Goal: Task Accomplishment & Management: Manage account settings

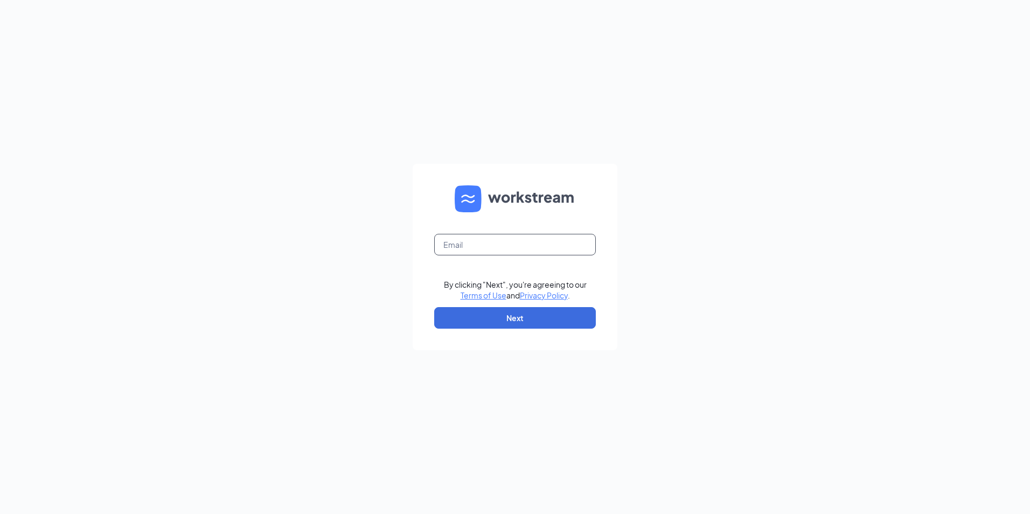
click at [529, 238] on input "text" at bounding box center [515, 245] width 162 height 22
type input "pdqdannyc@outlook.com"
click at [512, 309] on button "Next" at bounding box center [515, 318] width 162 height 22
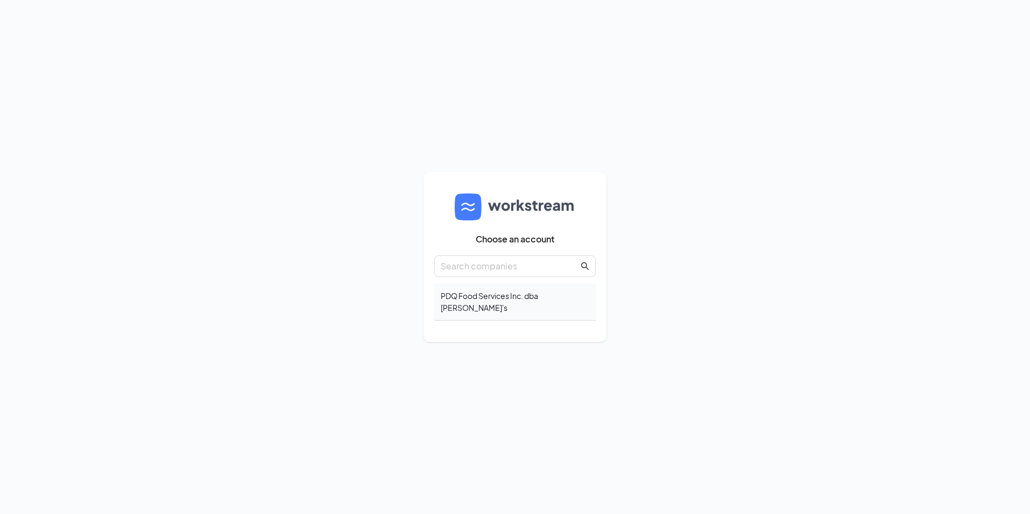
click at [524, 294] on div "PDQ Food Services Inc. dba [PERSON_NAME]'s" at bounding box center [515, 301] width 162 height 37
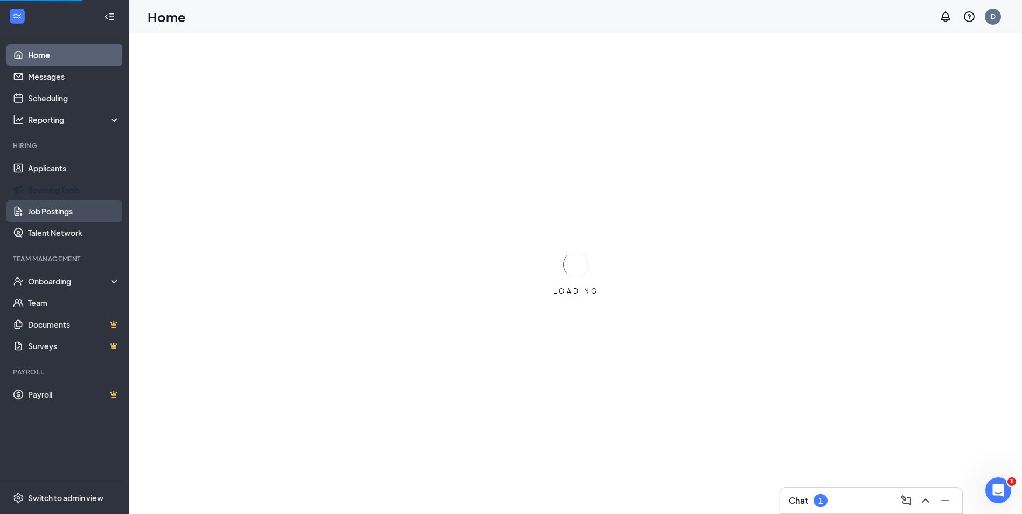
click at [51, 209] on link "Job Postings" at bounding box center [74, 211] width 92 height 22
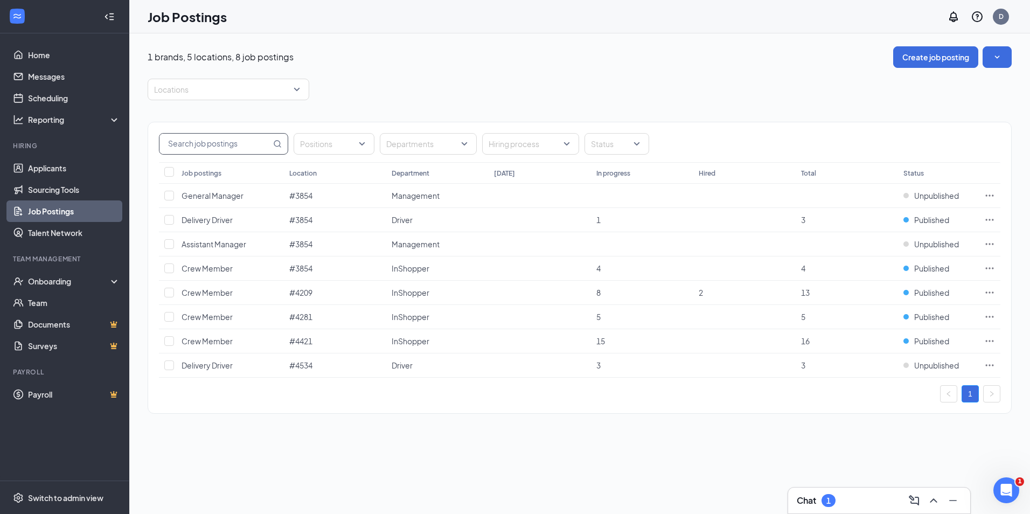
click at [218, 145] on input "text" at bounding box center [215, 144] width 112 height 20
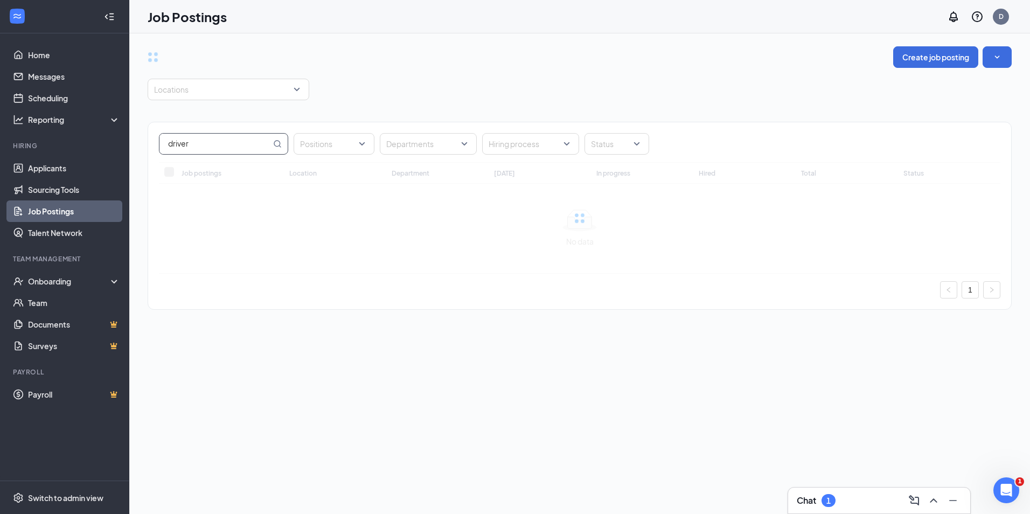
type input "driver"
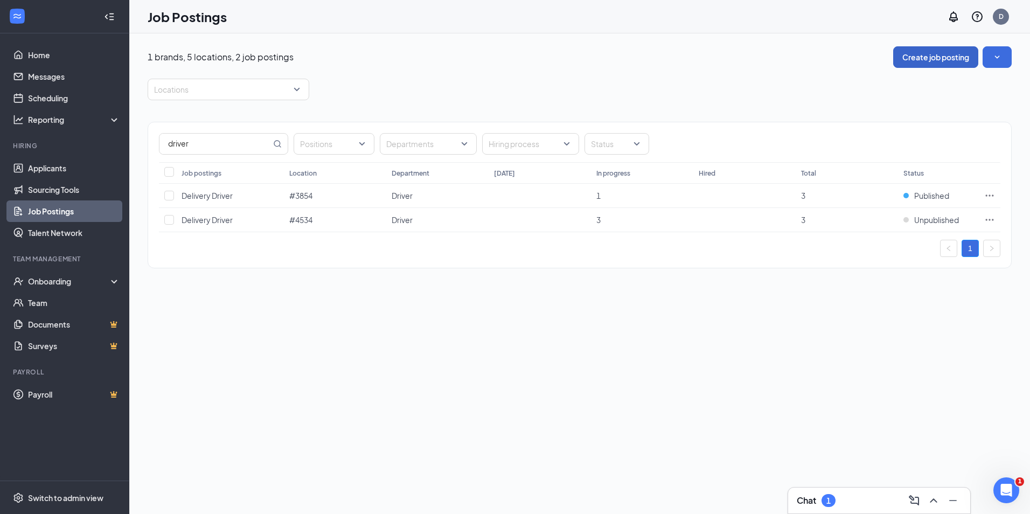
click at [918, 61] on button "Create job posting" at bounding box center [935, 57] width 85 height 22
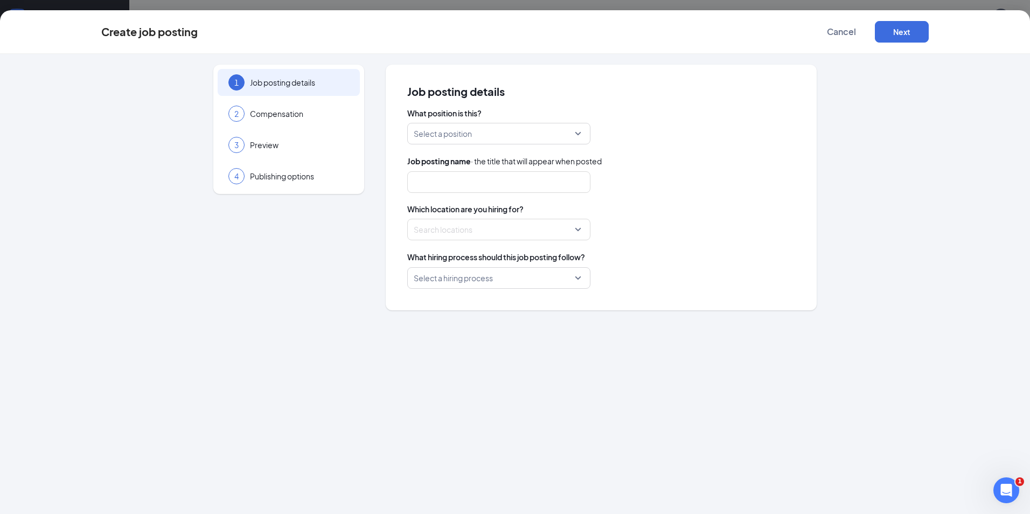
click at [484, 123] on div "Select a position" at bounding box center [498, 134] width 183 height 22
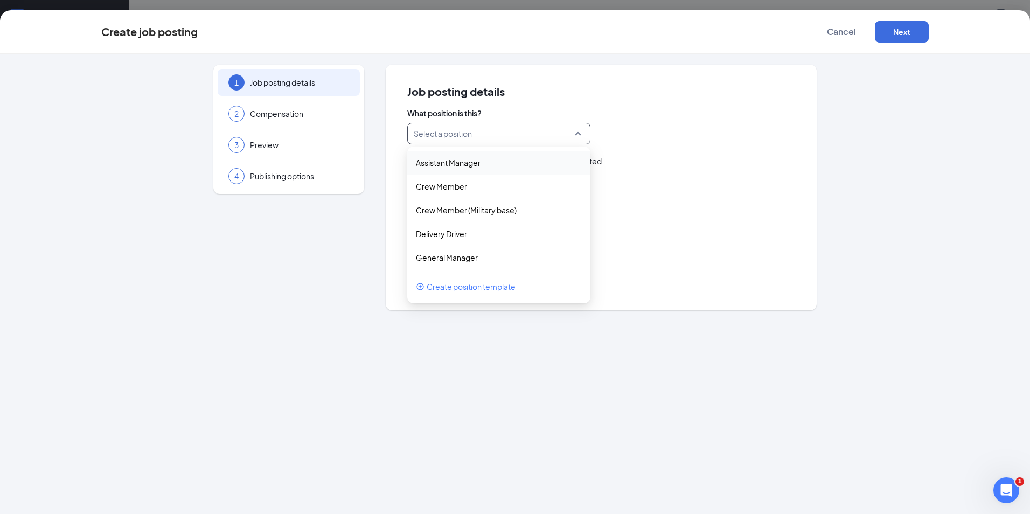
click at [487, 135] on input "search" at bounding box center [495, 133] width 163 height 20
click at [453, 236] on p "Delivery Driver" at bounding box center [490, 233] width 149 height 11
type input "Delivery Driver"
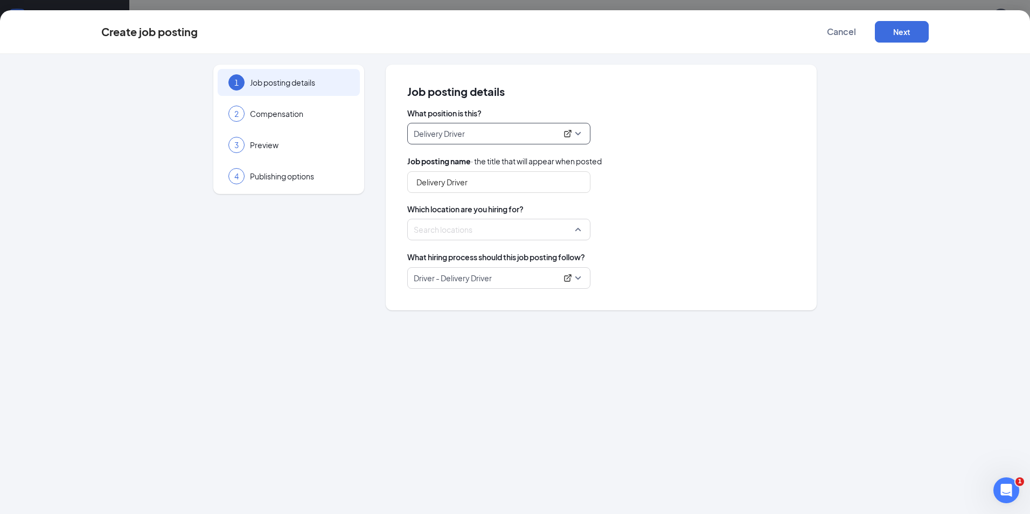
click at [469, 226] on div at bounding box center [495, 229] width 163 height 17
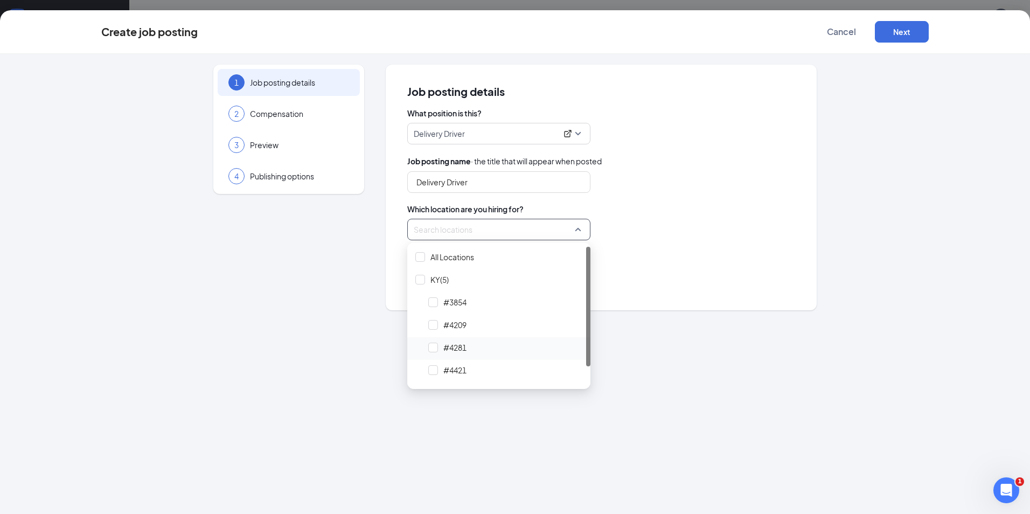
click at [452, 351] on span "#4281" at bounding box center [454, 347] width 23 height 11
click at [614, 340] on div "1 Job posting details 2 Compensation 3 Preview 4 Publishing options Job posting…" at bounding box center [515, 284] width 1030 height 460
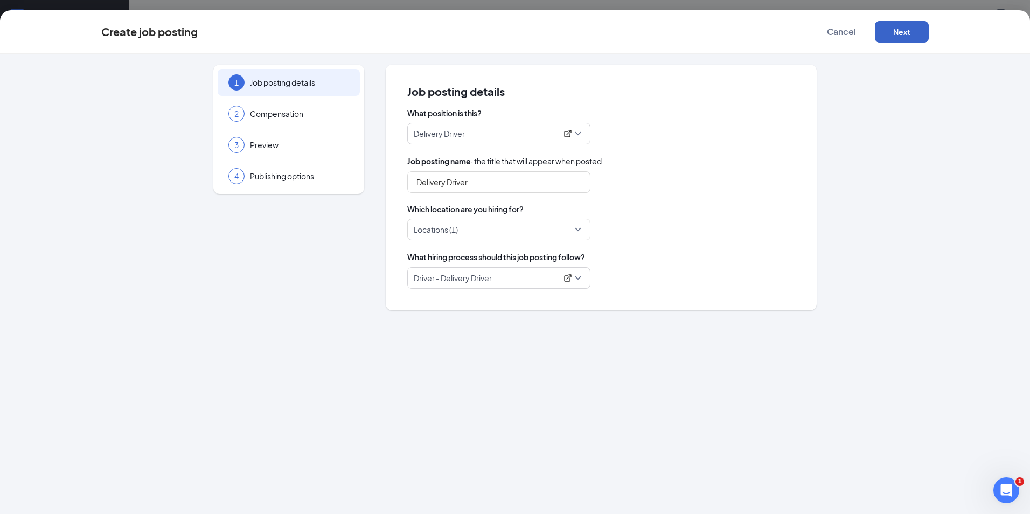
click at [910, 29] on button "Next" at bounding box center [902, 32] width 54 height 22
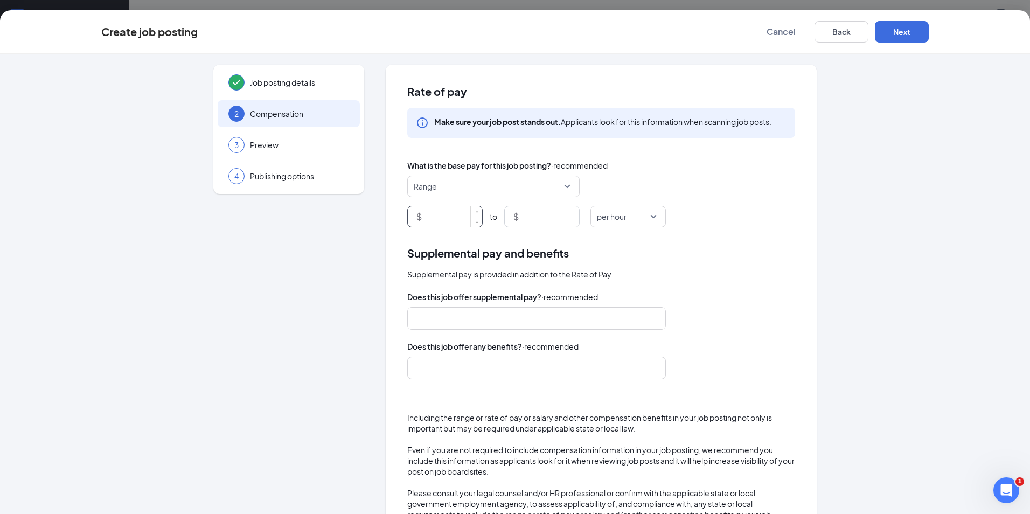
click at [448, 219] on input at bounding box center [453, 216] width 58 height 20
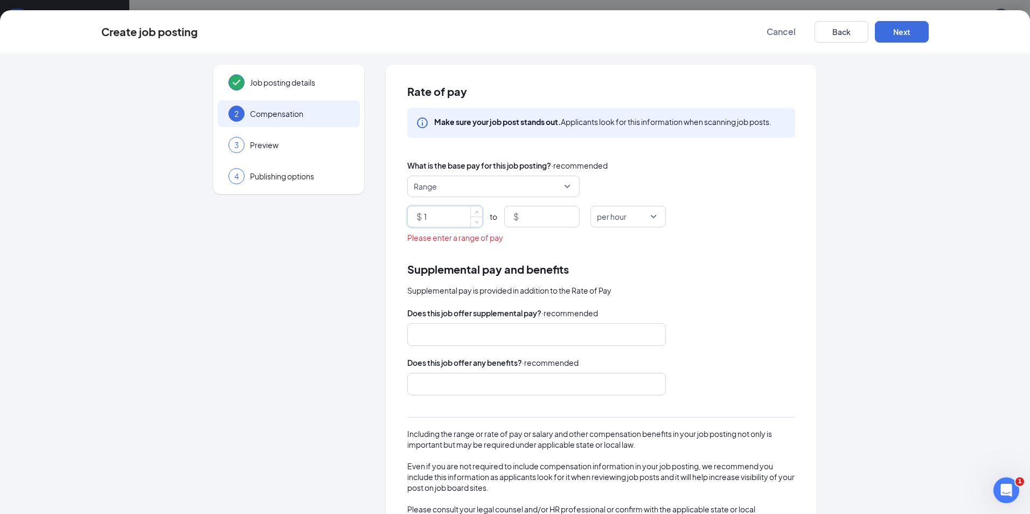
click at [453, 193] on span "Range" at bounding box center [489, 186] width 150 height 20
type input "1"
click at [436, 288] on span "Up to" at bounding box center [493, 292] width 155 height 12
click at [459, 218] on input "1" at bounding box center [453, 216] width 58 height 20
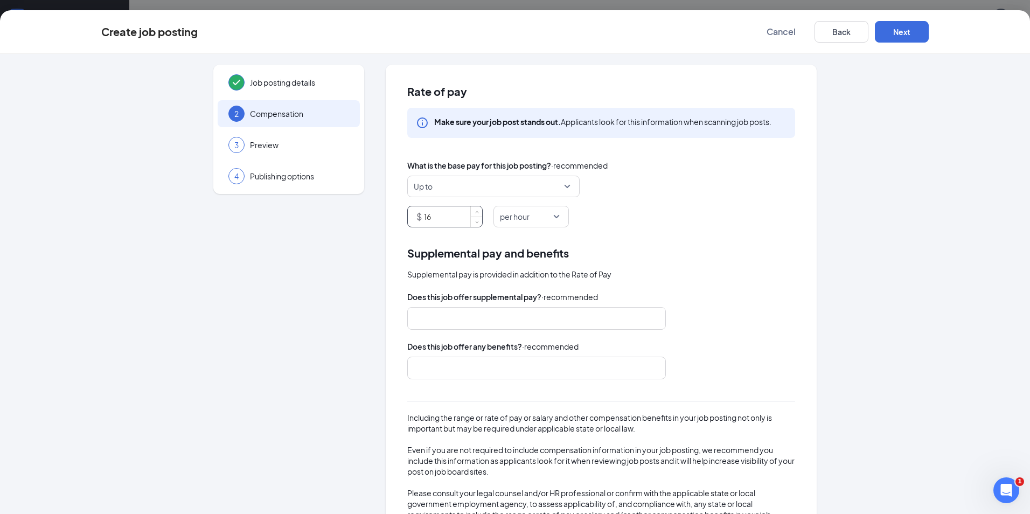
type input "16"
click at [449, 323] on div at bounding box center [532, 318] width 230 height 17
type input "m"
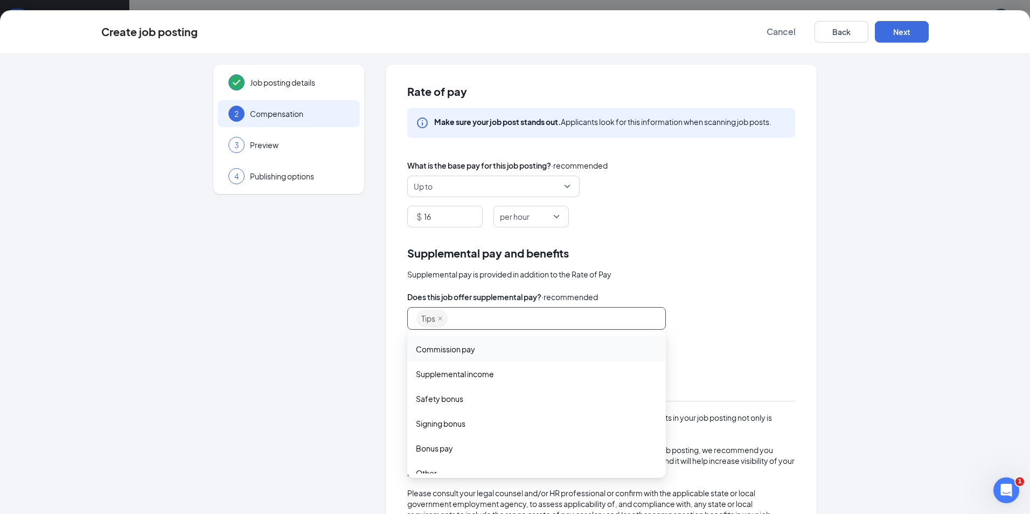
scroll to position [37, 0]
click at [435, 460] on span "Other" at bounding box center [536, 461] width 241 height 12
click at [717, 341] on div "Does this job offer any benefits? · recommended" at bounding box center [601, 347] width 388 height 12
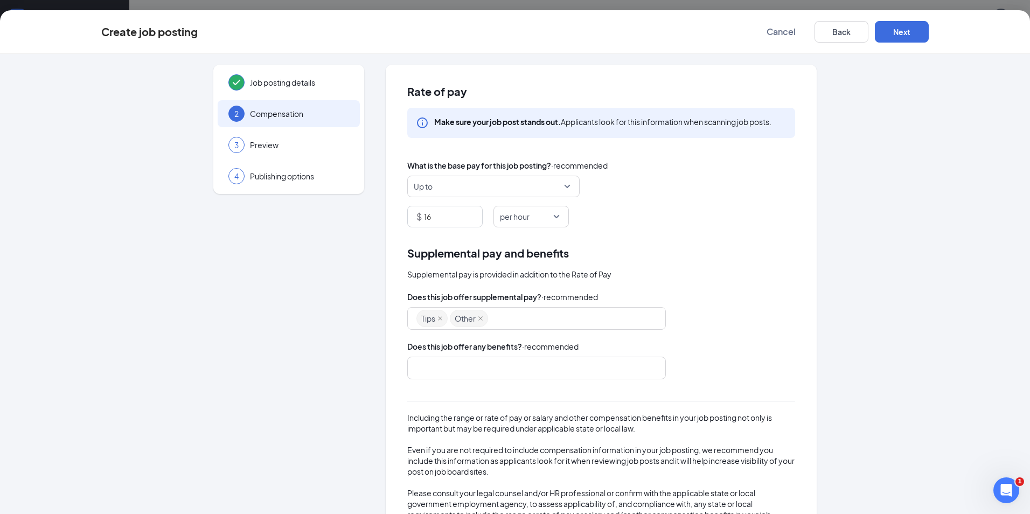
click at [575, 364] on div at bounding box center [532, 367] width 230 height 17
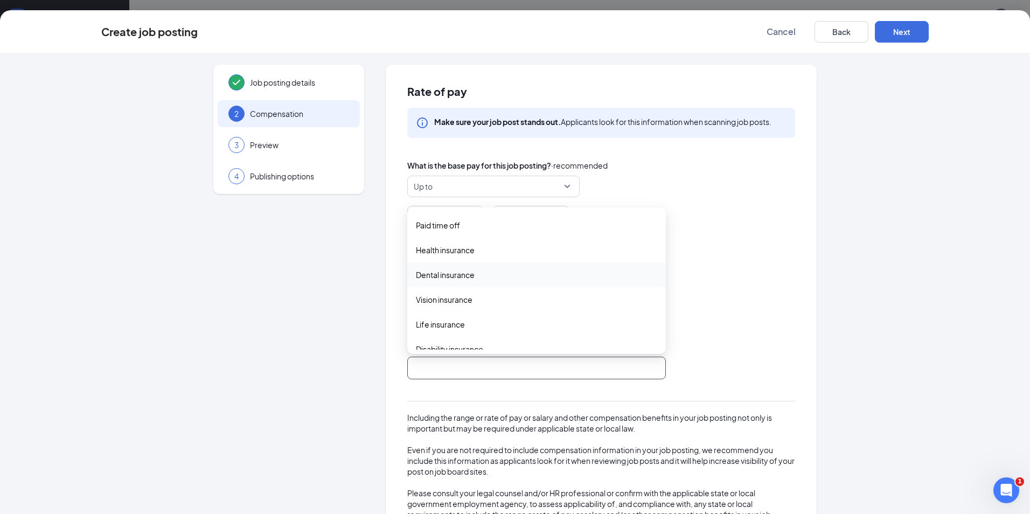
scroll to position [0, 0]
click at [469, 226] on span "Flexible schedule" at bounding box center [446, 224] width 61 height 12
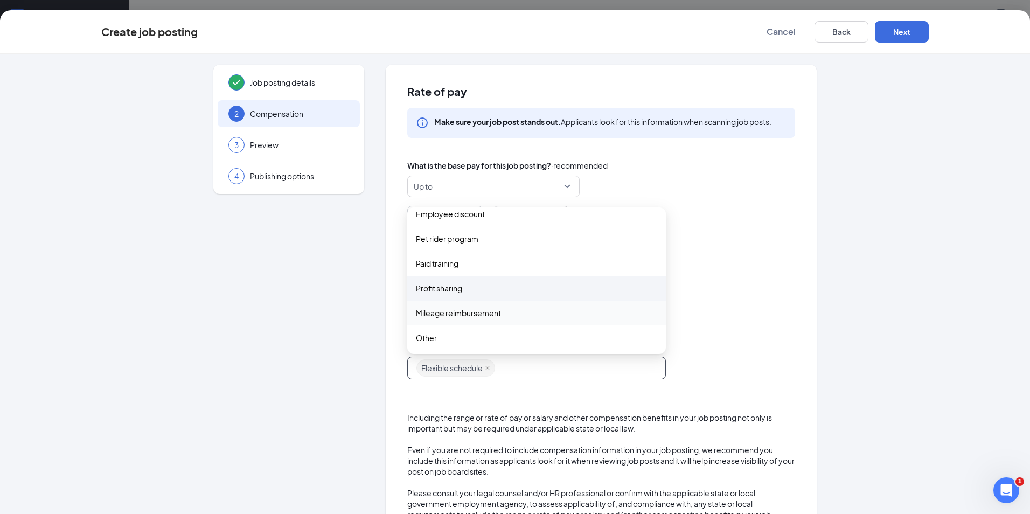
scroll to position [260, 0]
click at [485, 218] on span "Employee discount" at bounding box center [536, 213] width 241 height 12
click at [773, 351] on div "Does this job offer any benefits? · recommended" at bounding box center [601, 347] width 388 height 12
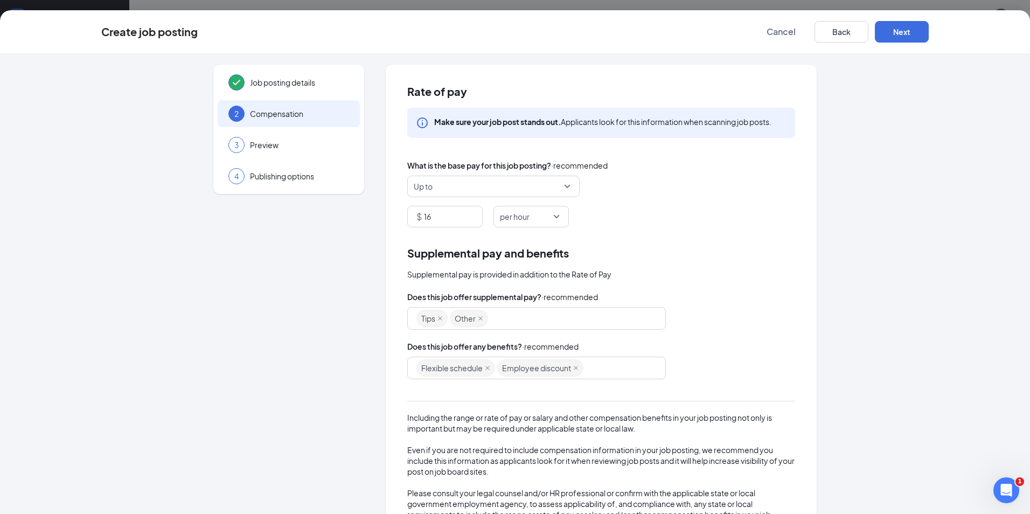
click at [610, 362] on div "Flexible schedule Employee discount" at bounding box center [532, 367] width 230 height 19
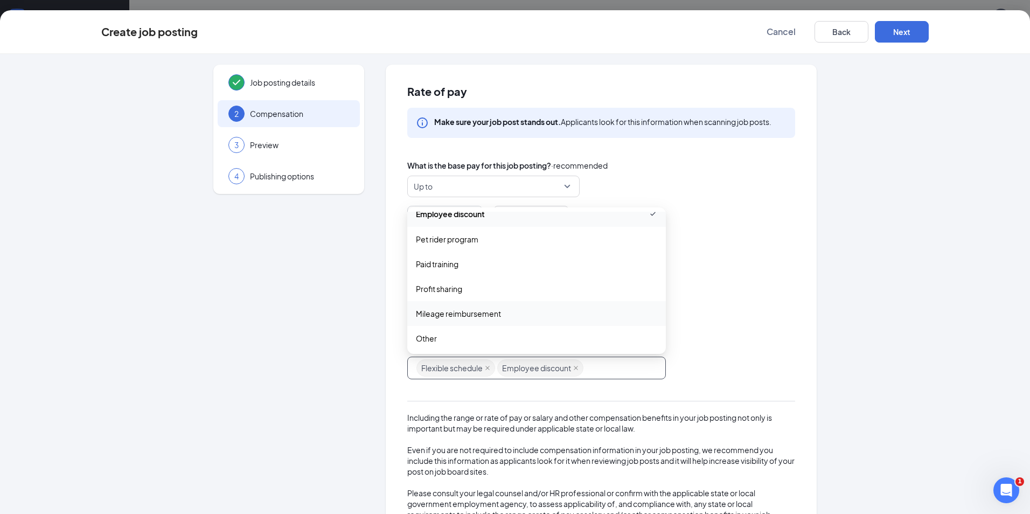
click at [475, 319] on span "Mileage reimbursement" at bounding box center [458, 314] width 85 height 12
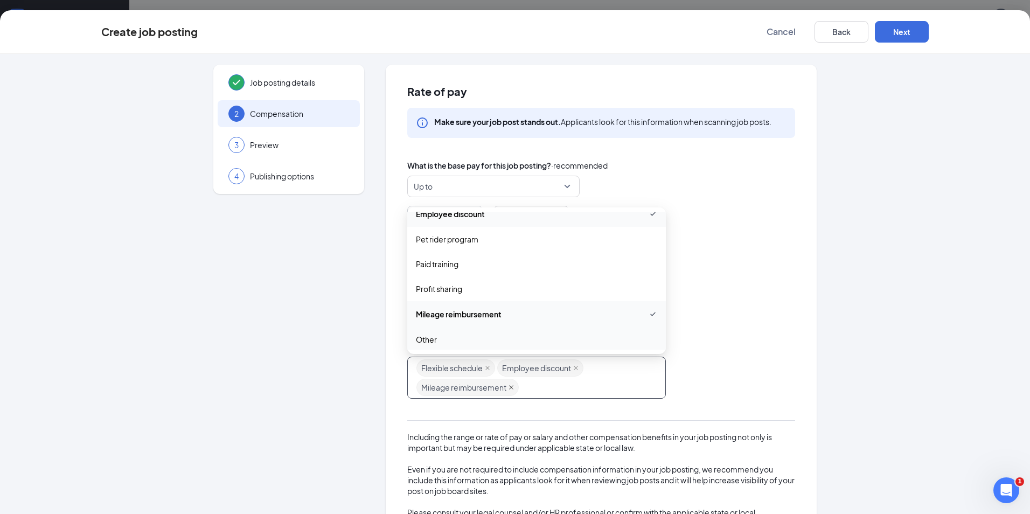
click at [509, 389] on icon "close" at bounding box center [511, 387] width 5 height 5
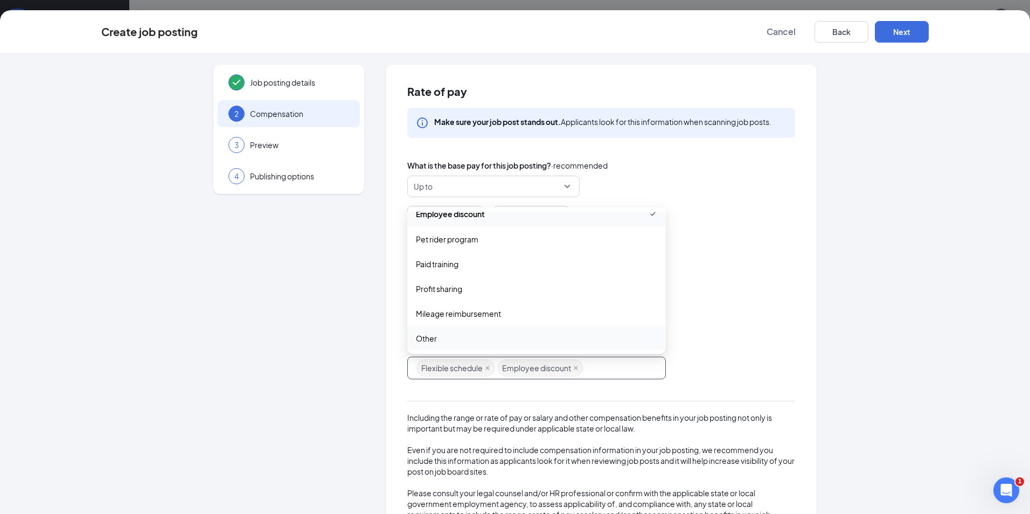
click at [689, 381] on div "Does this job offer supplemental pay? · recommended Tips Other commission_pay s…" at bounding box center [601, 411] width 388 height 240
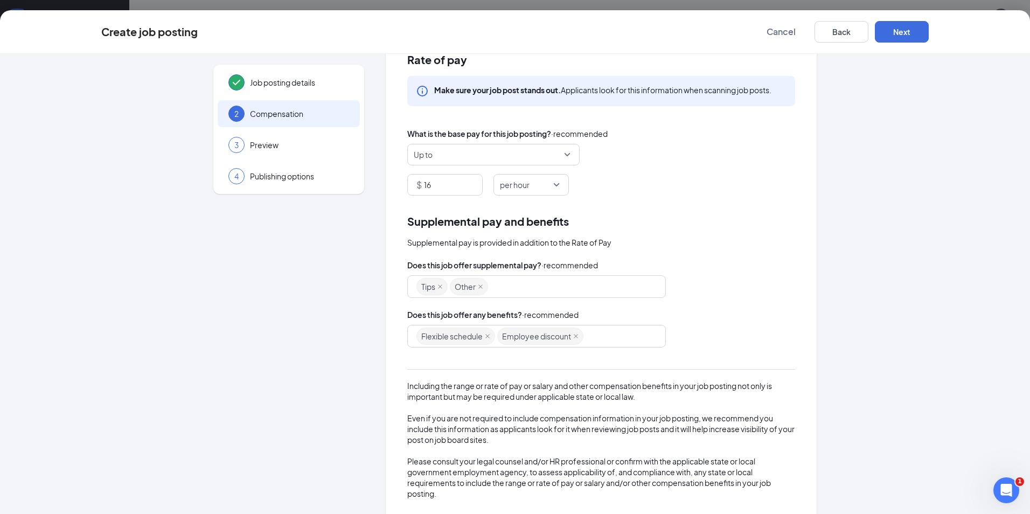
scroll to position [48, 0]
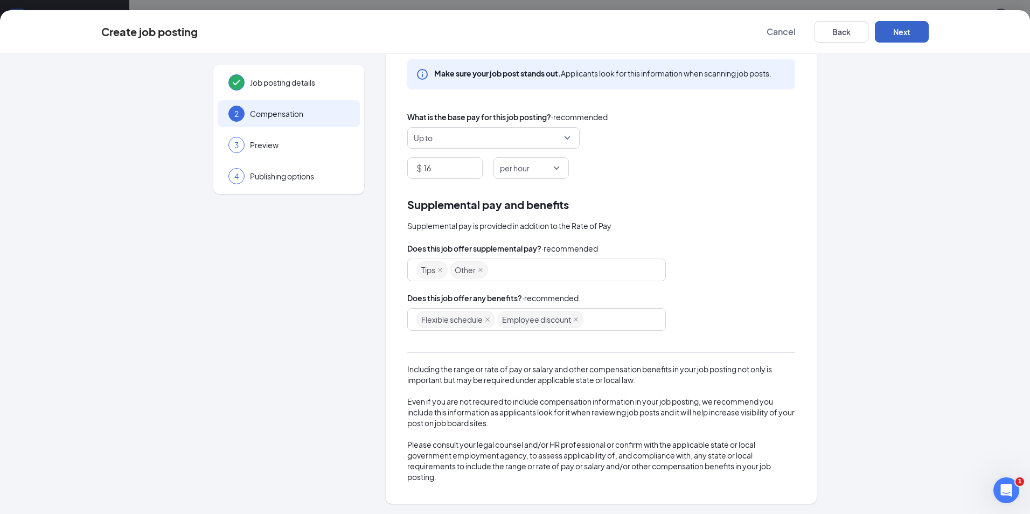
click at [913, 40] on button "Next" at bounding box center [902, 32] width 54 height 22
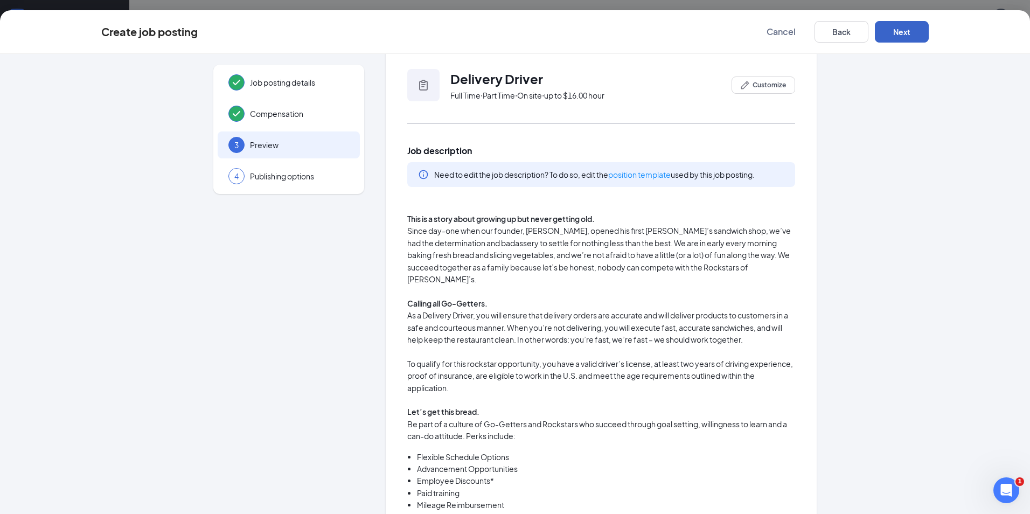
scroll to position [0, 0]
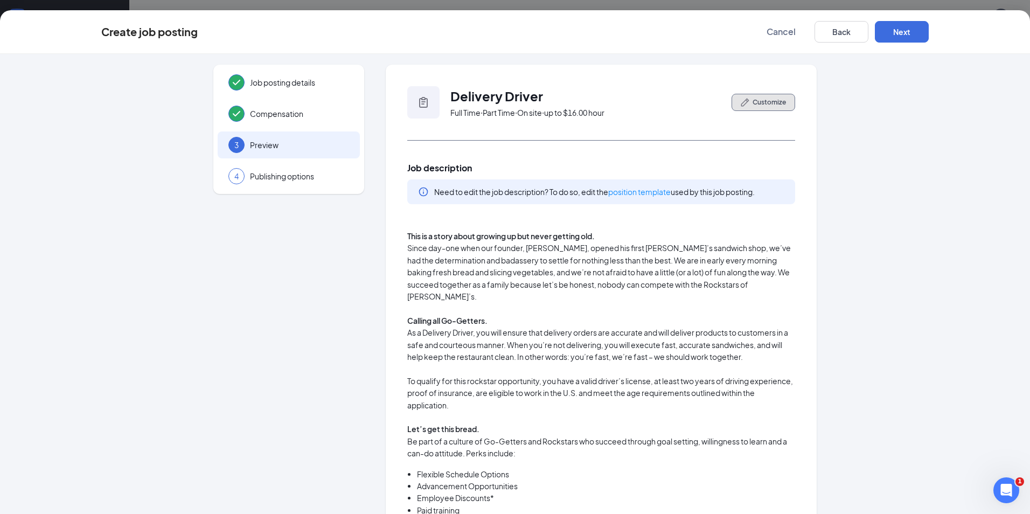
click at [742, 103] on icon "PencilIcon" at bounding box center [745, 103] width 8 height 8
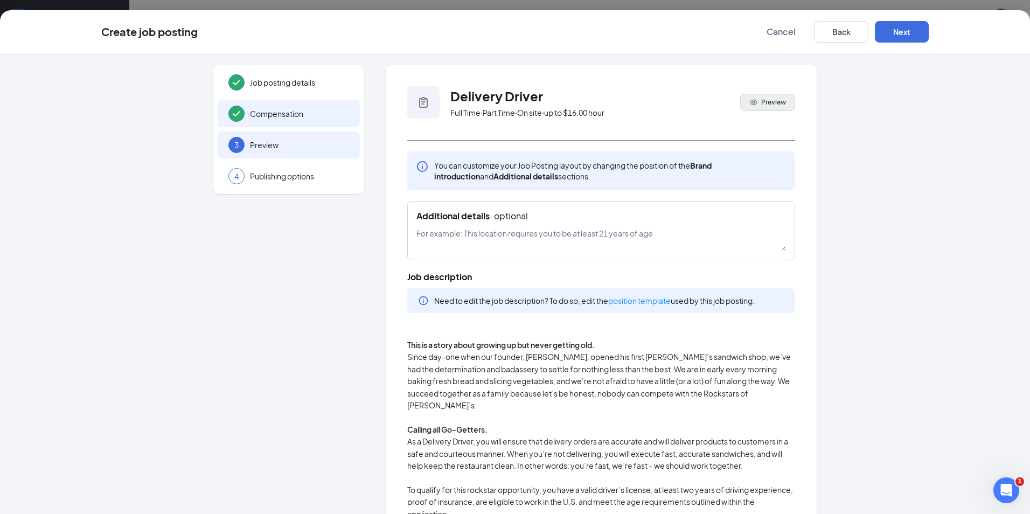
click at [273, 113] on span "Compensation" at bounding box center [299, 113] width 99 height 11
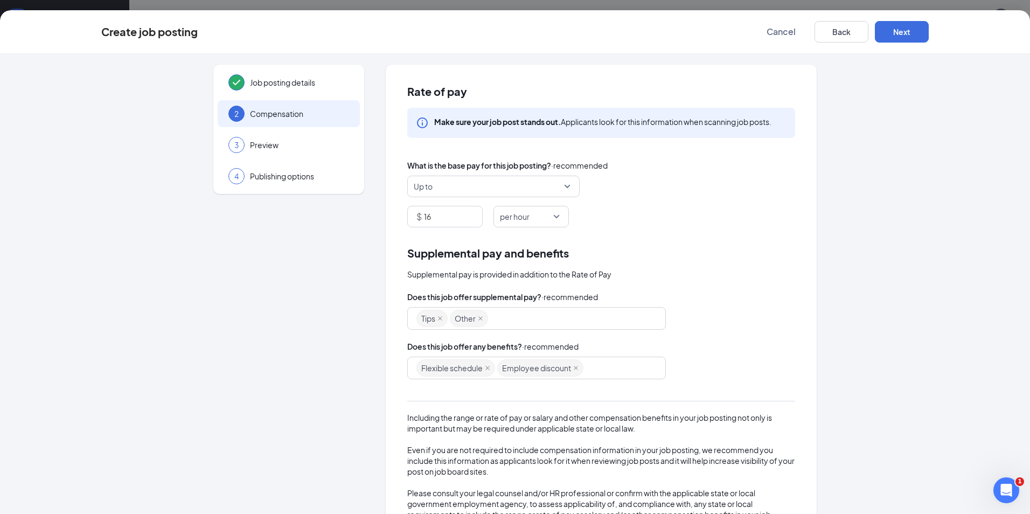
click at [479, 191] on span "Up to" at bounding box center [489, 186] width 150 height 20
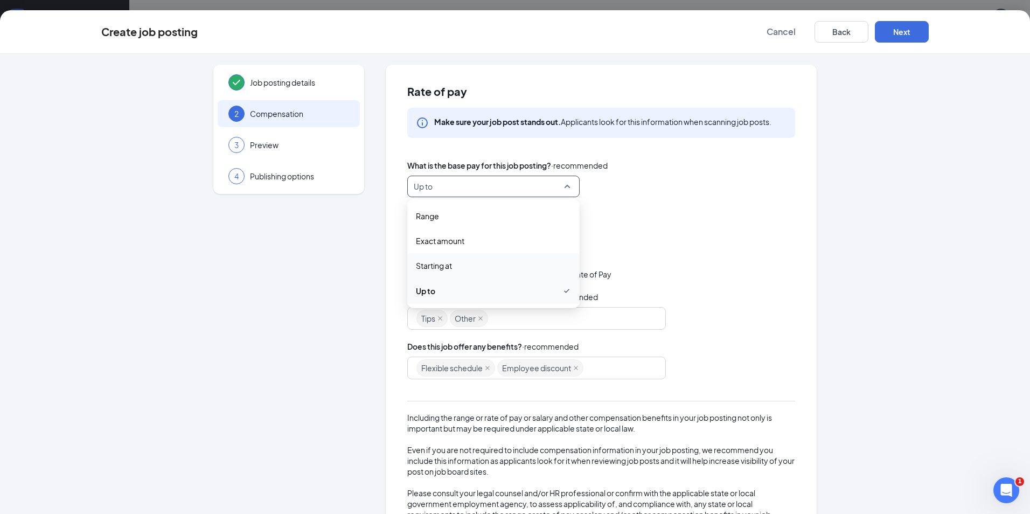
click at [441, 276] on div "Starting at" at bounding box center [493, 265] width 172 height 25
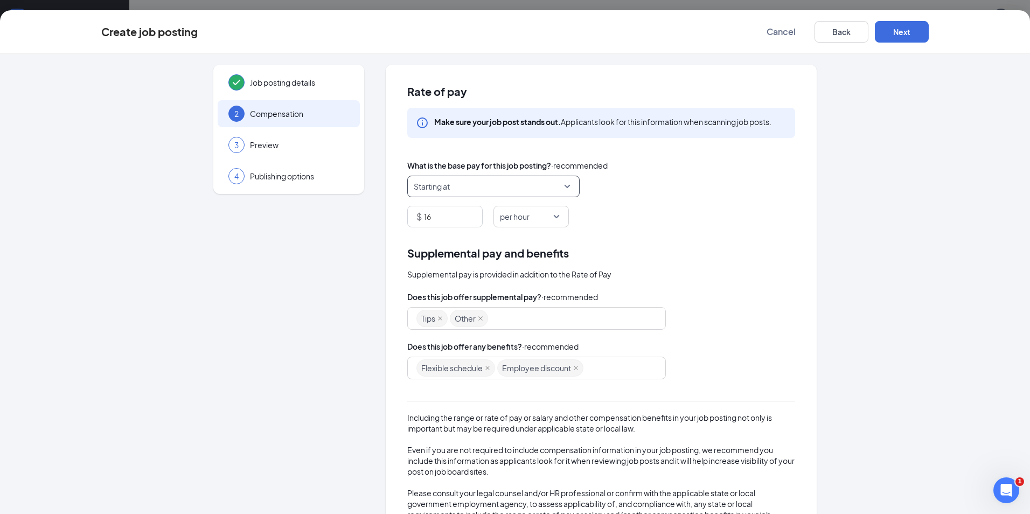
drag, startPoint x: 454, startPoint y: 225, endPoint x: 389, endPoint y: 225, distance: 64.7
click at [420, 227] on div "$ 16" at bounding box center [444, 217] width 75 height 22
type input "11"
click at [720, 234] on div "Rate of pay Make sure your job post stands out. Applicants look for this inform…" at bounding box center [601, 308] width 431 height 487
click at [913, 33] on button "Next" at bounding box center [902, 32] width 54 height 22
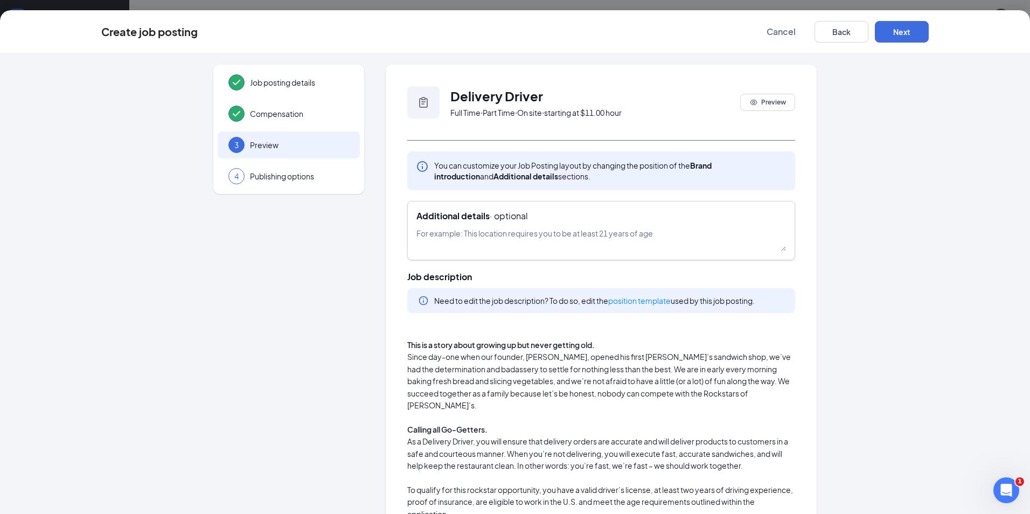
click at [543, 237] on textarea at bounding box center [602, 239] width 370 height 24
click at [496, 234] on textarea at bounding box center [602, 239] width 370 height 24
paste textarea "Additional Requirement: This position requires regular access to a U.S. militar…"
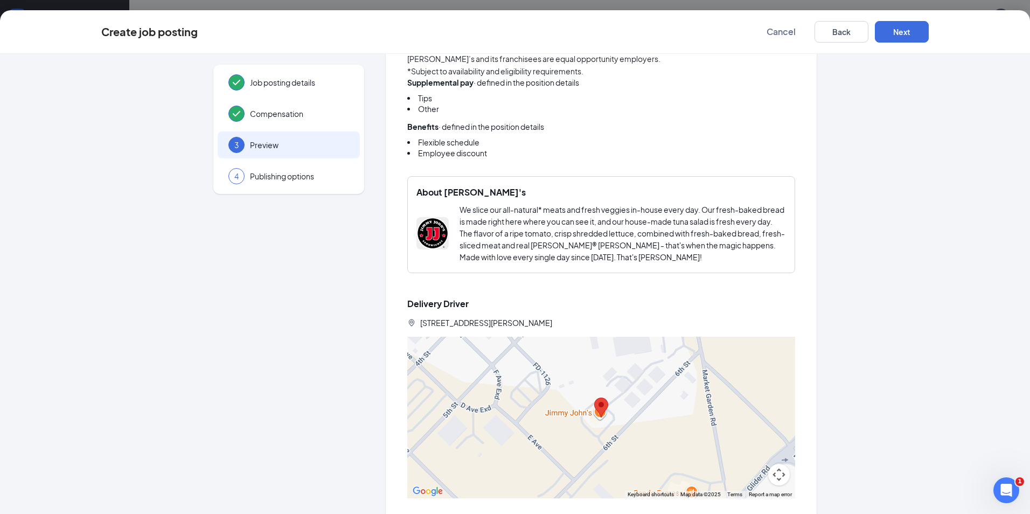
scroll to position [694, 0]
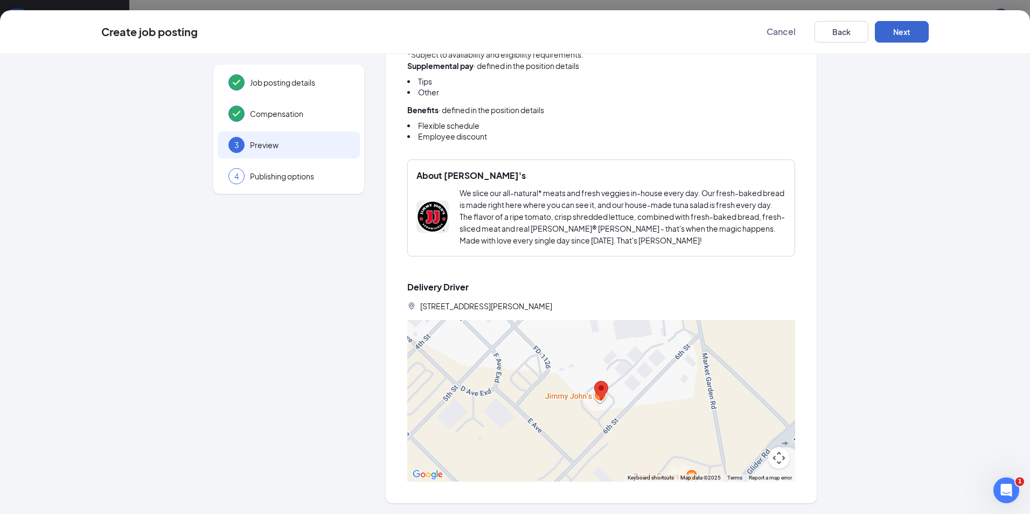
type textarea "Additional Requirement: This position requires regular access to a U.S. militar…"
click at [880, 32] on button "Next" at bounding box center [902, 32] width 54 height 22
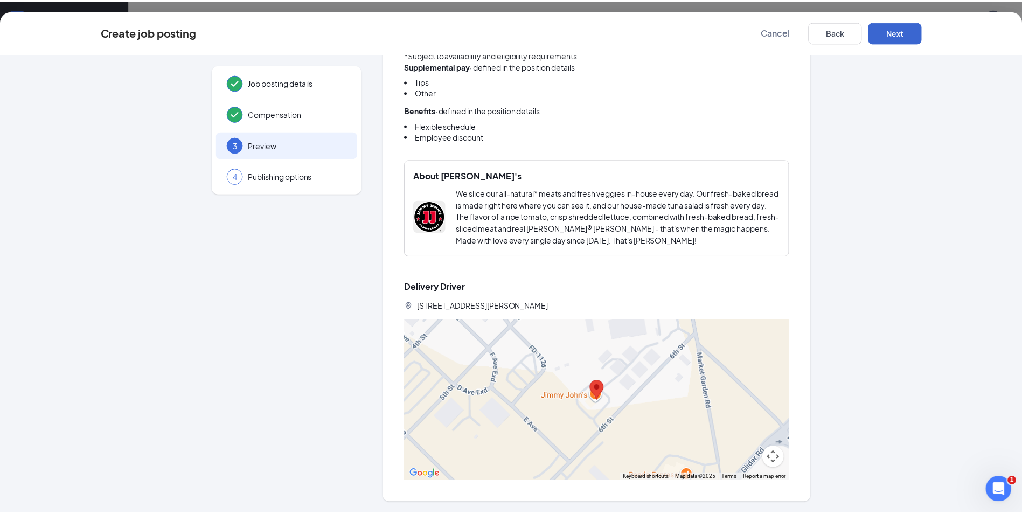
scroll to position [0, 0]
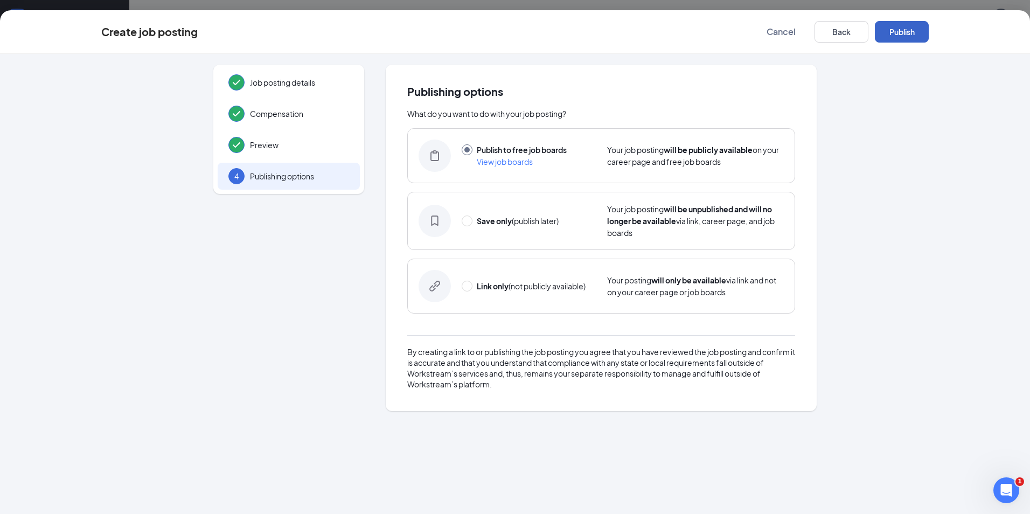
click at [904, 36] on button "Publish" at bounding box center [902, 32] width 54 height 22
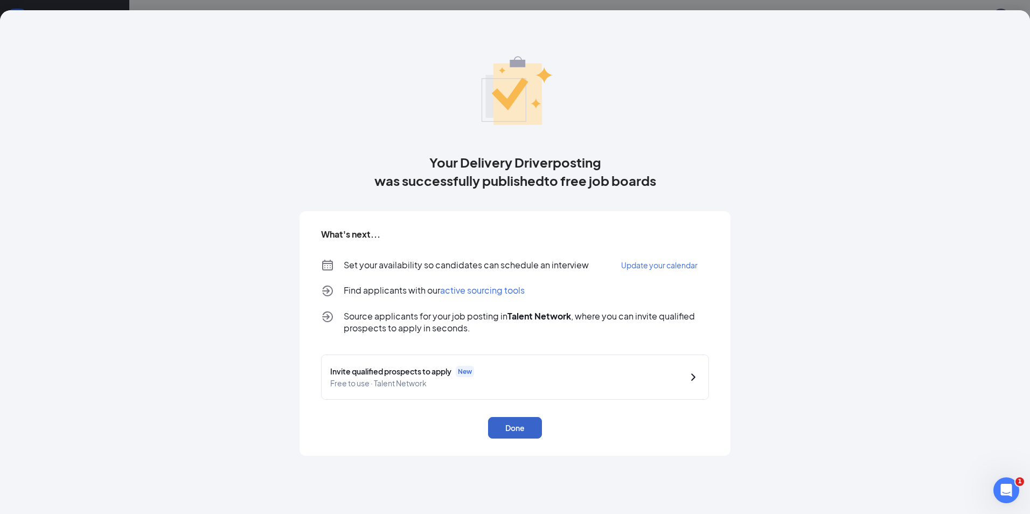
click at [527, 432] on button "Done" at bounding box center [515, 428] width 54 height 22
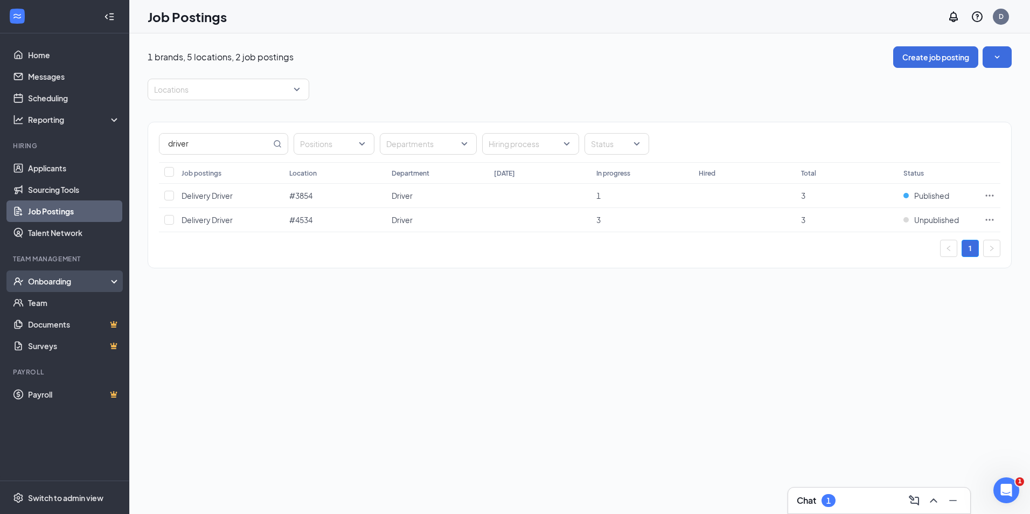
click at [78, 275] on div "Onboarding" at bounding box center [64, 281] width 129 height 22
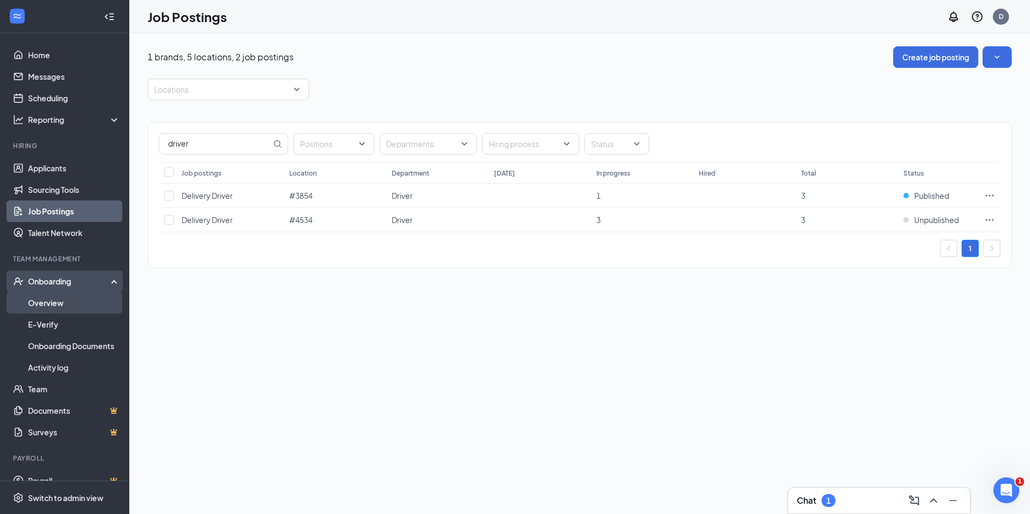
click at [78, 302] on link "Overview" at bounding box center [74, 303] width 92 height 22
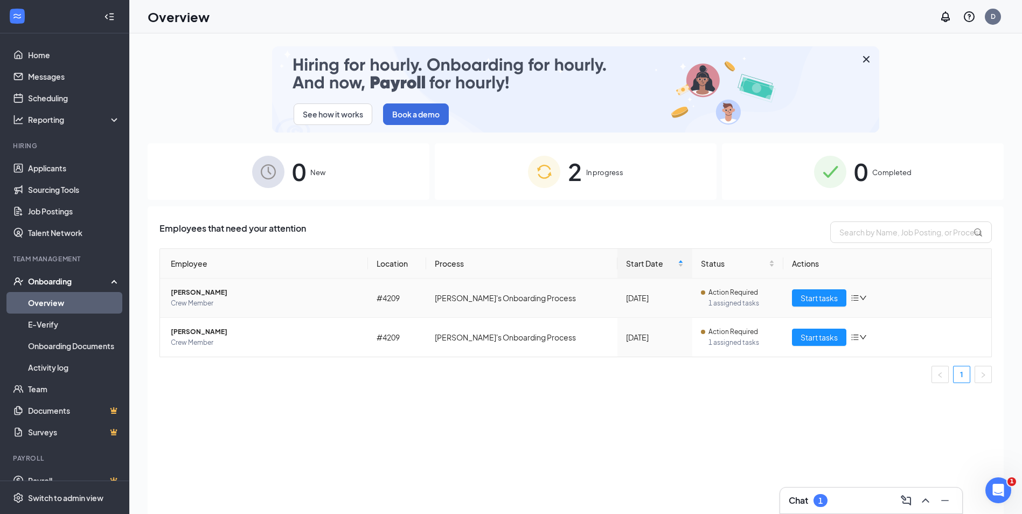
click at [809, 308] on td "Start tasks" at bounding box center [887, 298] width 208 height 39
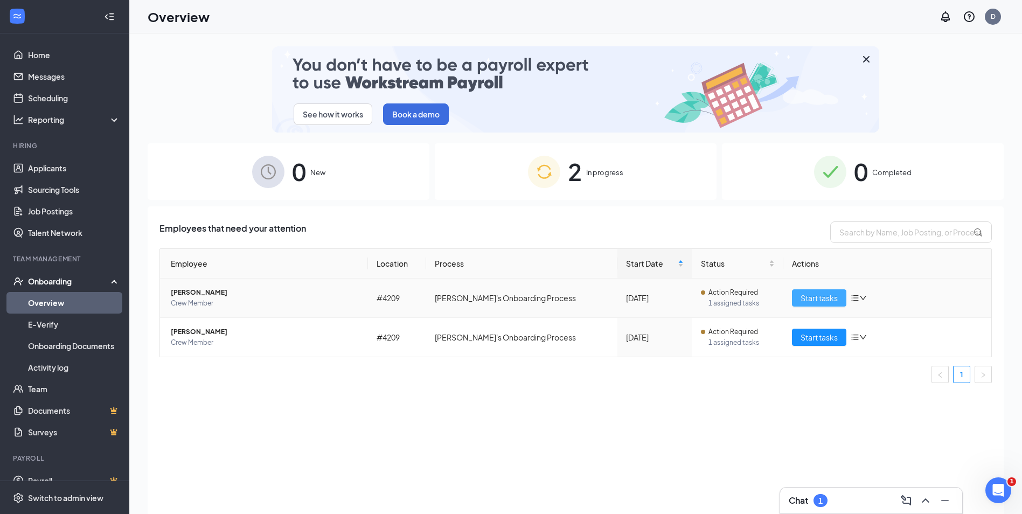
click at [813, 300] on span "Start tasks" at bounding box center [819, 298] width 37 height 12
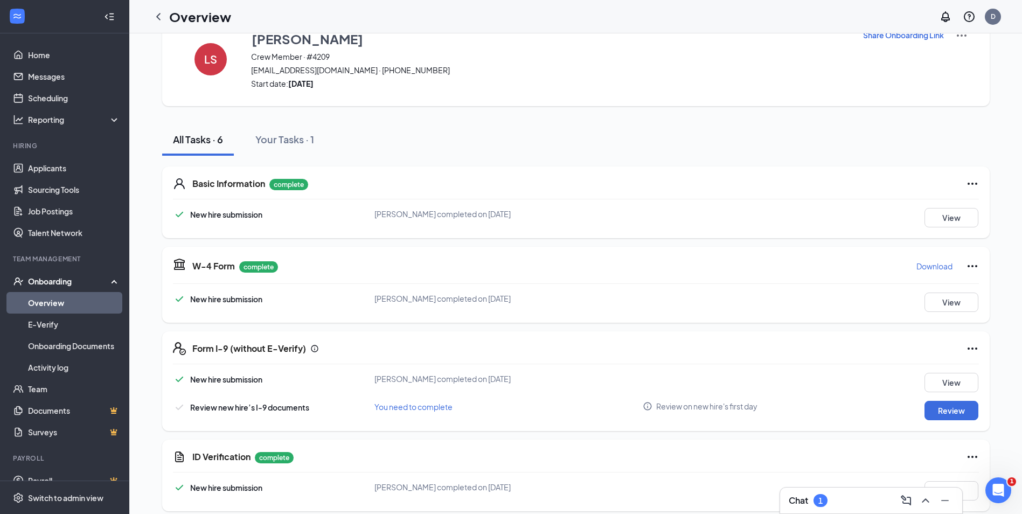
scroll to position [108, 0]
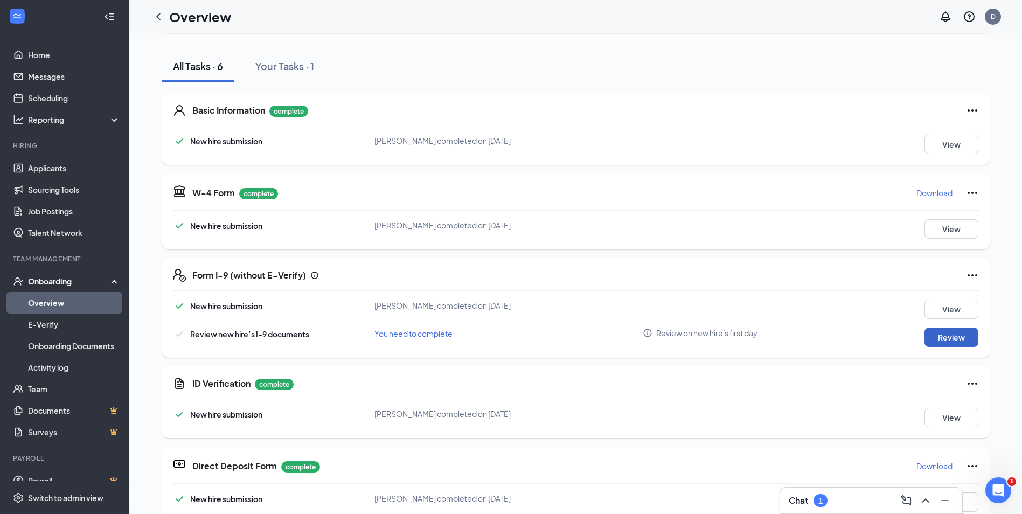
click at [931, 335] on button "Review" at bounding box center [952, 337] width 54 height 19
type input "[DATE]"
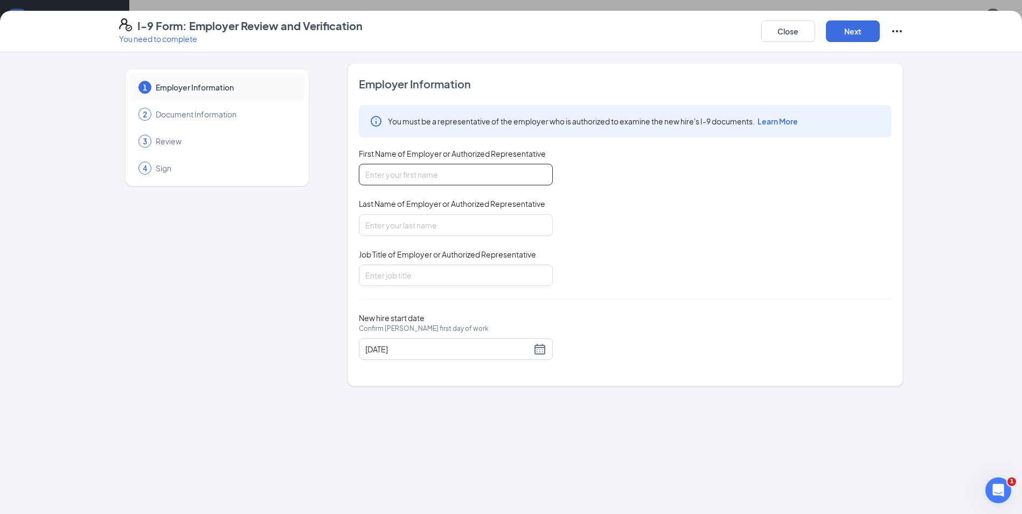
click at [497, 171] on input "First Name of Employer or Authorized Representative" at bounding box center [456, 175] width 194 height 22
type input "[PERSON_NAME]"
type input "OPS MGR"
click at [870, 19] on div "Close Next" at bounding box center [832, 31] width 142 height 26
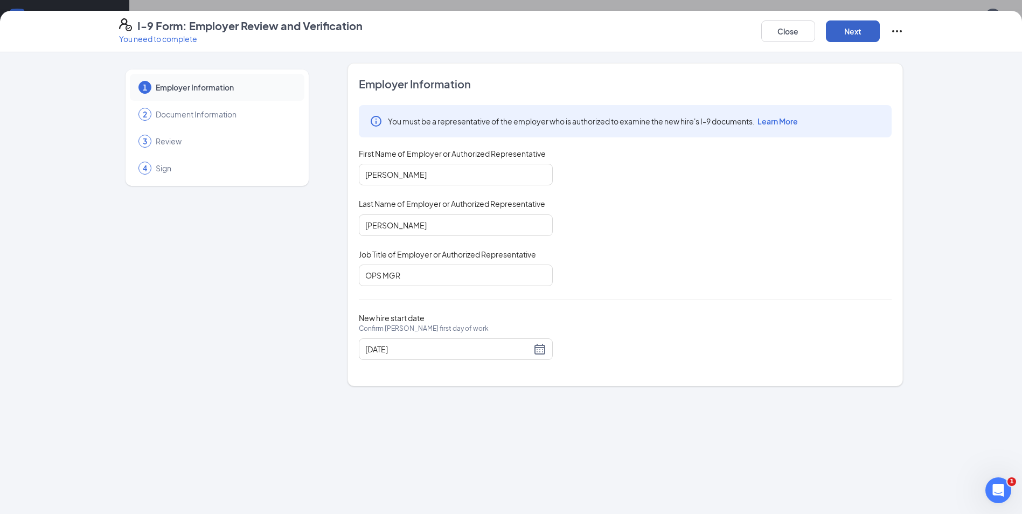
click at [860, 32] on button "Next" at bounding box center [853, 31] width 54 height 22
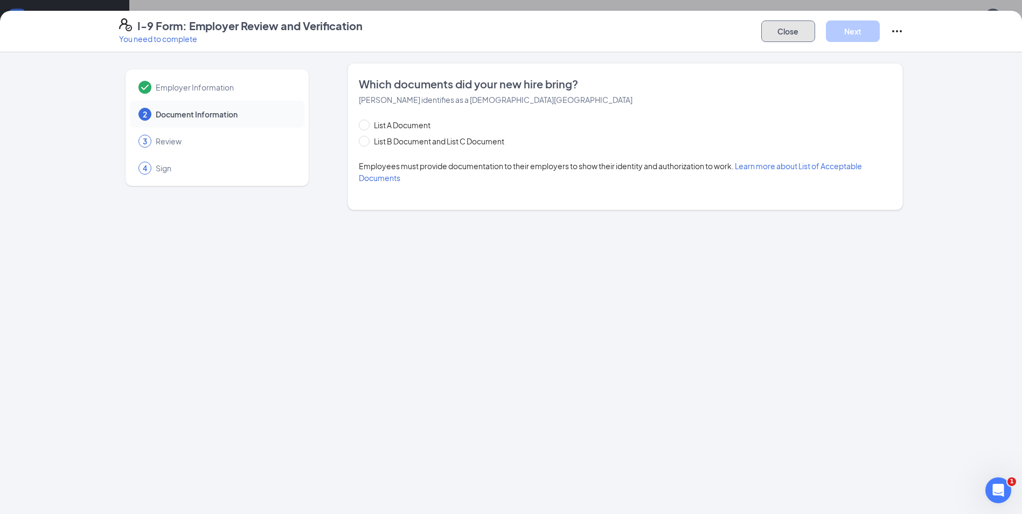
click at [769, 26] on button "Close" at bounding box center [788, 31] width 54 height 22
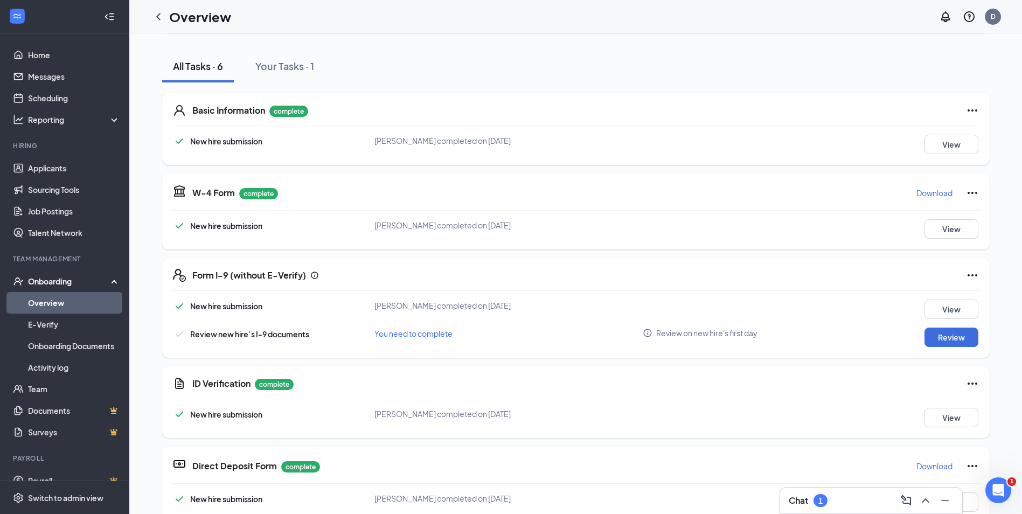
click at [968, 275] on icon "Ellipses" at bounding box center [973, 275] width 10 height 2
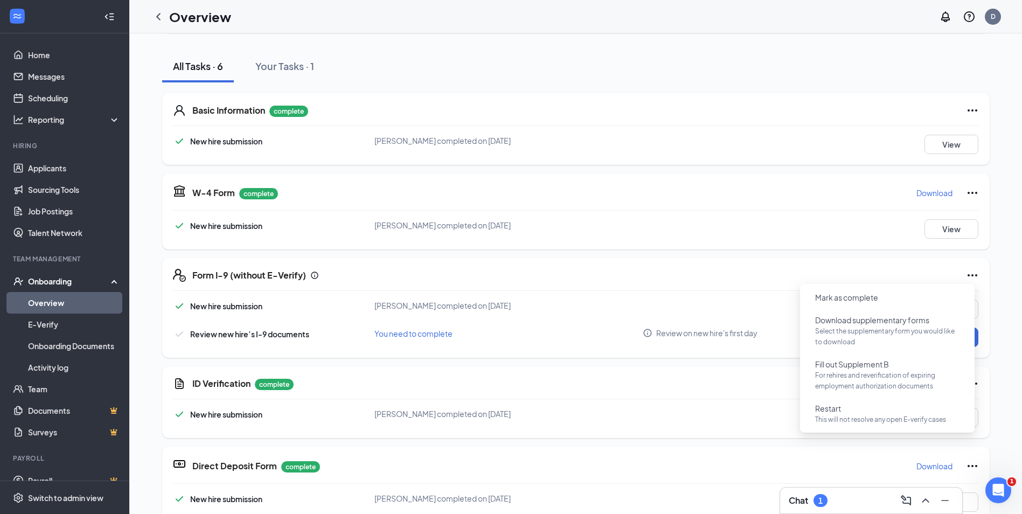
click at [672, 445] on div "Basic Information complete New hire submission [PERSON_NAME] completed on [DATE…" at bounding box center [576, 306] width 828 height 449
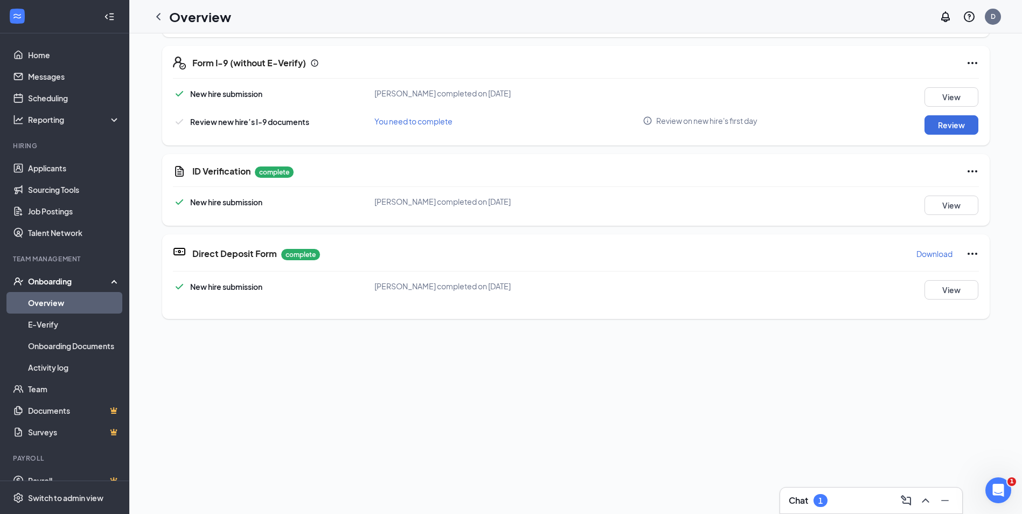
scroll to position [323, 0]
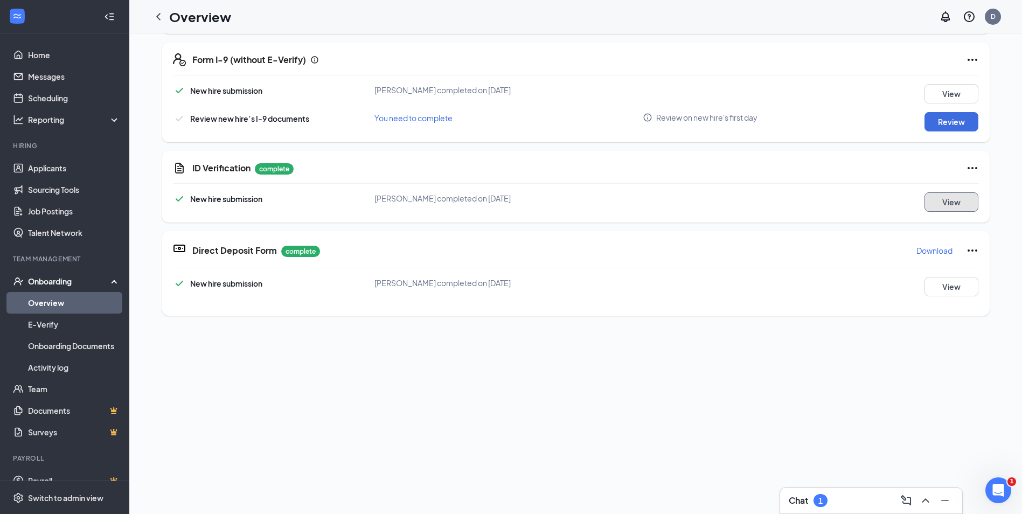
click at [960, 199] on button "View" at bounding box center [952, 201] width 54 height 19
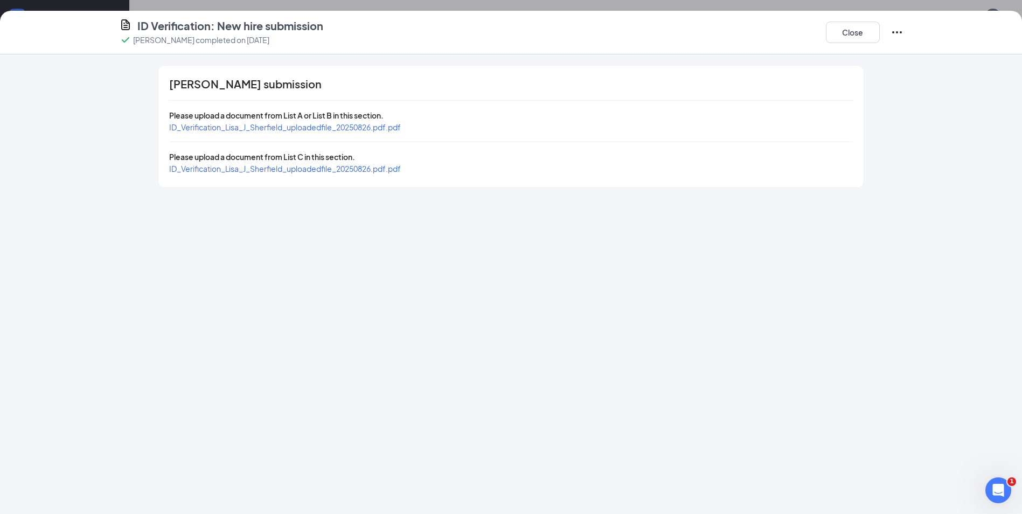
click at [389, 126] on span "ID_Verification_Lisa_J_Sherfield_uploadedfile_20250826.pdf.pdf" at bounding box center [285, 127] width 232 height 10
click at [839, 44] on div "Close" at bounding box center [865, 32] width 78 height 28
click at [842, 34] on button "Close" at bounding box center [853, 33] width 54 height 22
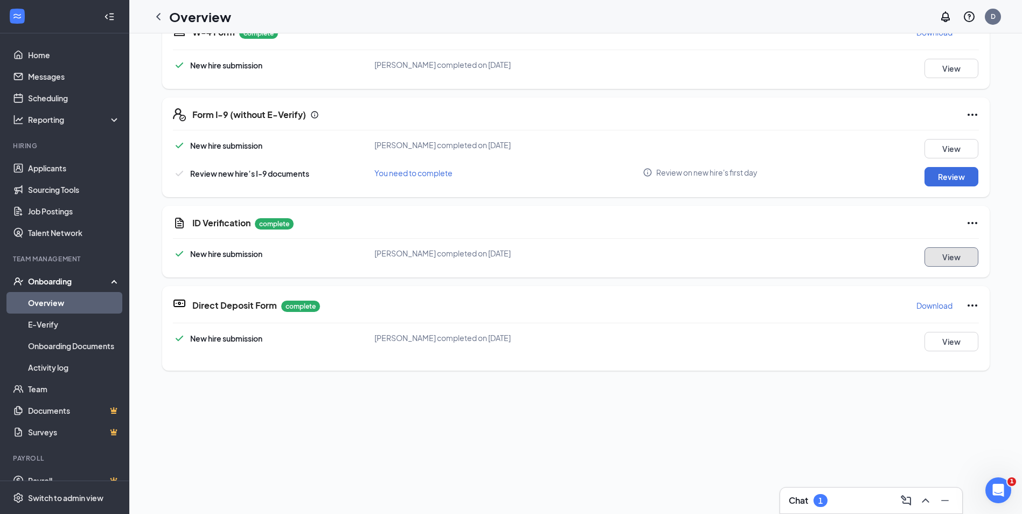
scroll to position [216, 0]
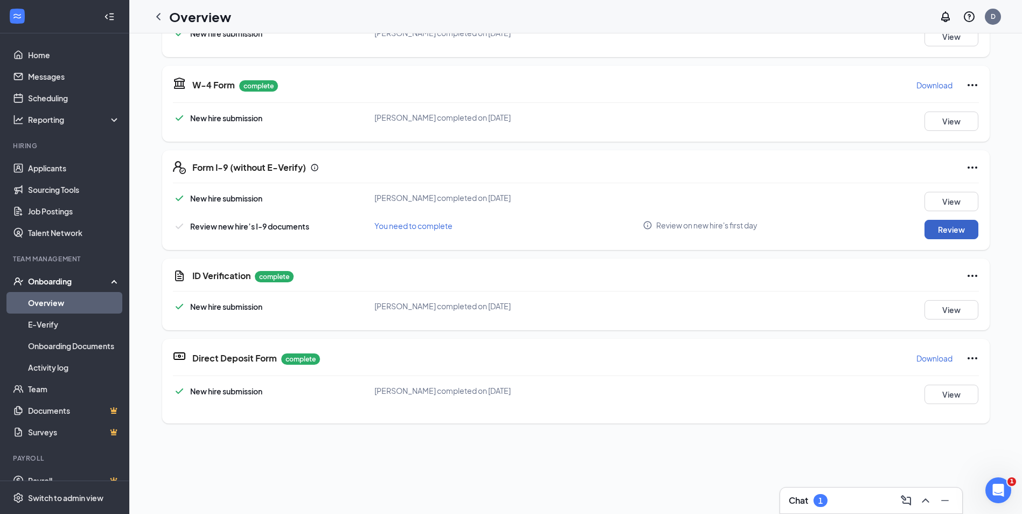
click at [954, 229] on button "Review" at bounding box center [952, 229] width 54 height 19
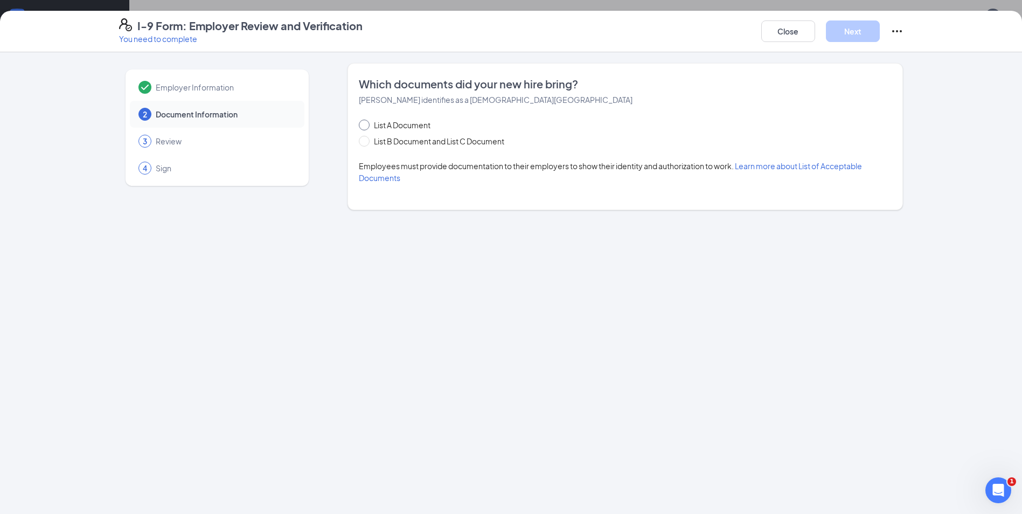
click at [408, 125] on span "List A Document" at bounding box center [402, 125] width 65 height 12
click at [366, 125] on input "List A Document" at bounding box center [363, 124] width 8 height 8
radio input "true"
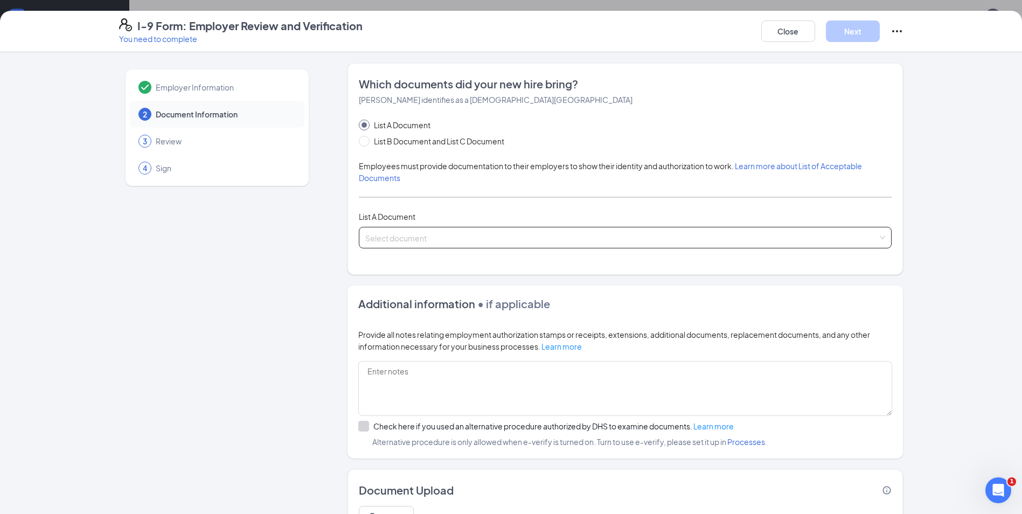
click at [487, 244] on span at bounding box center [621, 237] width 512 height 20
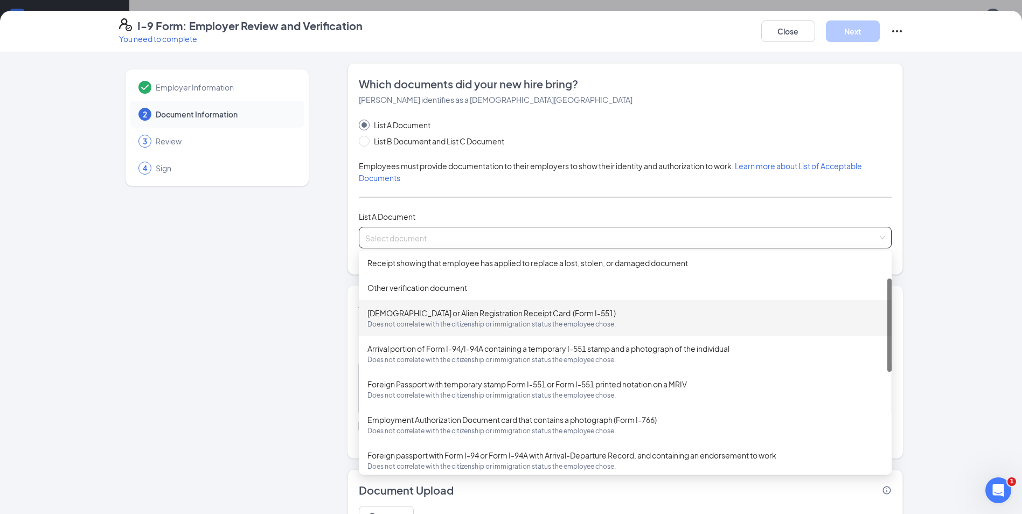
scroll to position [162, 0]
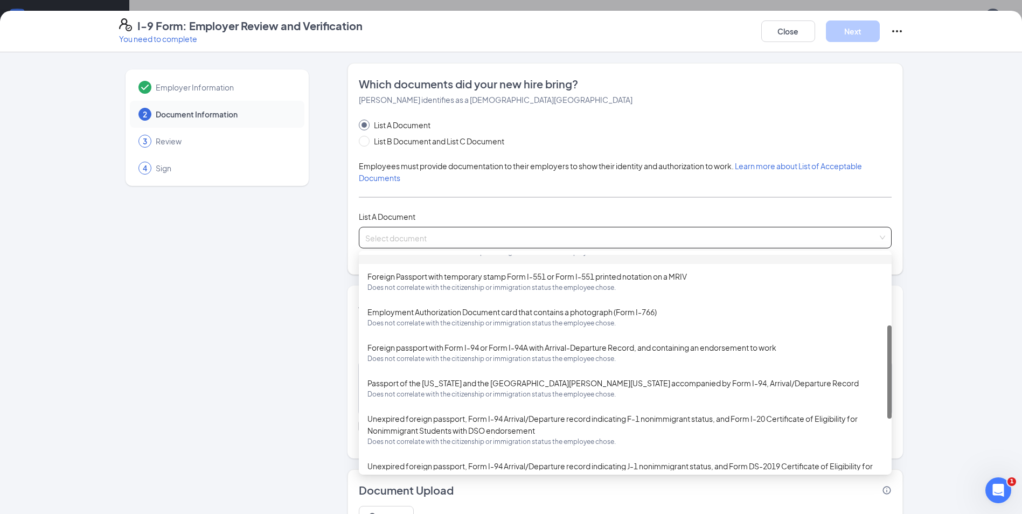
click at [431, 251] on div "Which documents did your new hire bring? [PERSON_NAME] identifies as a [DEMOGRA…" at bounding box center [625, 169] width 533 height 185
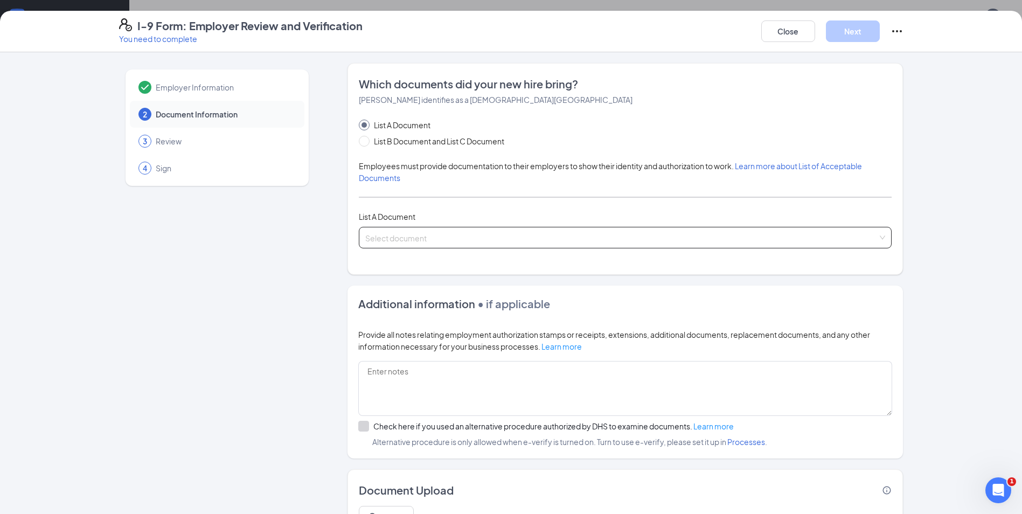
click at [462, 235] on input "search" at bounding box center [621, 235] width 512 height 16
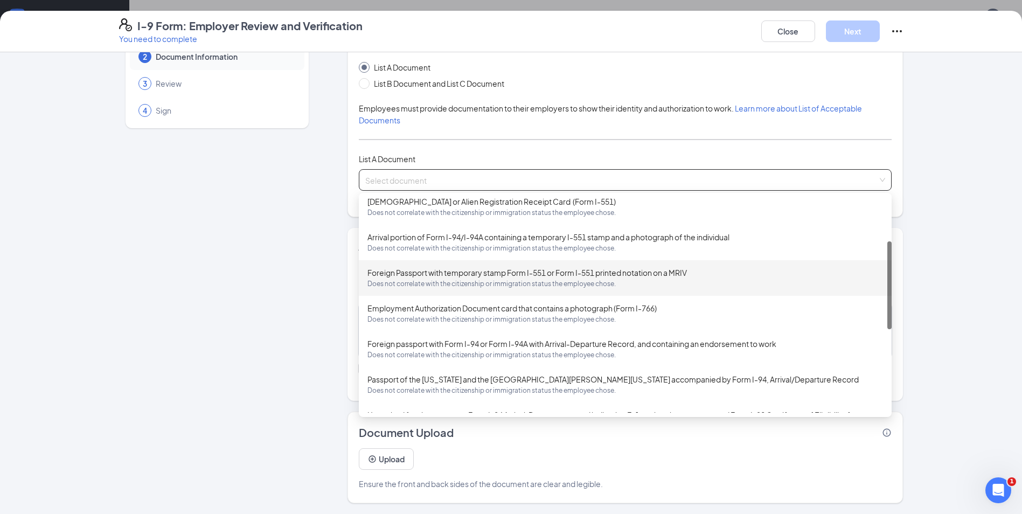
scroll to position [269, 0]
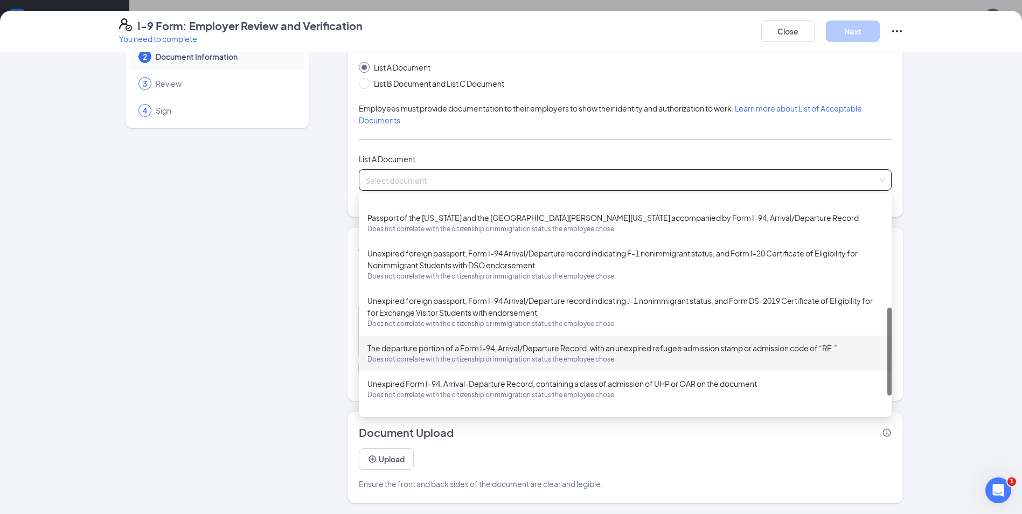
click at [283, 350] on div "Employer Information 2 Document Information 3 Review 4 Sign" at bounding box center [217, 254] width 196 height 498
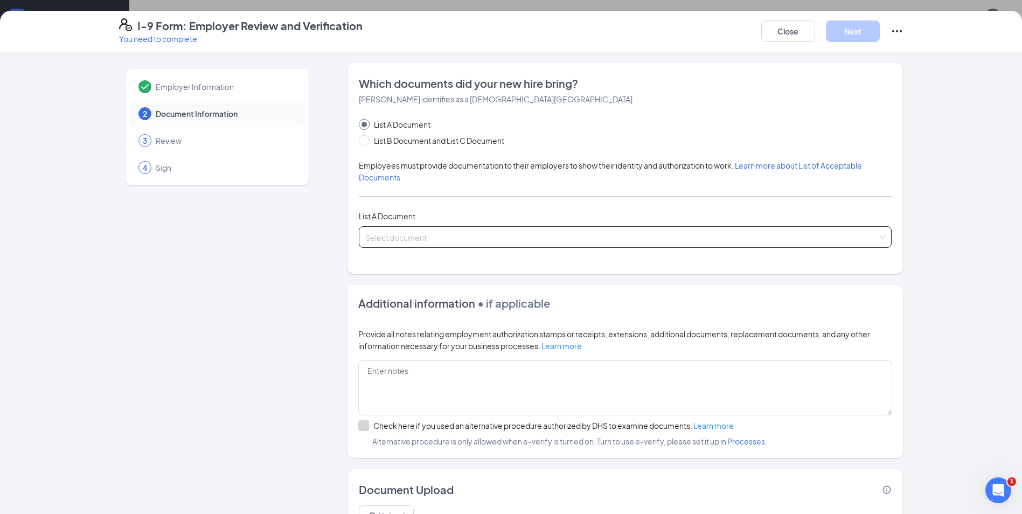
scroll to position [0, 0]
click at [806, 34] on button "Close" at bounding box center [788, 31] width 54 height 22
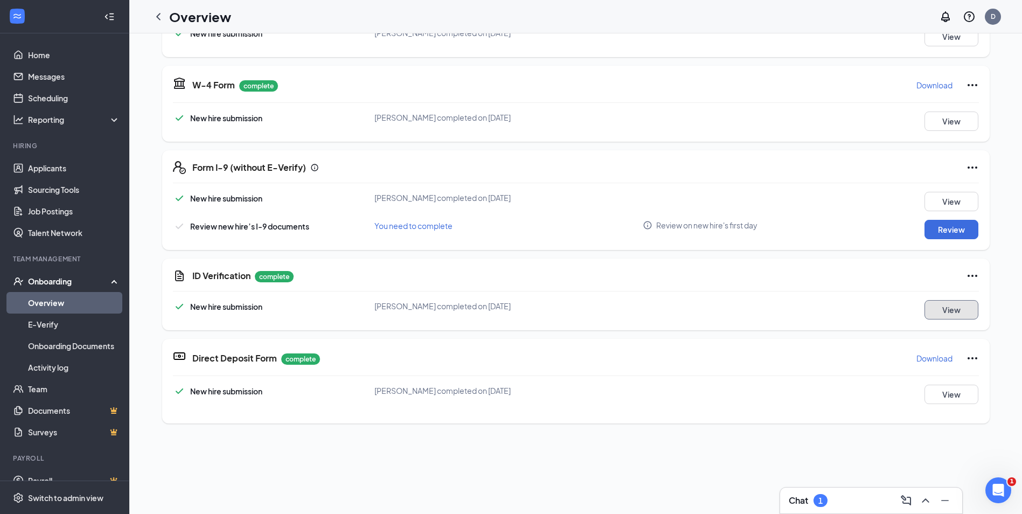
click at [946, 310] on button "View" at bounding box center [952, 309] width 54 height 19
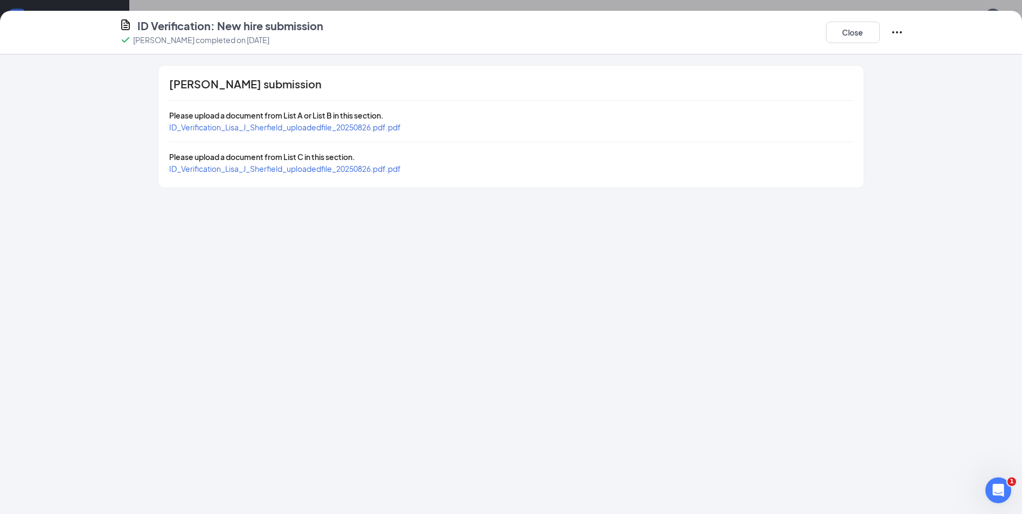
click at [281, 173] on span "ID_Verification_Lisa_J_Sherfield_uploadedfile_20250826.pdf.pdf" at bounding box center [285, 169] width 232 height 10
click at [852, 38] on button "Close" at bounding box center [853, 33] width 54 height 22
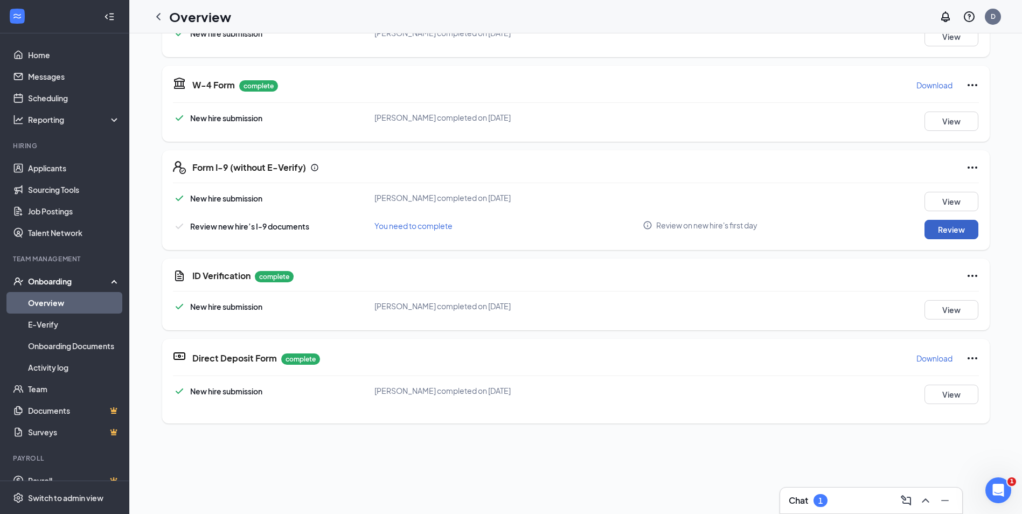
click at [940, 220] on button "Review" at bounding box center [952, 229] width 54 height 19
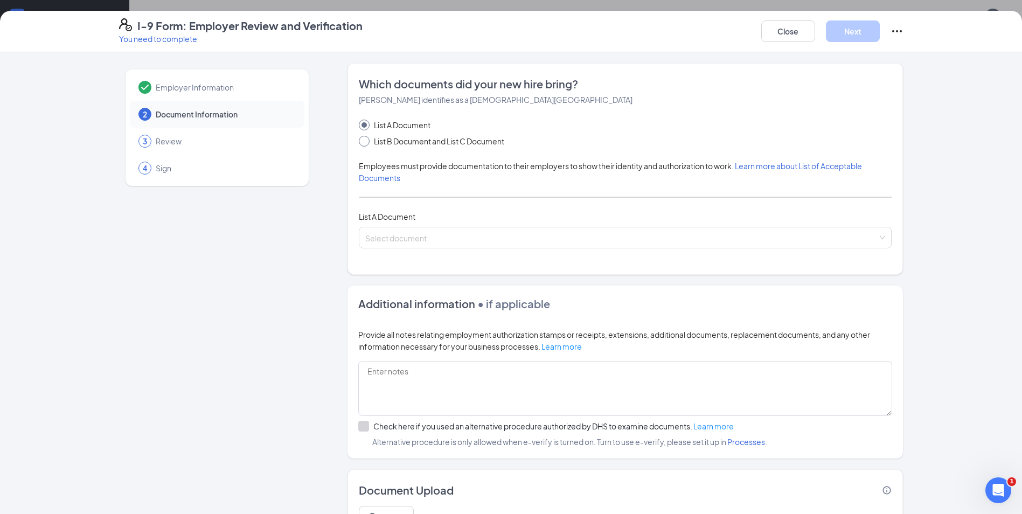
click at [394, 142] on span "List B Document and List C Document" at bounding box center [439, 141] width 139 height 12
click at [366, 142] on input "List B Document and List C Document" at bounding box center [363, 140] width 8 height 8
radio input "true"
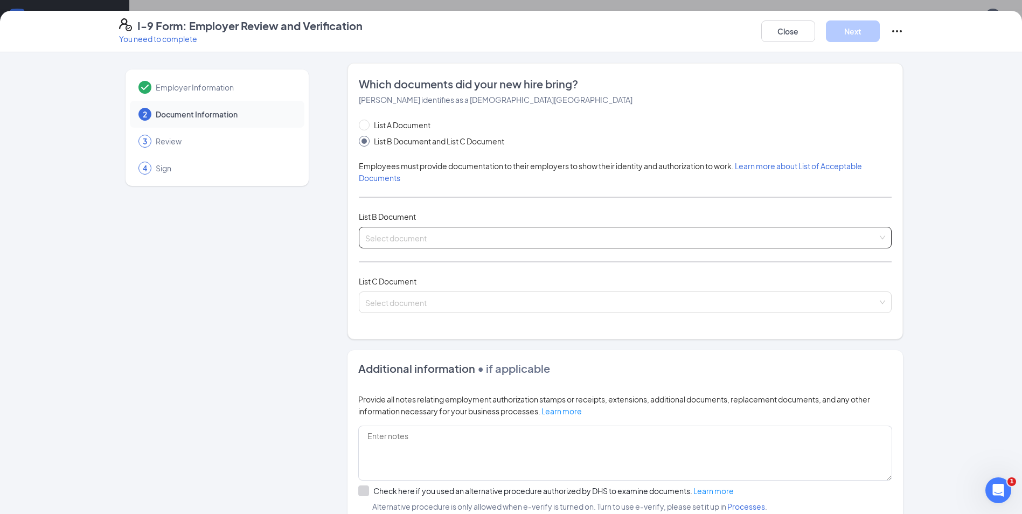
click at [433, 227] on input "search" at bounding box center [621, 235] width 512 height 16
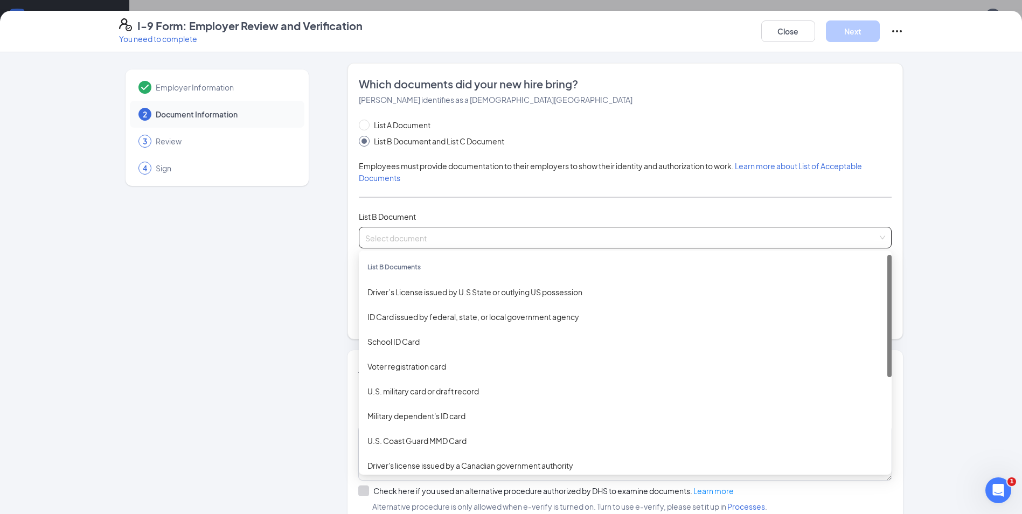
click at [396, 116] on div "Which documents did your new hire bring? [PERSON_NAME] identifies as a [DEMOGRA…" at bounding box center [625, 201] width 533 height 249
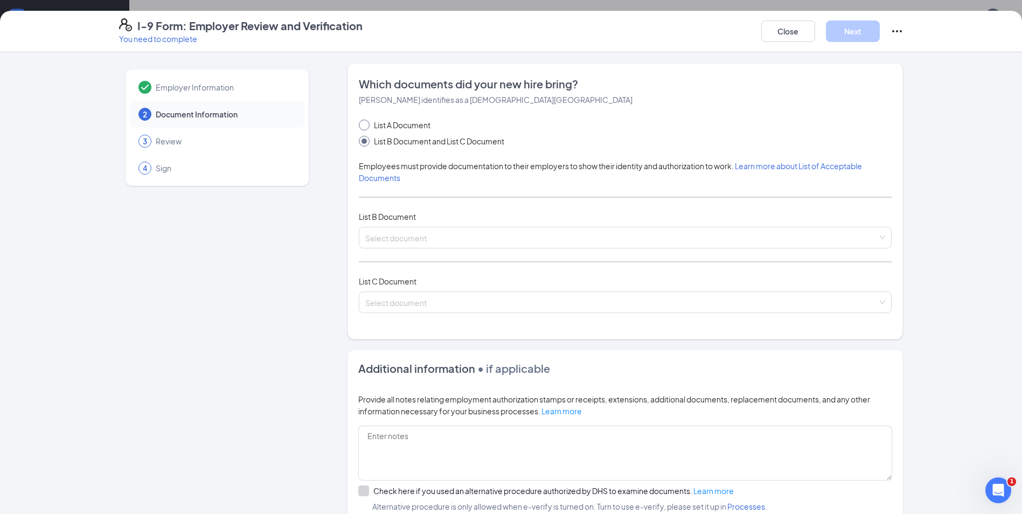
click at [395, 122] on span "List A Document" at bounding box center [402, 125] width 65 height 12
click at [366, 122] on input "List A Document" at bounding box center [363, 124] width 8 height 8
radio input "true"
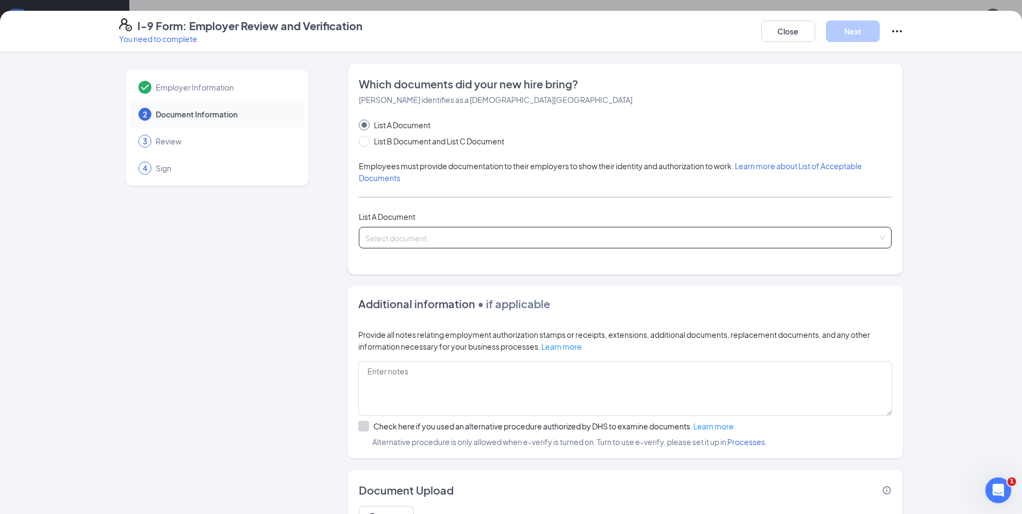
click at [478, 233] on input "search" at bounding box center [621, 235] width 512 height 16
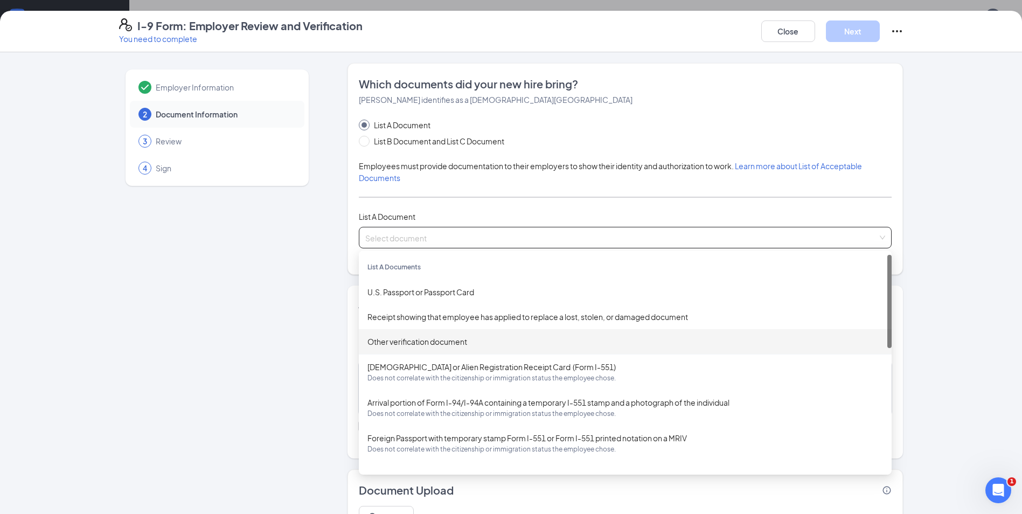
click at [425, 339] on div "Other verification document" at bounding box center [625, 342] width 516 height 12
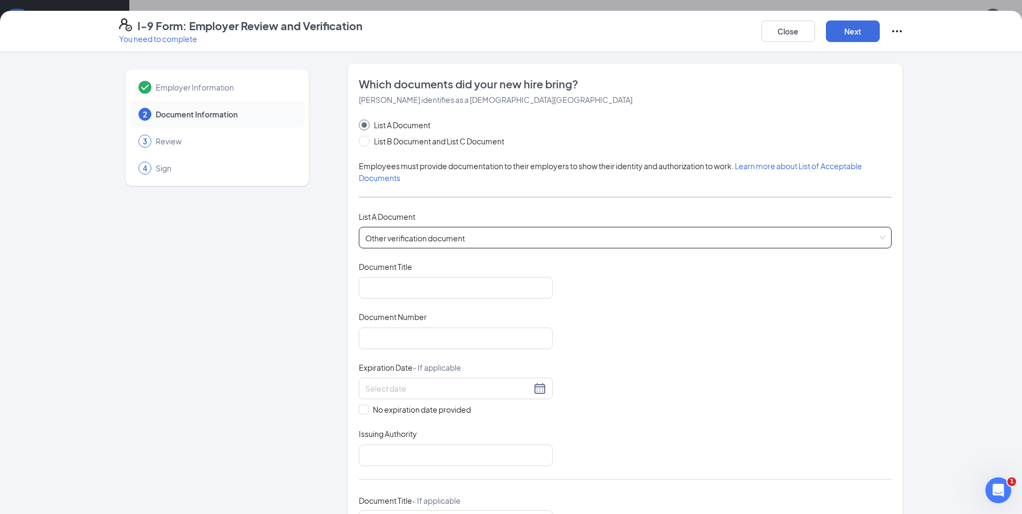
click at [443, 234] on span "Other verification document" at bounding box center [625, 237] width 520 height 20
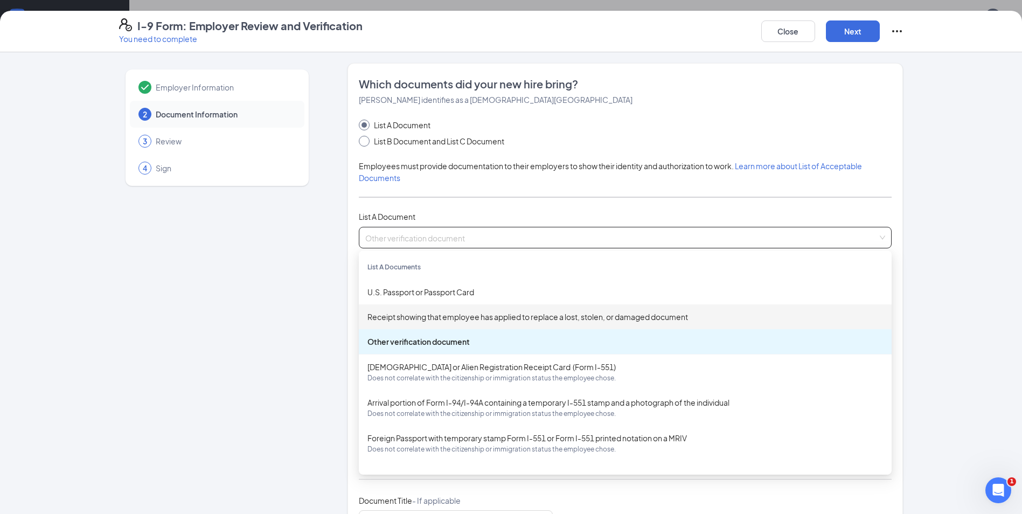
click at [442, 143] on span "List B Document and List C Document" at bounding box center [439, 141] width 139 height 12
click at [366, 143] on input "List B Document and List C Document" at bounding box center [363, 140] width 8 height 8
radio input "true"
radio input "false"
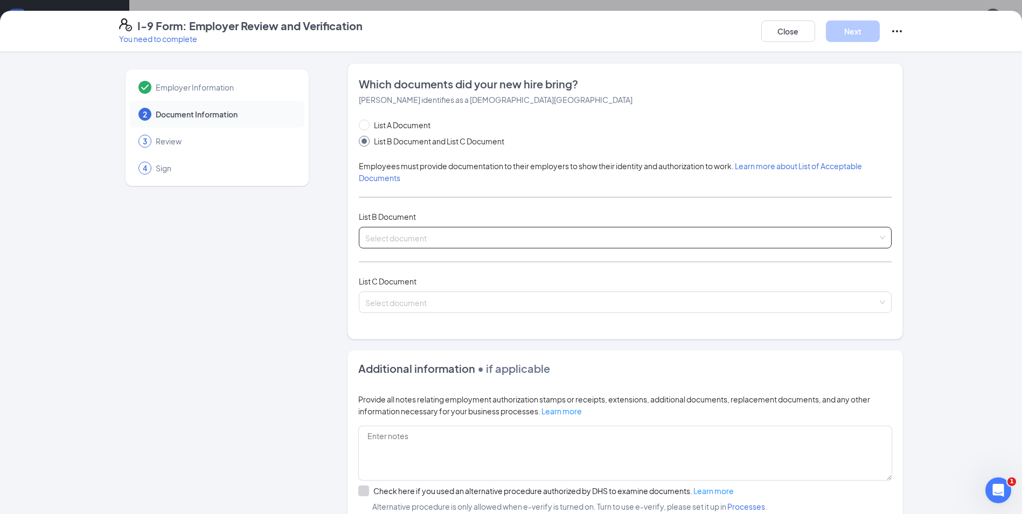
click at [450, 232] on input "search" at bounding box center [621, 235] width 512 height 16
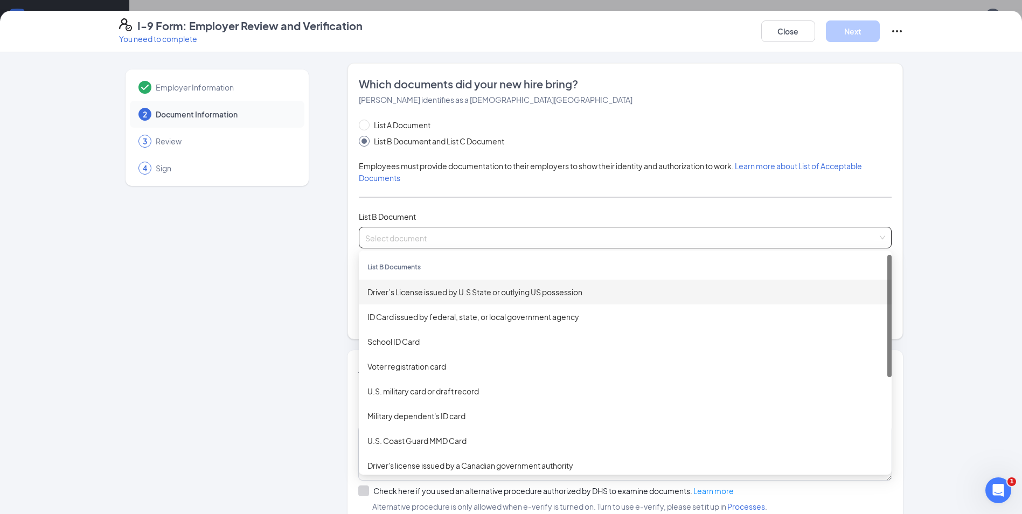
click at [424, 295] on div "Driver’s License issued by U.S State or outlying US possession" at bounding box center [625, 292] width 516 height 12
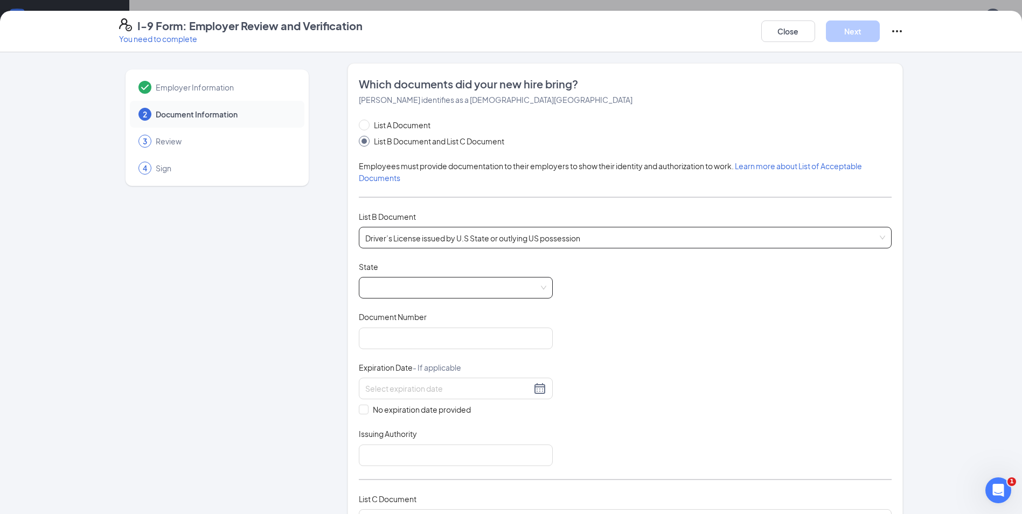
click at [440, 286] on span at bounding box center [455, 287] width 181 height 20
click at [420, 295] on span at bounding box center [455, 287] width 181 height 20
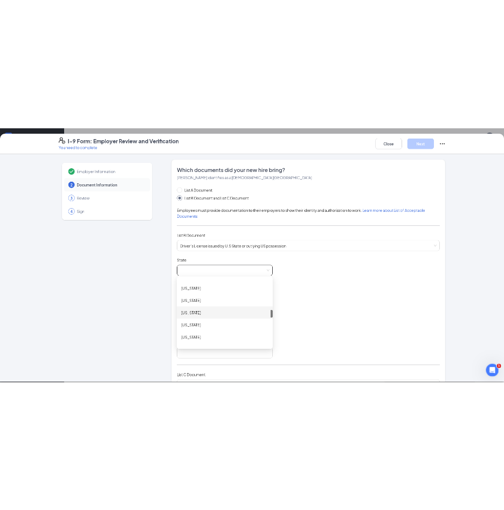
scroll to position [700, 0]
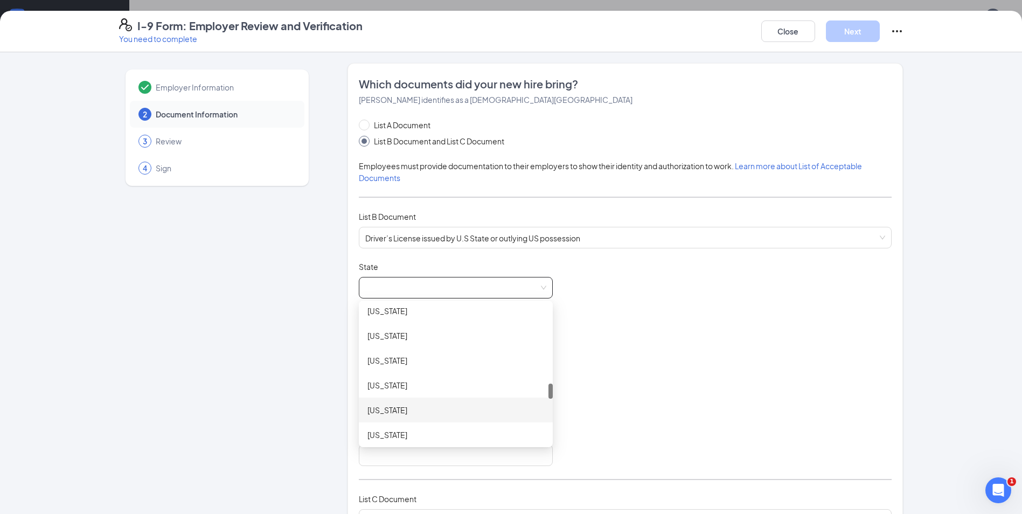
click at [397, 409] on div "[US_STATE]" at bounding box center [455, 410] width 177 height 12
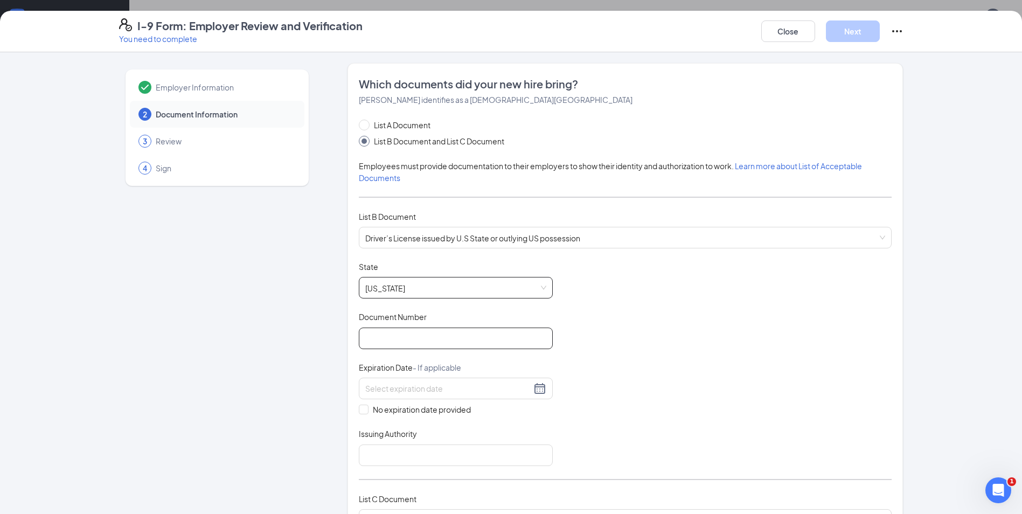
click at [424, 339] on input "Document Number" at bounding box center [456, 339] width 194 height 22
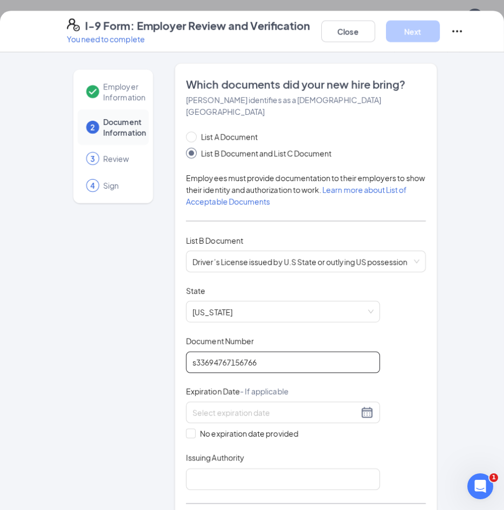
type input "s33694767156766"
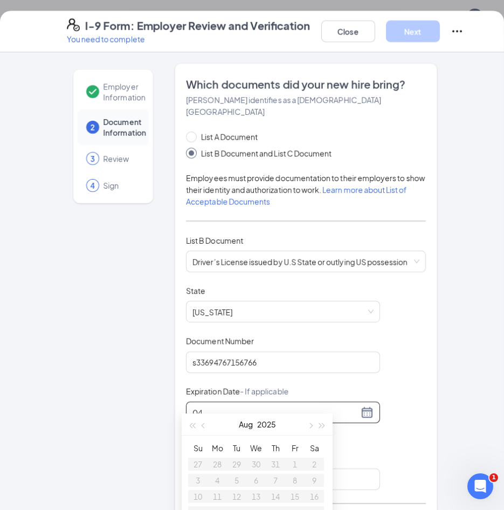
type input "0"
click at [291, 406] on input at bounding box center [275, 412] width 166 height 12
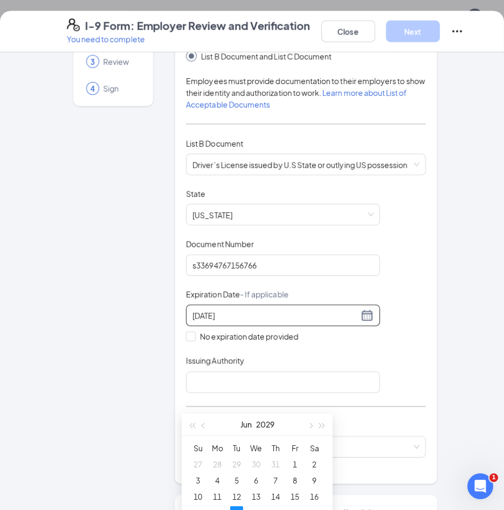
scroll to position [216, 0]
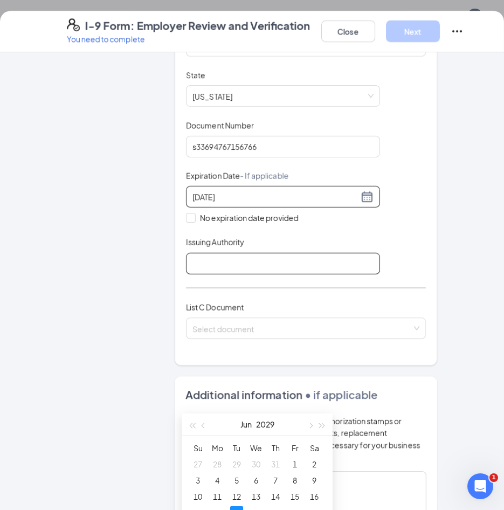
type input "[DATE]"
click at [336, 253] on input "Issuing Authority" at bounding box center [283, 264] width 194 height 22
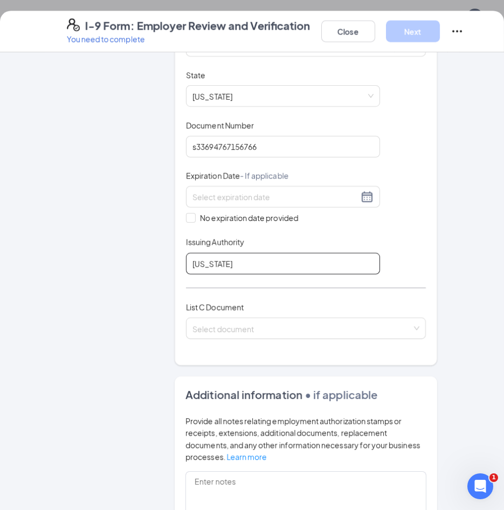
type input "[US_STATE]"
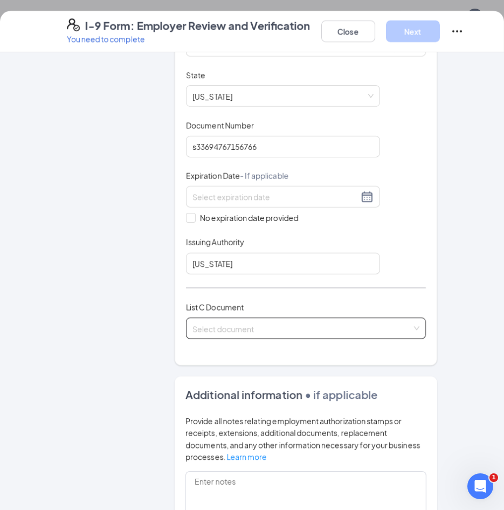
click at [364, 323] on span at bounding box center [301, 328] width 219 height 20
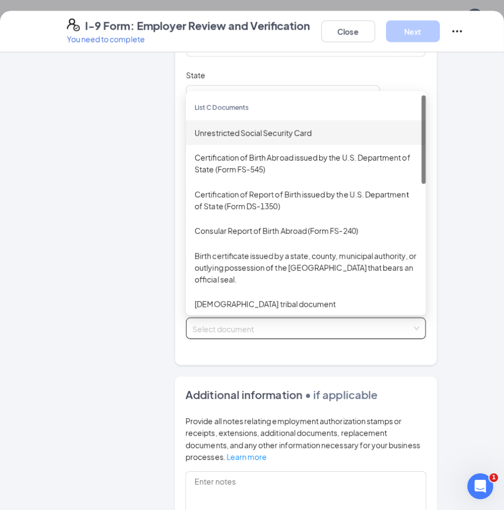
click at [261, 127] on div "Unrestricted Social Security Card" at bounding box center [306, 133] width 223 height 12
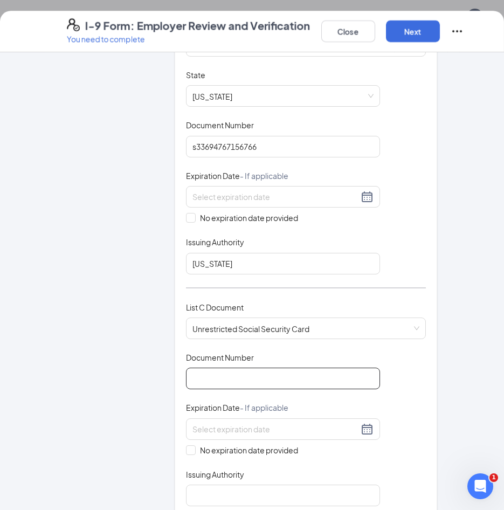
click at [274, 370] on input "Document Number" at bounding box center [283, 378] width 194 height 22
click at [259, 369] on input "Document Number" at bounding box center [283, 378] width 194 height 22
type input "254278936"
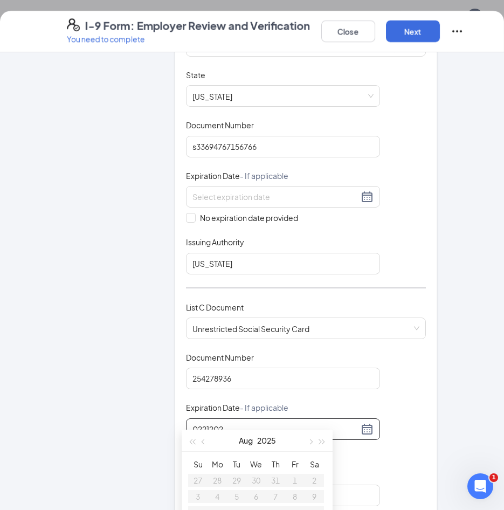
type input "0221202"
click at [294, 423] on input "0221202" at bounding box center [275, 429] width 166 height 12
click at [292, 423] on input "0221202" at bounding box center [275, 429] width 166 height 12
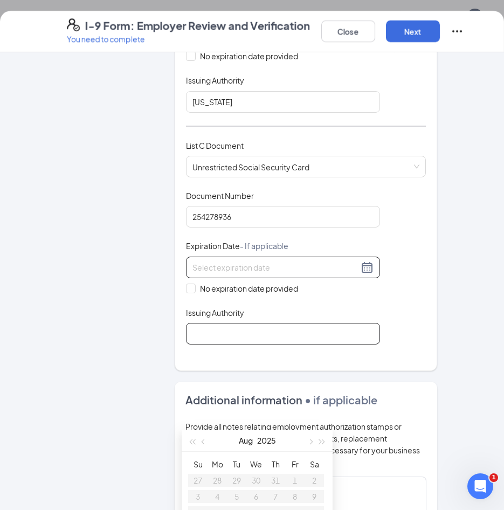
click at [294, 323] on input "Issuing Authority" at bounding box center [283, 334] width 194 height 22
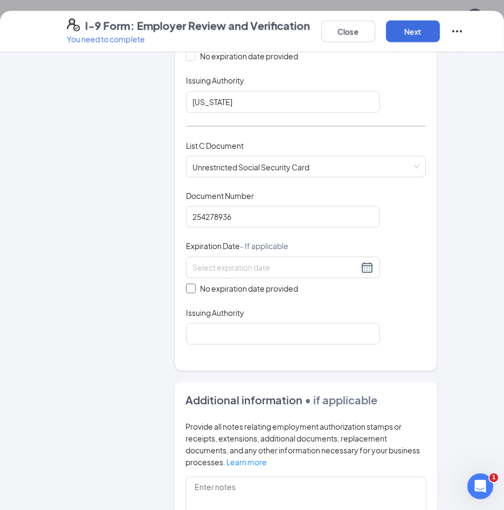
click at [287, 282] on span "No expiration date provided" at bounding box center [249, 288] width 107 height 12
click at [193, 283] on input "No expiration date provided" at bounding box center [190, 287] width 8 height 8
checkbox input "true"
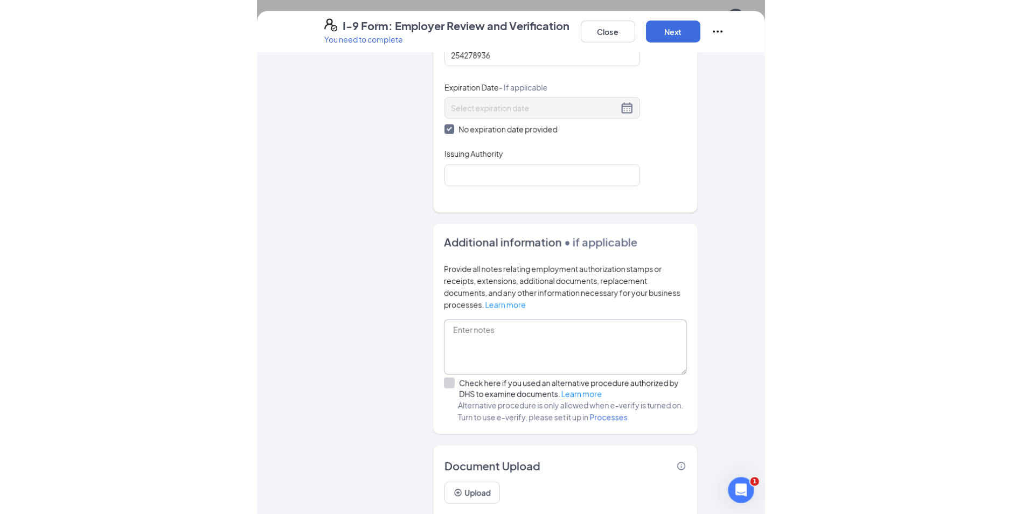
scroll to position [573, 0]
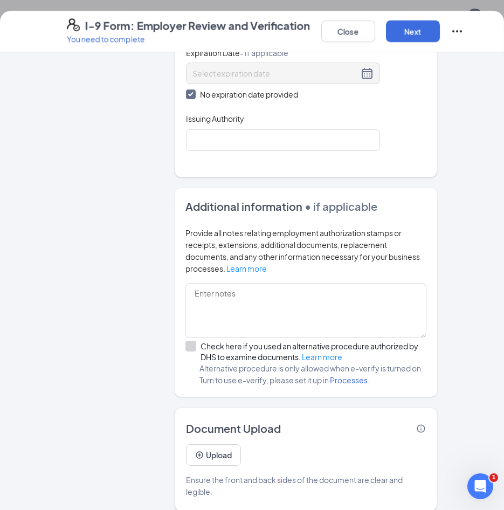
click at [420, 19] on div "Close Next" at bounding box center [392, 31] width 142 height 26
click at [404, 39] on button "Next" at bounding box center [413, 31] width 54 height 22
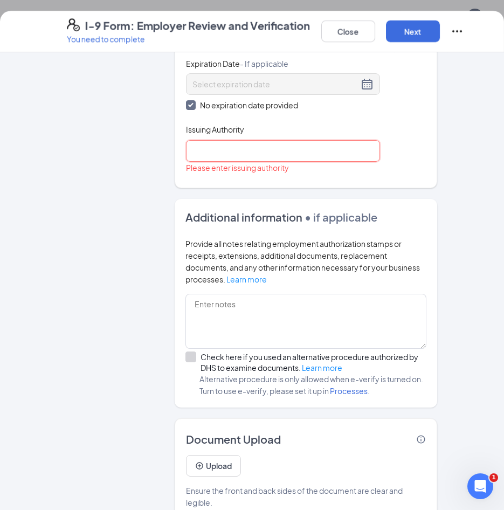
click at [307, 147] on input "Issuing Authority" at bounding box center [283, 151] width 194 height 22
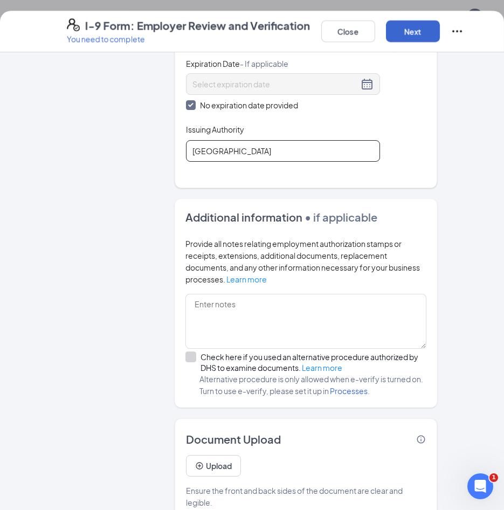
type input "[GEOGRAPHIC_DATA]"
click at [410, 28] on button "Next" at bounding box center [413, 31] width 54 height 22
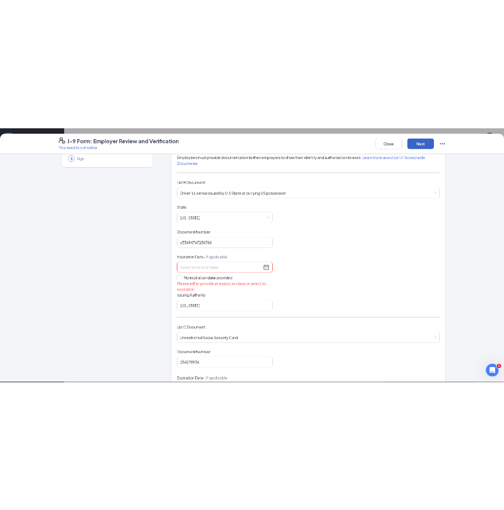
scroll to position [108, 0]
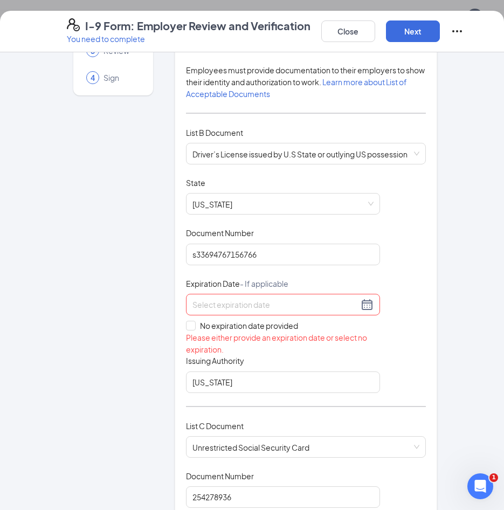
click at [237, 278] on span "Expiration Date - If applicable" at bounding box center [237, 283] width 102 height 11
click at [230, 299] on input at bounding box center [275, 305] width 166 height 12
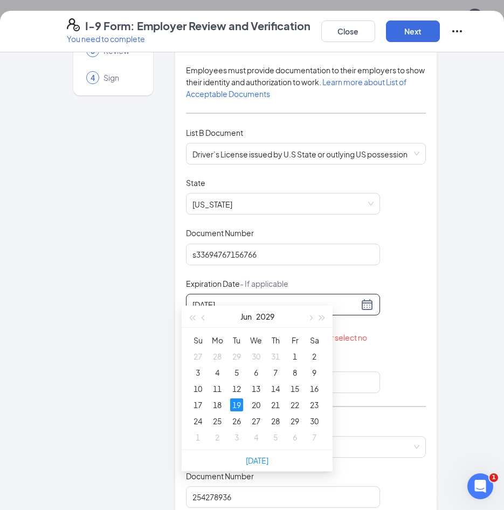
type input "[DATE]"
click at [123, 336] on div "Employer Information 2 Document Information 3 Review 4 Sign" at bounding box center [113, 470] width 93 height 1031
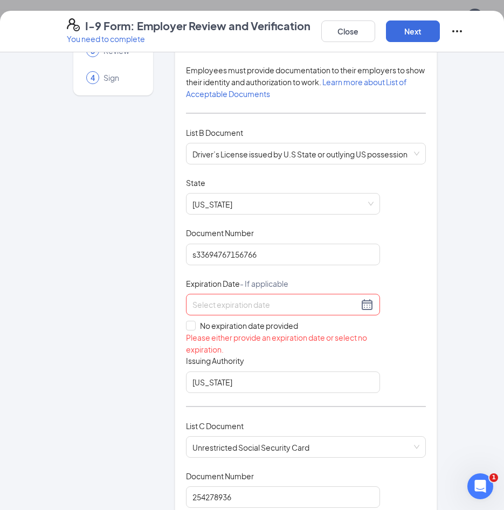
click at [233, 299] on input at bounding box center [275, 305] width 166 height 12
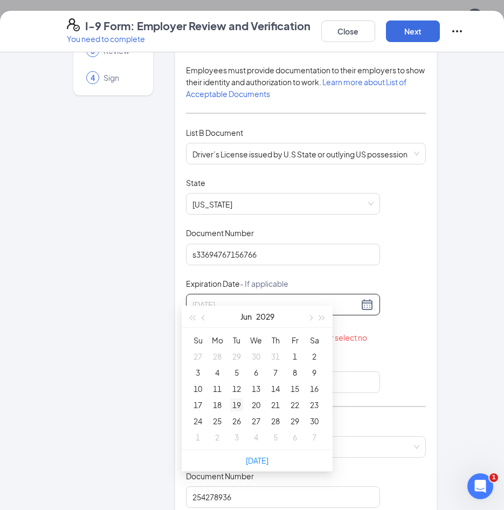
type input "[DATE]"
click at [234, 408] on div "19" at bounding box center [236, 404] width 13 height 13
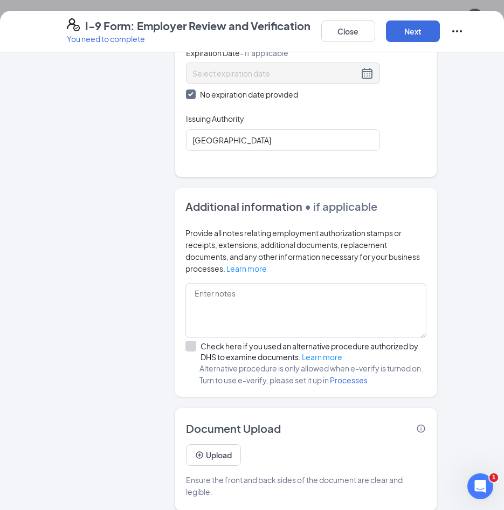
scroll to position [227, 0]
click at [413, 44] on div "Close Next" at bounding box center [392, 31] width 142 height 26
click at [413, 39] on button "Next" at bounding box center [413, 31] width 54 height 22
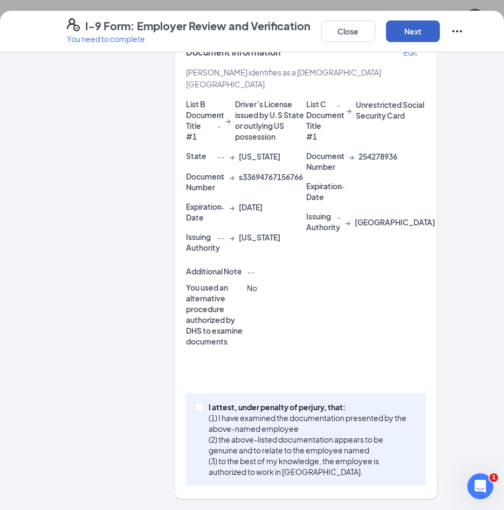
scroll to position [228, 0]
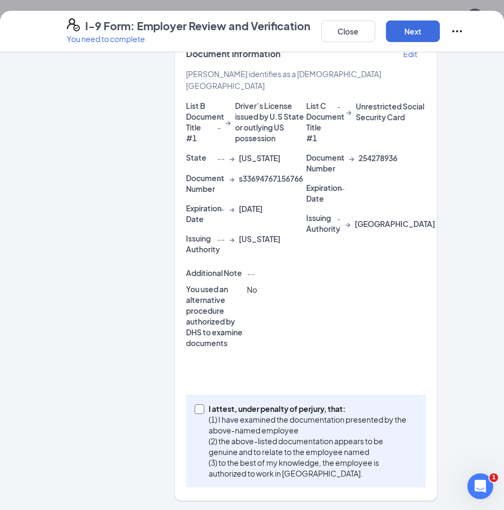
click at [299, 404] on p "I attest, under penalty of perjury, that:" at bounding box center [311, 408] width 204 height 11
click at [202, 404] on input "I attest, under penalty of [PERSON_NAME], that: (1) I have examined the documen…" at bounding box center [199, 408] width 8 height 8
checkbox input "true"
click at [409, 33] on button "Next" at bounding box center [413, 31] width 54 height 22
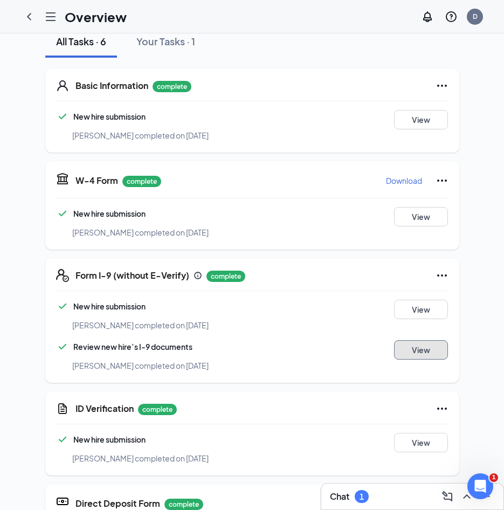
scroll to position [47, 0]
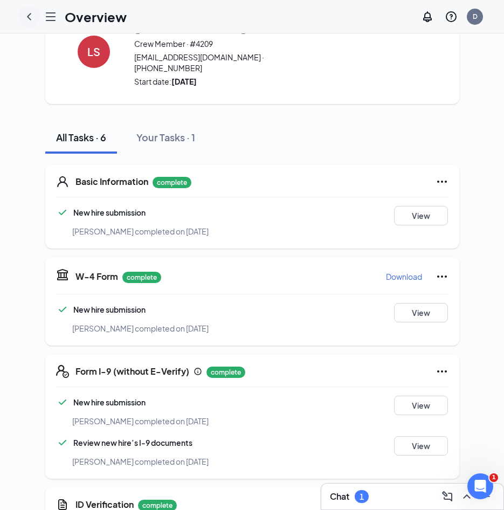
click at [27, 12] on icon "ChevronLeft" at bounding box center [29, 16] width 13 height 13
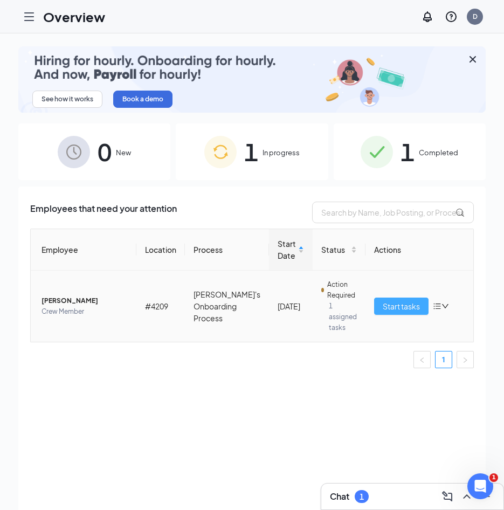
click at [388, 304] on span "Start tasks" at bounding box center [401, 306] width 37 height 12
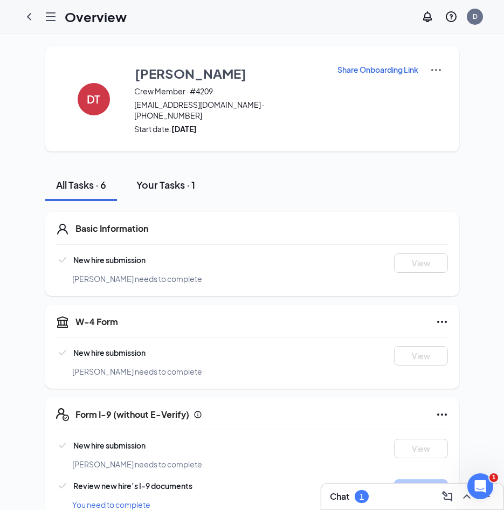
click at [173, 178] on div "Your Tasks · 1" at bounding box center [165, 184] width 59 height 13
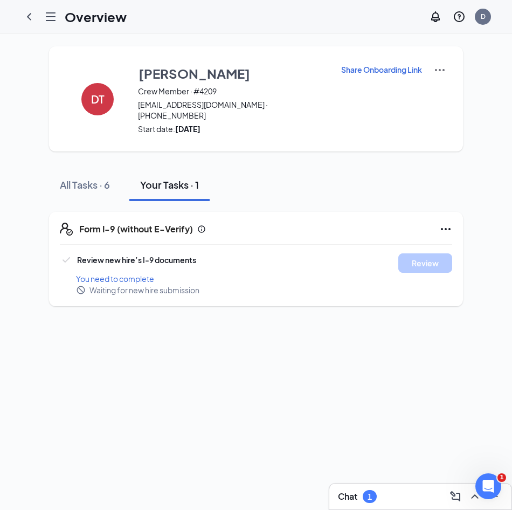
click at [110, 274] on span "You need to complete" at bounding box center [115, 279] width 78 height 10
click at [101, 178] on div "All Tasks · 6" at bounding box center [85, 184] width 50 height 13
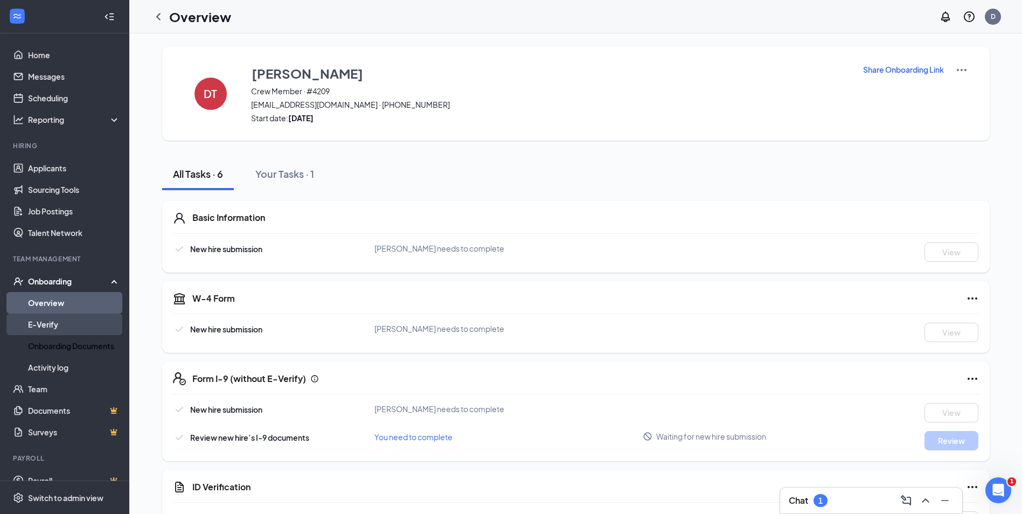
click at [66, 326] on link "E-Verify" at bounding box center [74, 325] width 92 height 22
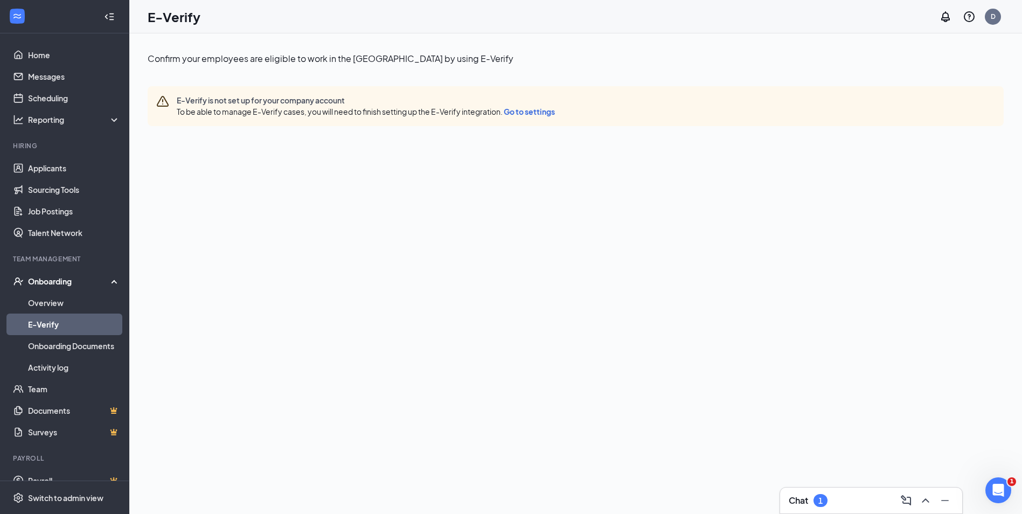
click at [528, 110] on span "Go to settings" at bounding box center [529, 112] width 51 height 10
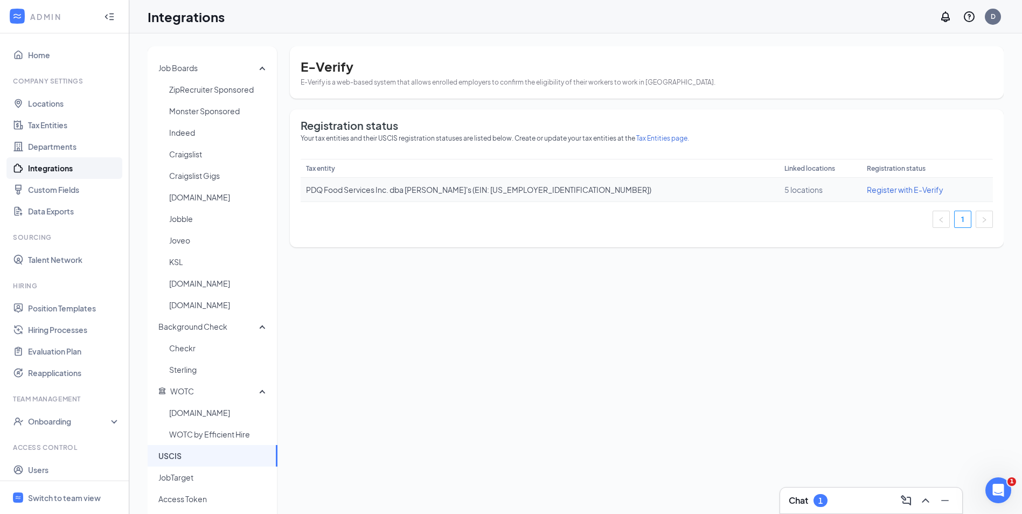
click at [885, 186] on span "Register with E-Verify" at bounding box center [905, 190] width 77 height 10
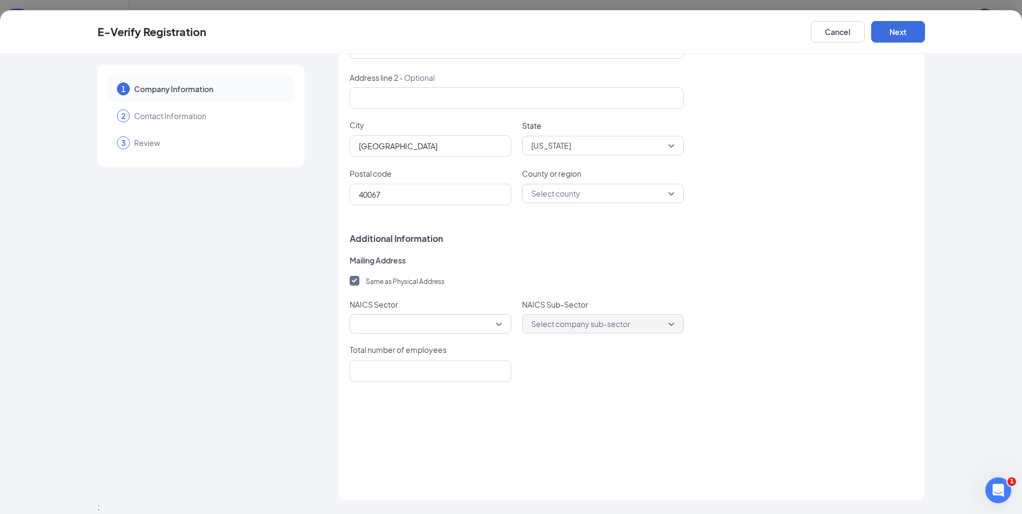
scroll to position [295, 0]
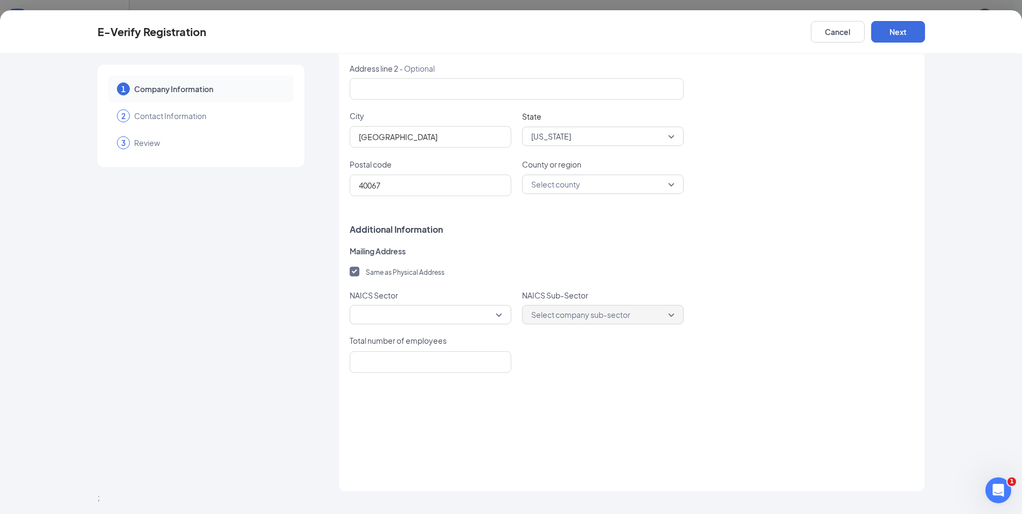
click at [466, 314] on span at bounding box center [430, 315] width 143 height 16
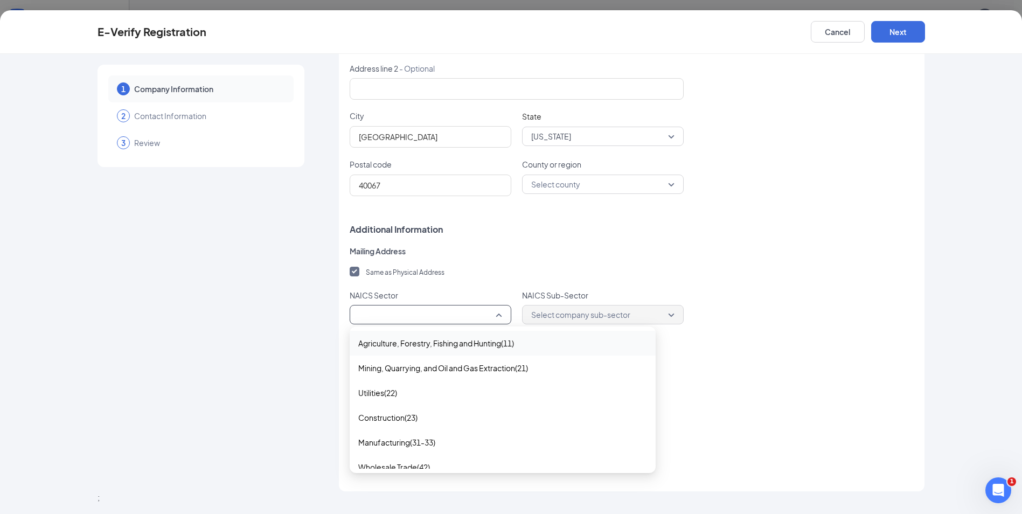
click at [553, 275] on label "Same as Physical Address" at bounding box center [632, 272] width 565 height 12
click at [357, 274] on input "Same as Physical Address" at bounding box center [354, 271] width 8 height 8
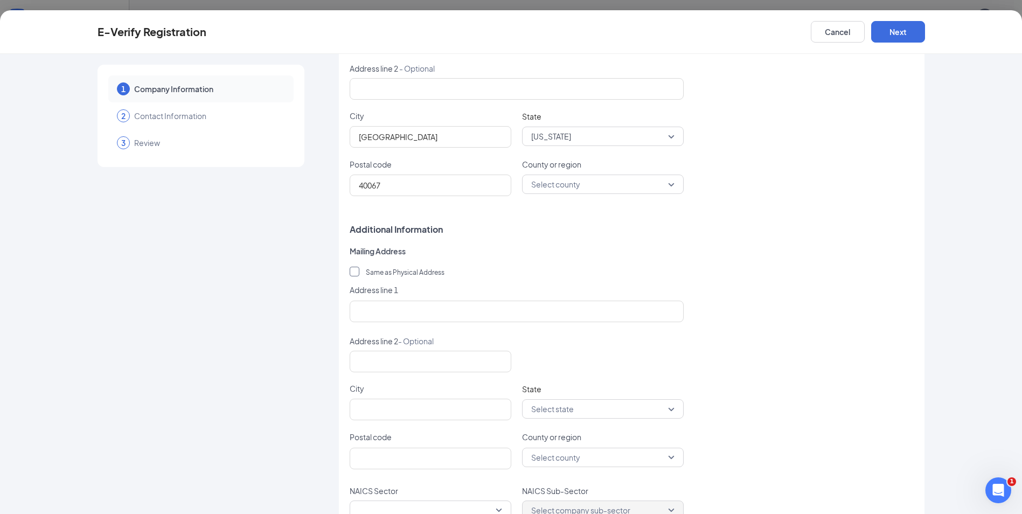
click at [433, 274] on span "Same as Physical Address" at bounding box center [404, 272] width 81 height 8
click at [357, 274] on input "Same as Physical Address" at bounding box center [354, 271] width 8 height 8
checkbox input "true"
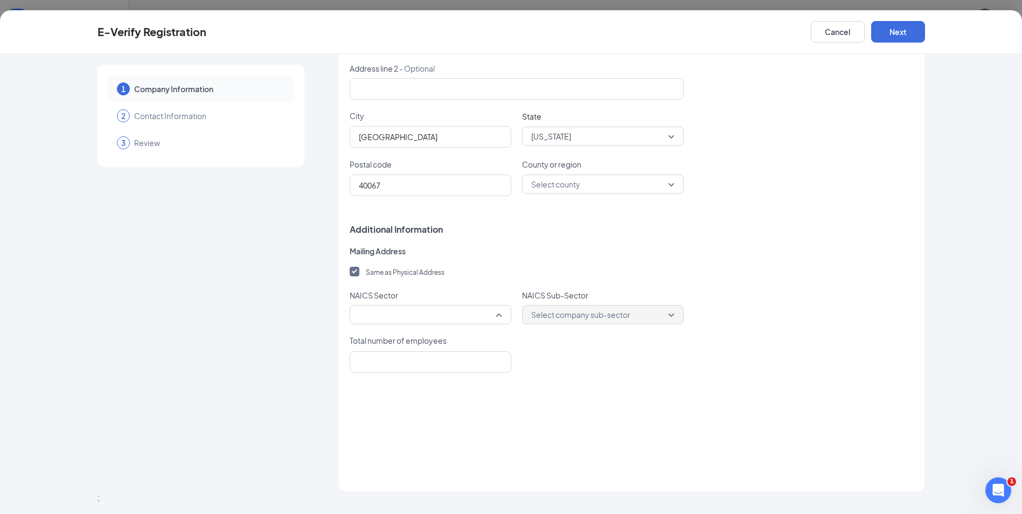
click at [501, 312] on div at bounding box center [431, 314] width 162 height 19
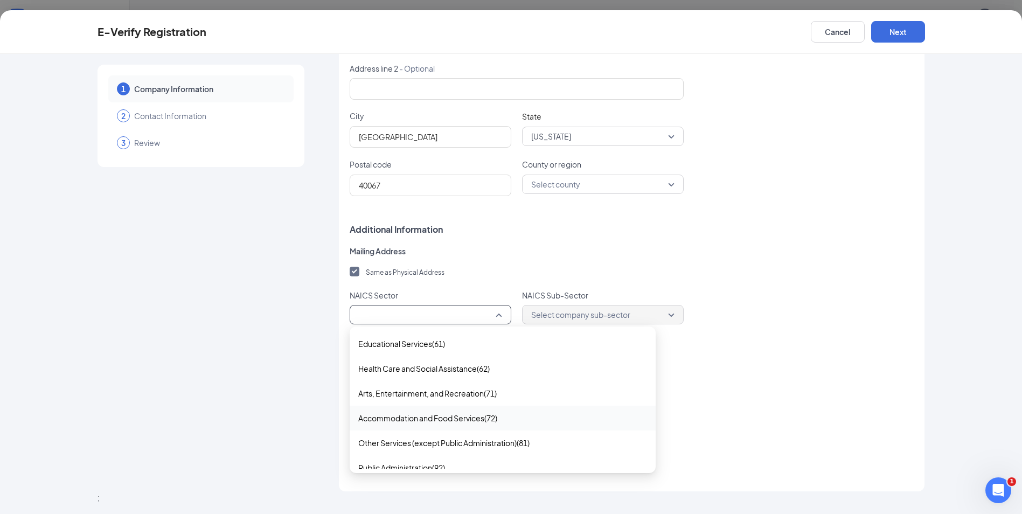
scroll to position [358, 0]
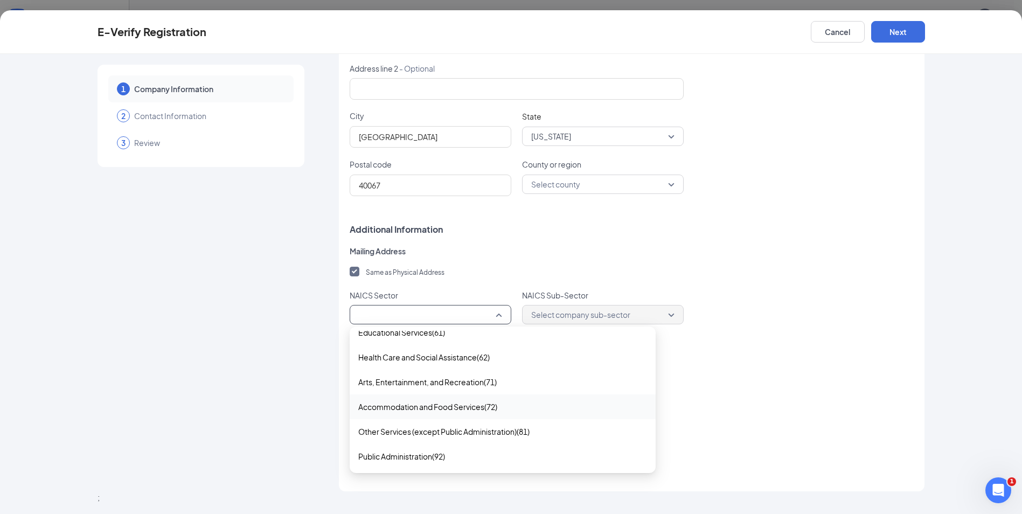
click at [483, 406] on span "Accommodation and Food Services(72)" at bounding box center [427, 407] width 139 height 12
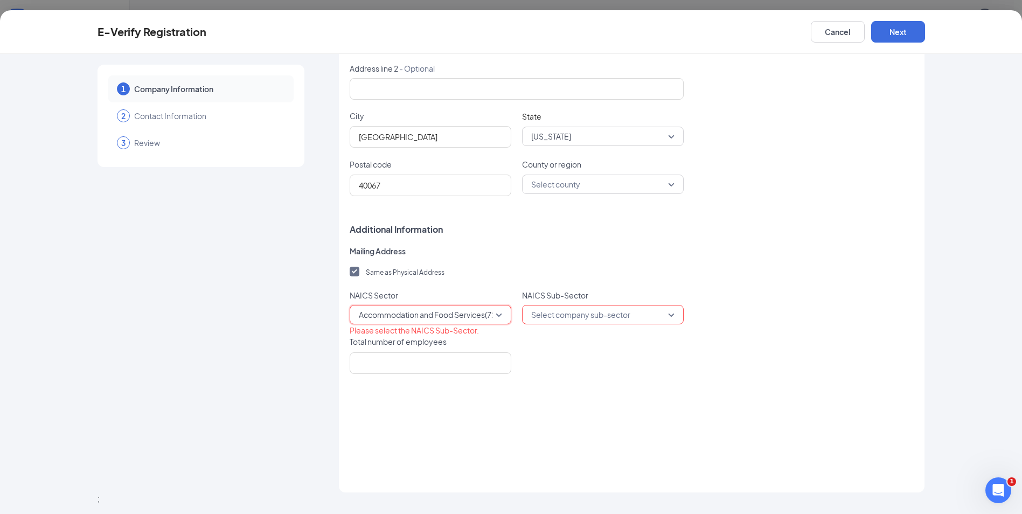
click at [638, 314] on input "search" at bounding box center [599, 315] width 141 height 18
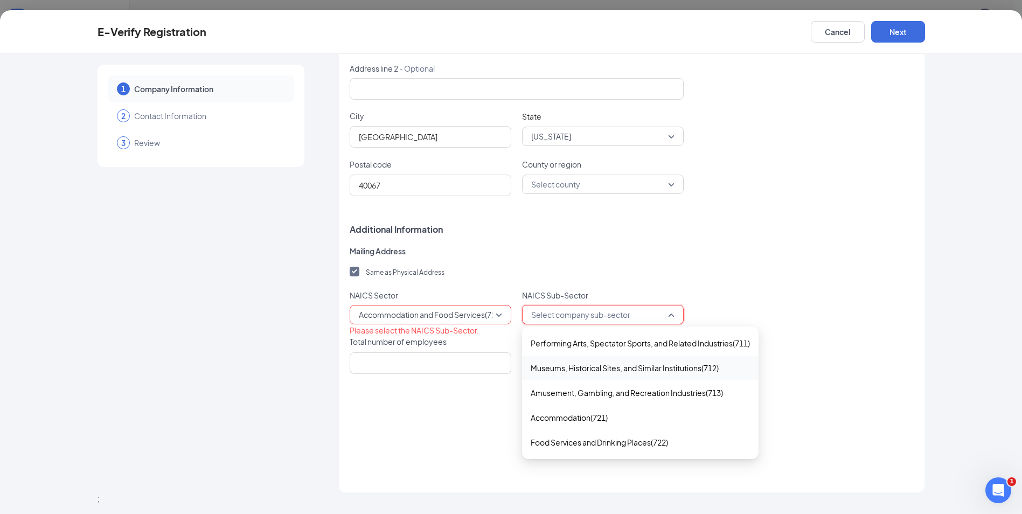
scroll to position [296, 0]
click at [595, 445] on span "Food Services and Drinking Places(722)" at bounding box center [599, 441] width 137 height 12
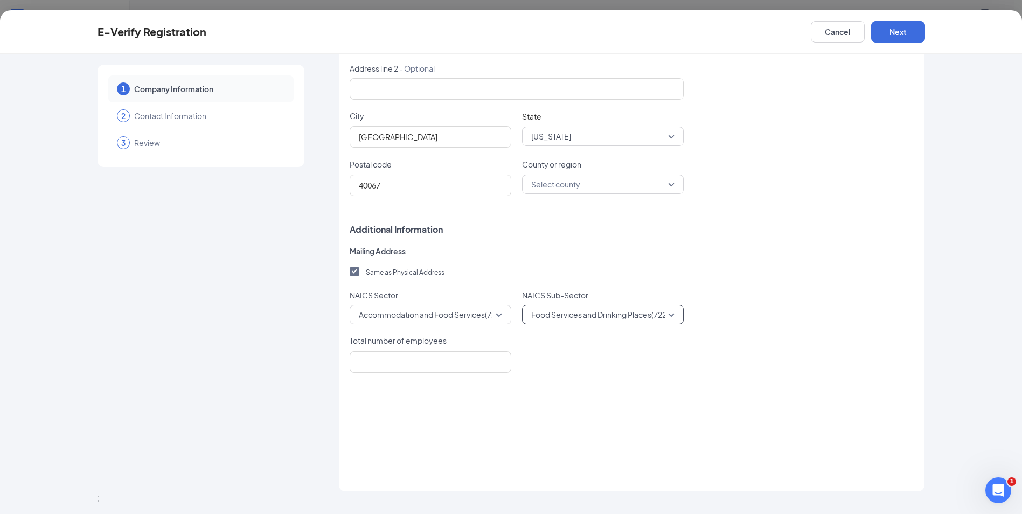
scroll to position [295, 0]
drag, startPoint x: 388, startPoint y: 366, endPoint x: 418, endPoint y: 366, distance: 29.6
click at [388, 366] on input "Total number of employees" at bounding box center [431, 362] width 162 height 22
type input "112"
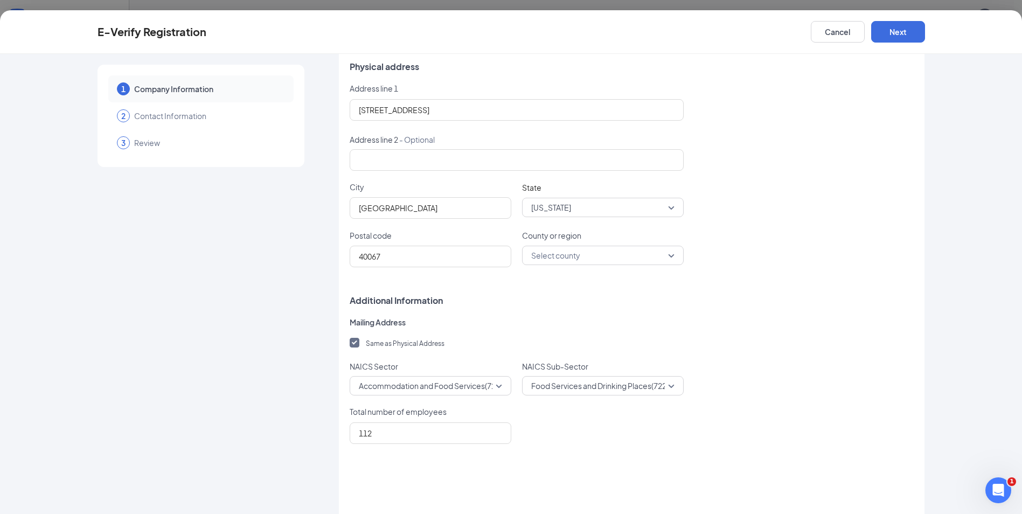
scroll to position [134, 0]
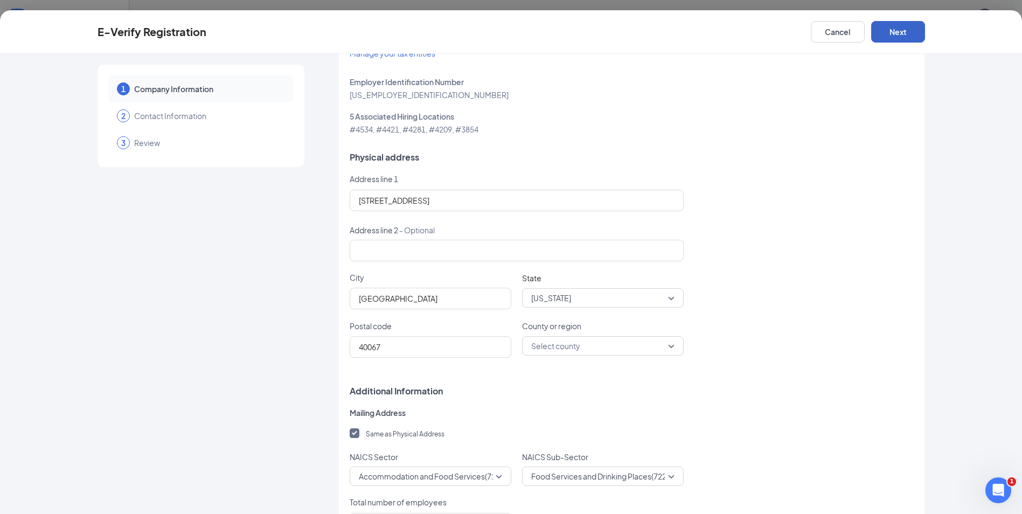
click at [899, 40] on button "Next" at bounding box center [898, 32] width 54 height 22
click at [612, 355] on input "County or region" at bounding box center [599, 346] width 141 height 18
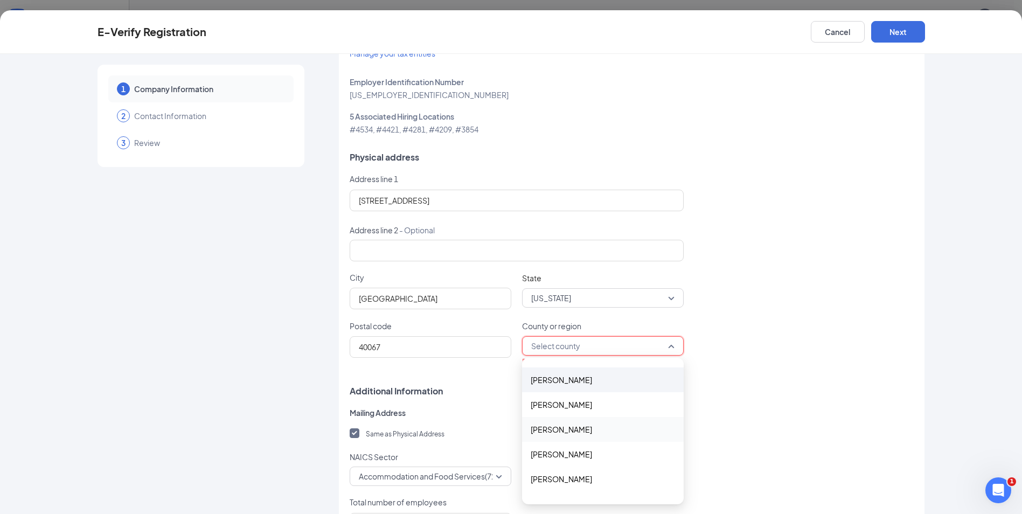
scroll to position [2532, 0]
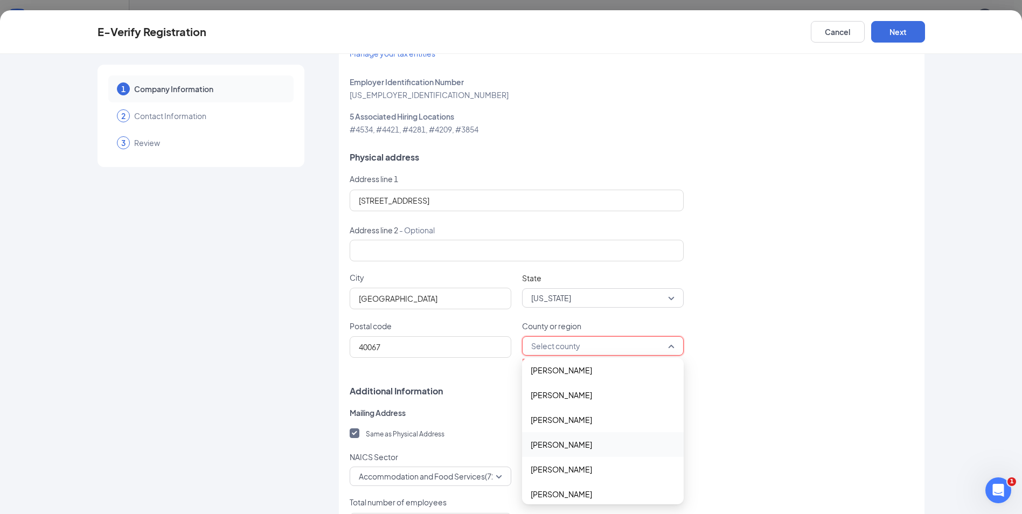
click at [536, 442] on span "[PERSON_NAME]" at bounding box center [561, 445] width 61 height 12
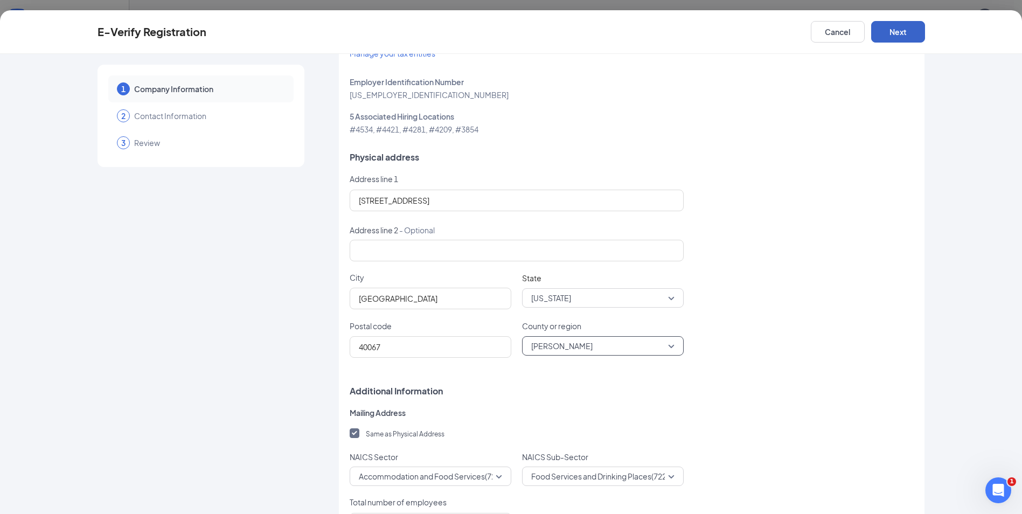
click at [889, 33] on button "Next" at bounding box center [898, 32] width 54 height 22
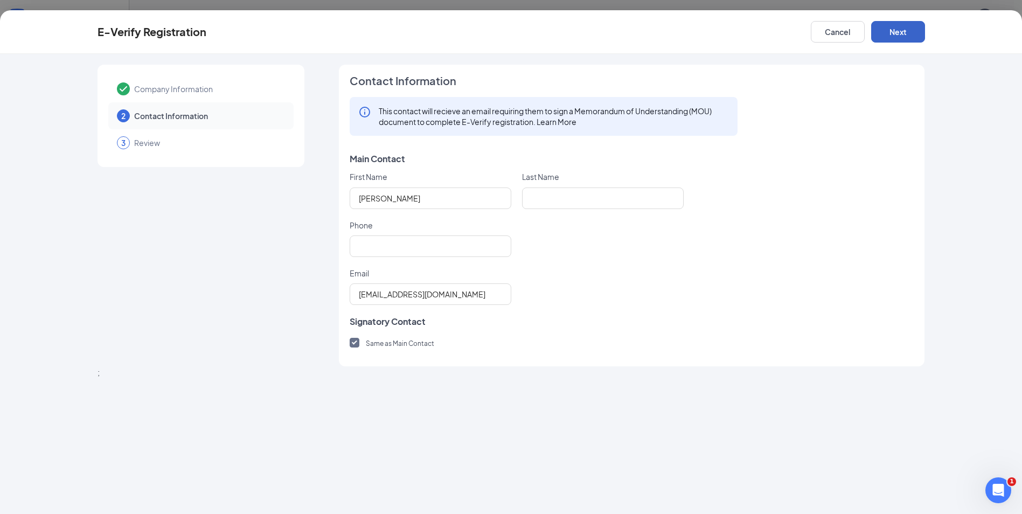
scroll to position [0, 0]
click at [591, 186] on div "Last Name" at bounding box center [603, 179] width 162 height 16
click at [591, 189] on input "Last Name" at bounding box center [603, 199] width 162 height 22
type input "[PERSON_NAME]"
type input "6068752659"
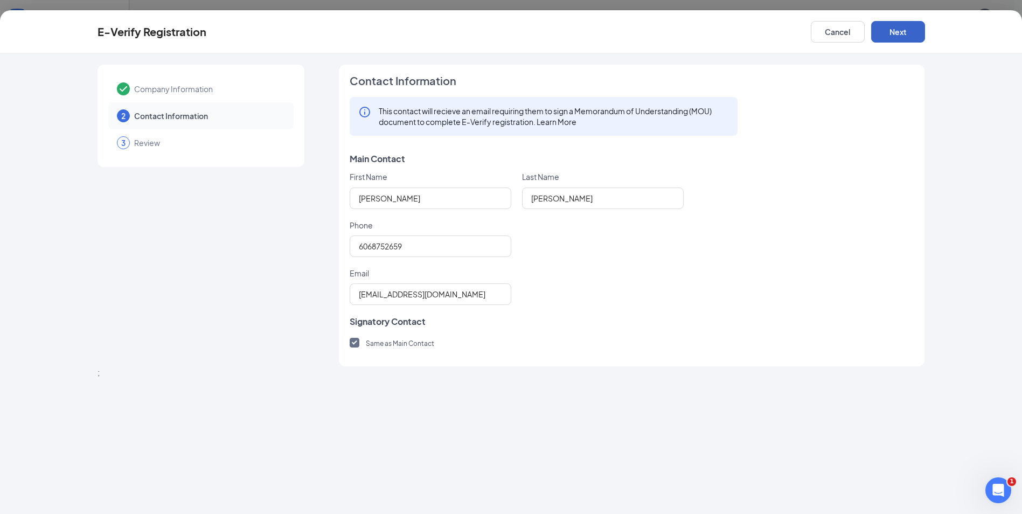
click at [892, 26] on button "Next" at bounding box center [898, 32] width 54 height 22
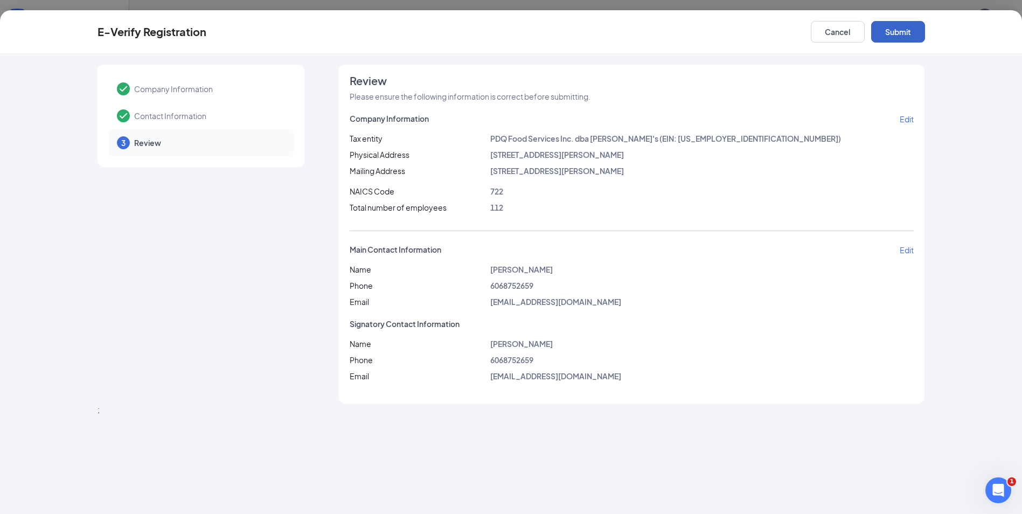
click at [898, 34] on button "Submit" at bounding box center [898, 32] width 54 height 22
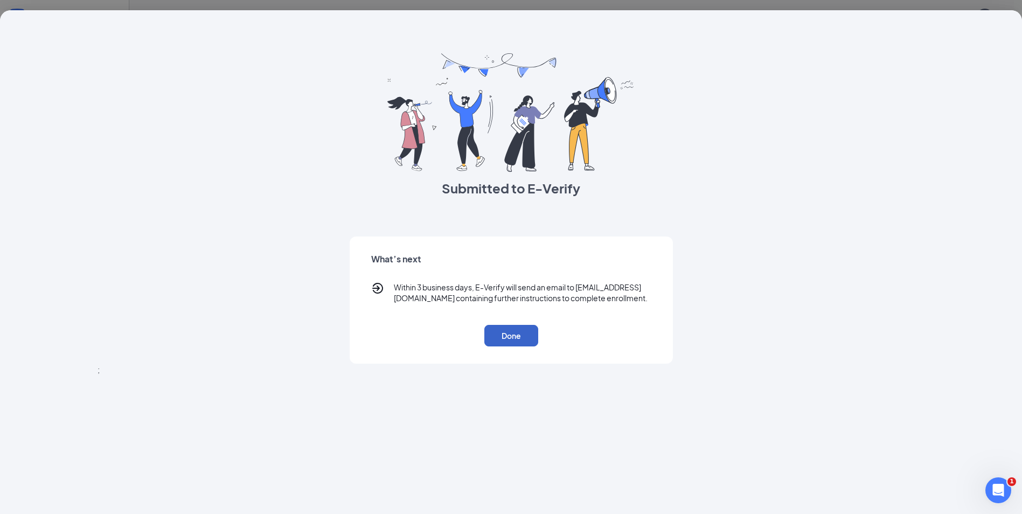
click at [533, 342] on button "Done" at bounding box center [511, 336] width 54 height 22
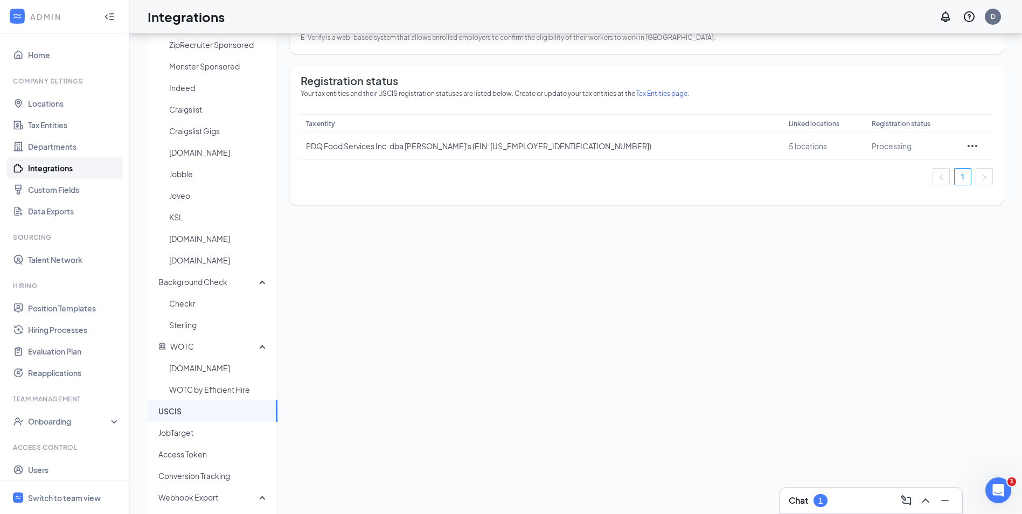
scroll to position [85, 0]
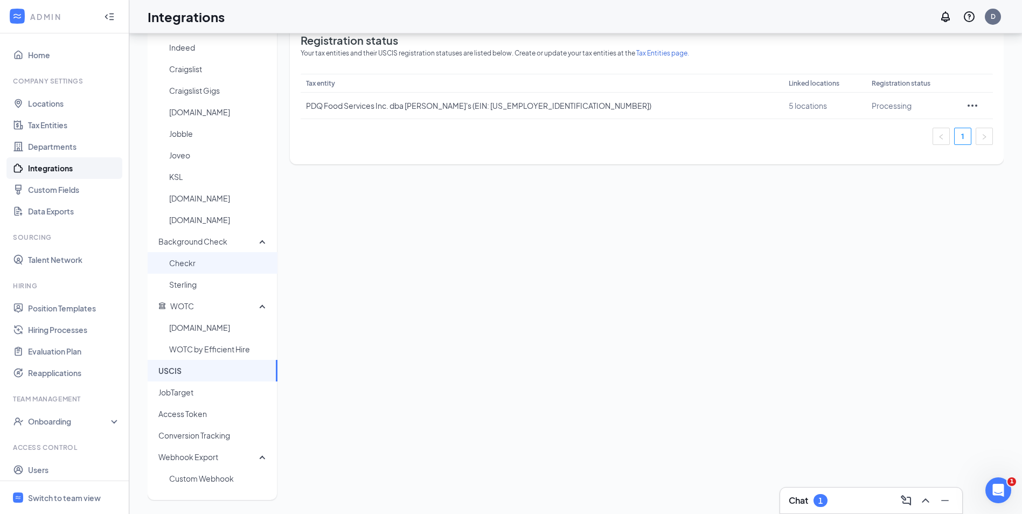
click at [188, 265] on span "Checkr" at bounding box center [219, 263] width 100 height 22
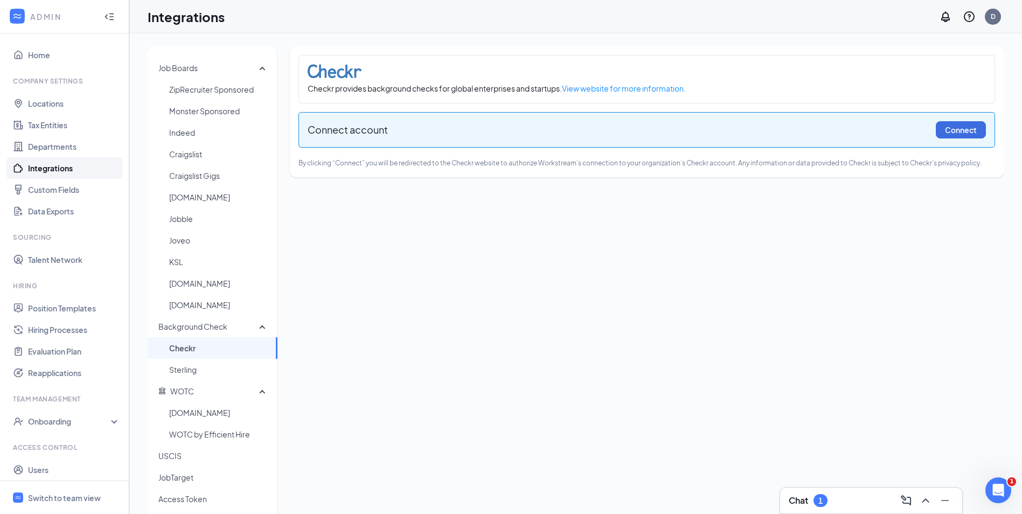
click at [939, 121] on div "Connect account Connect" at bounding box center [647, 130] width 697 height 36
click at [945, 126] on button "Connect" at bounding box center [961, 129] width 50 height 17
click at [960, 130] on button "Connect" at bounding box center [961, 129] width 50 height 17
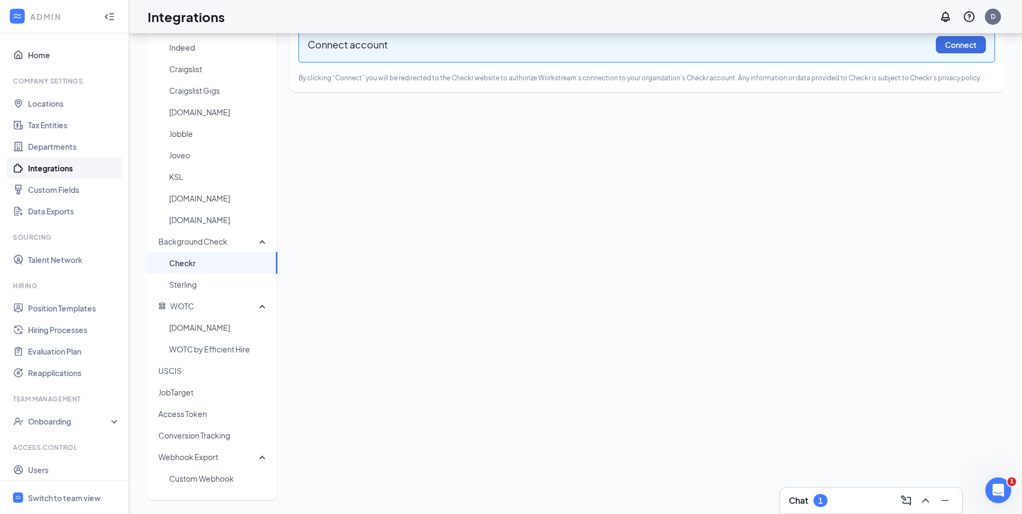
drag, startPoint x: 60, startPoint y: 55, endPoint x: 65, endPoint y: 69, distance: 15.0
click at [60, 55] on link "Home" at bounding box center [74, 55] width 92 height 22
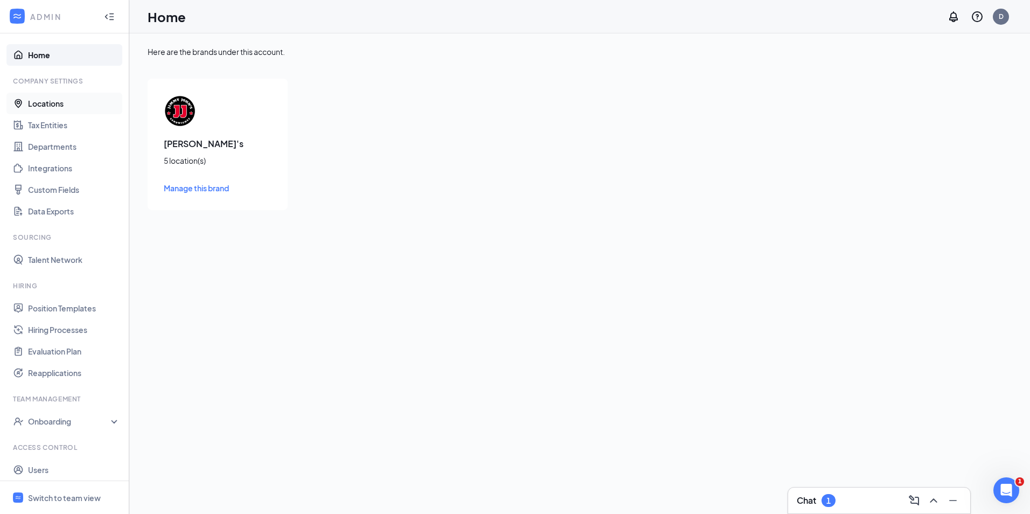
click at [61, 93] on link "Locations" at bounding box center [74, 104] width 92 height 22
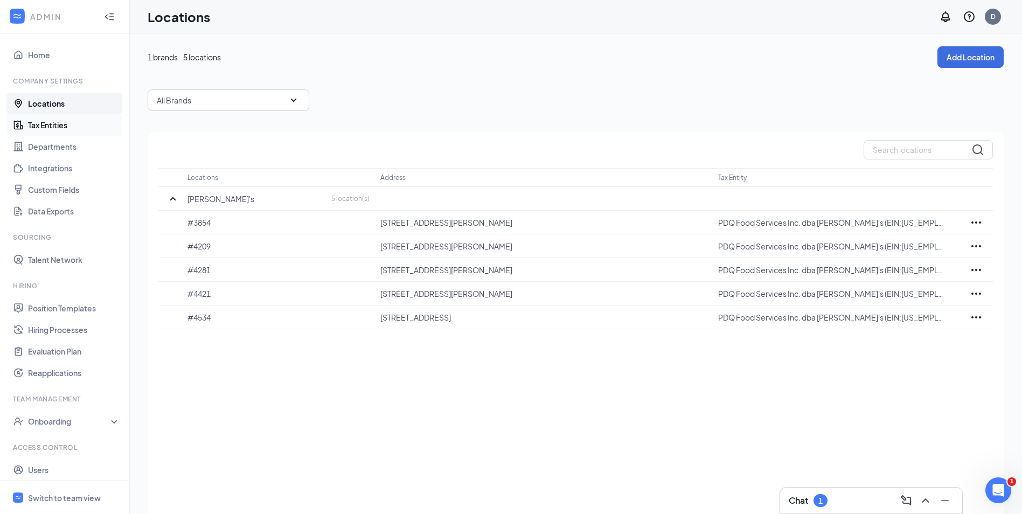
click at [58, 127] on link "Tax Entities" at bounding box center [74, 125] width 92 height 22
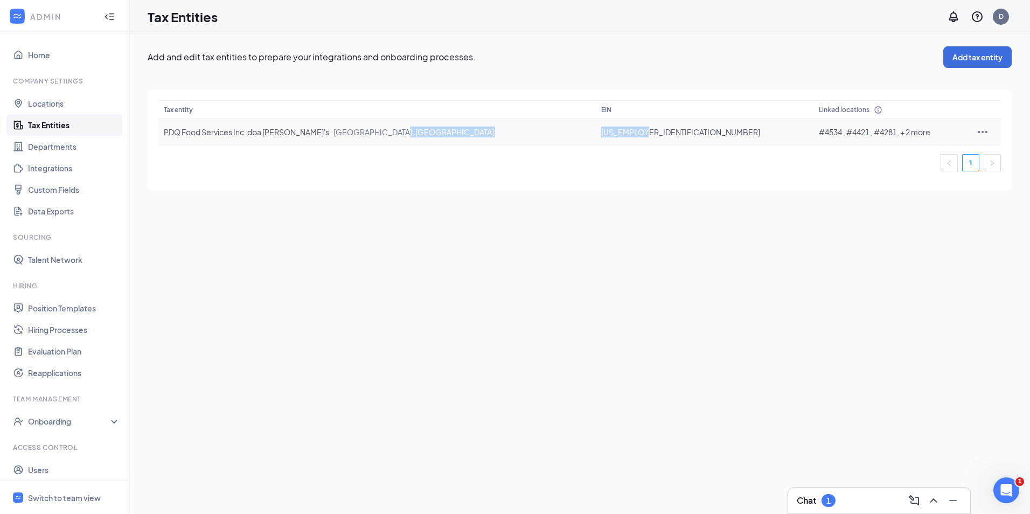
drag, startPoint x: 646, startPoint y: 133, endPoint x: 578, endPoint y: 138, distance: 68.1
click at [578, 138] on tr "PDQ Food Services Inc. dba [PERSON_NAME]'s [GEOGRAPHIC_DATA], [GEOGRAPHIC_DATA]…" at bounding box center [579, 132] width 843 height 26
copy tr "[US_EMPLOYER_IDENTIFICATION_NUMBER]"
click at [52, 56] on link "Home" at bounding box center [74, 55] width 92 height 22
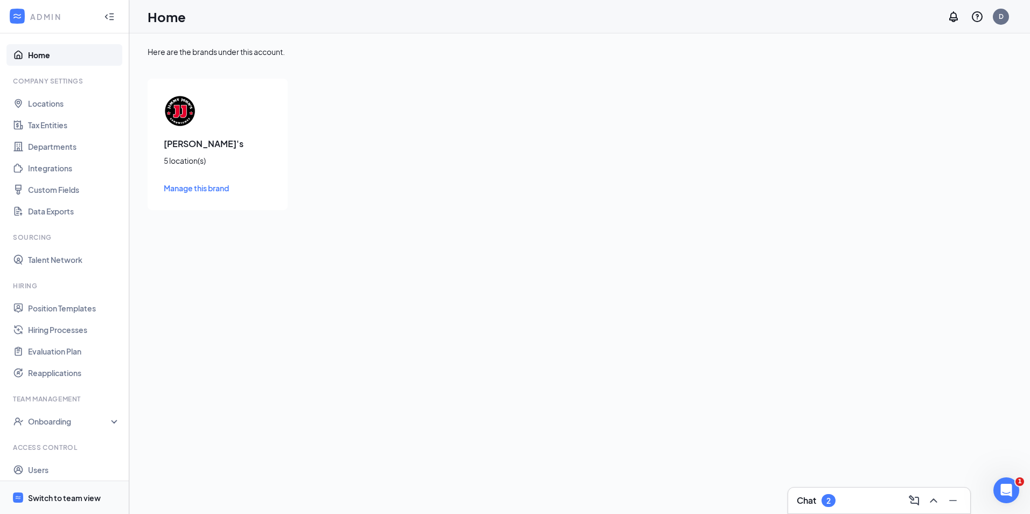
click at [48, 502] on div "Switch to team view" at bounding box center [64, 497] width 73 height 11
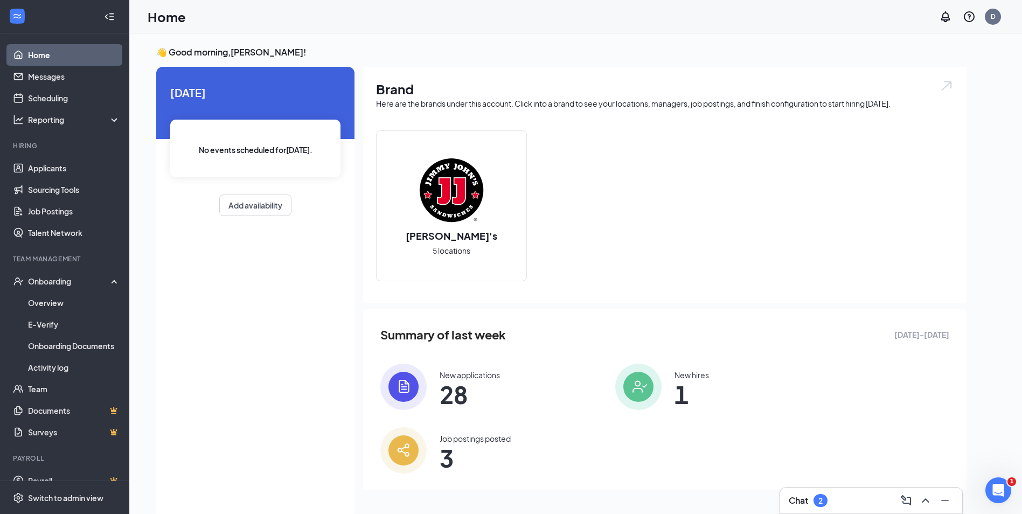
click at [468, 227] on div "[PERSON_NAME]'s 5 locations" at bounding box center [452, 206] width 150 height 150
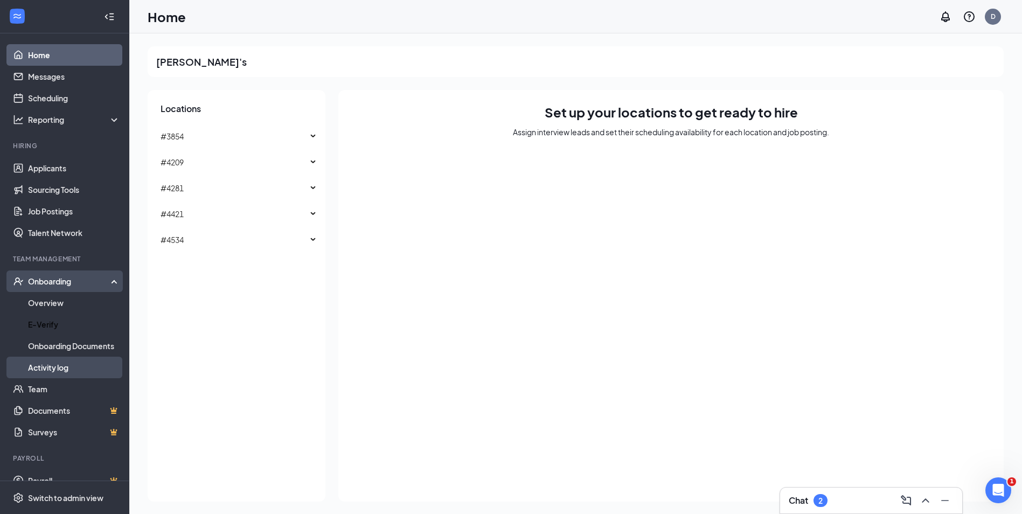
click at [60, 358] on link "Activity log" at bounding box center [74, 368] width 92 height 22
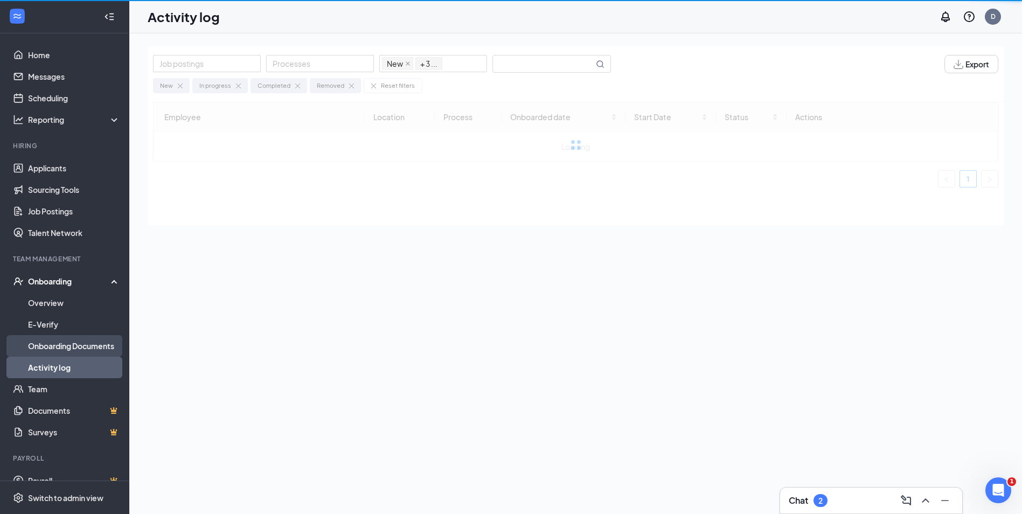
click at [64, 350] on link "Onboarding Documents" at bounding box center [74, 346] width 92 height 22
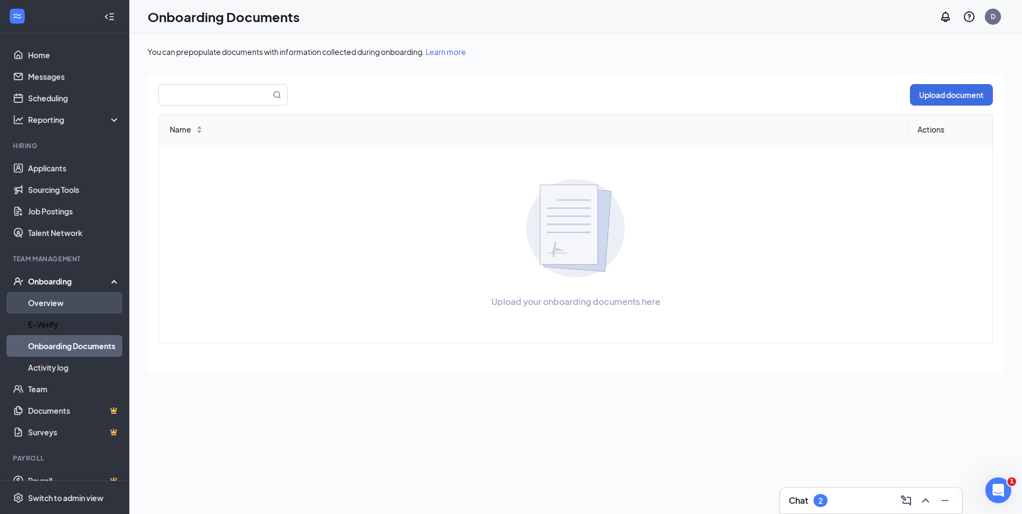
click at [66, 297] on link "Overview" at bounding box center [74, 303] width 92 height 22
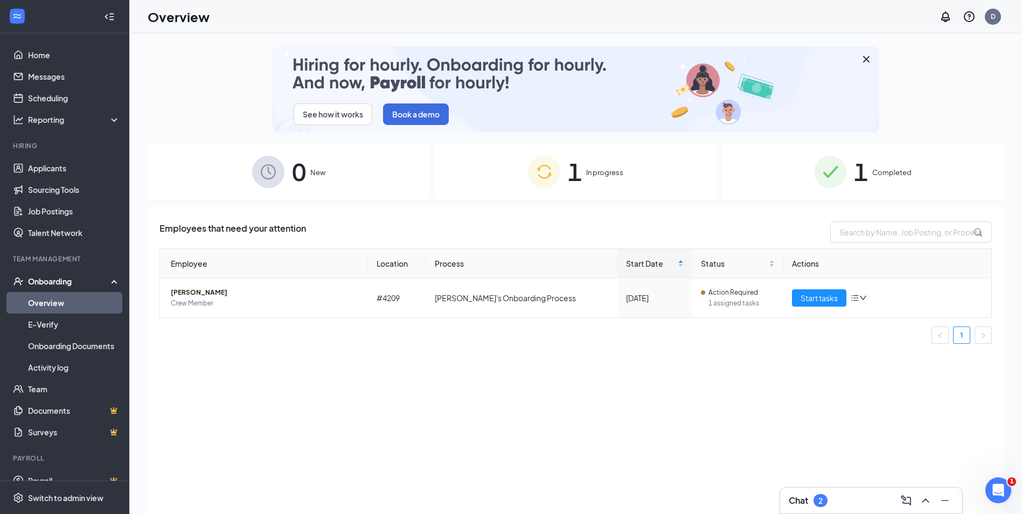
click at [878, 161] on div "1 Completed" at bounding box center [863, 171] width 282 height 57
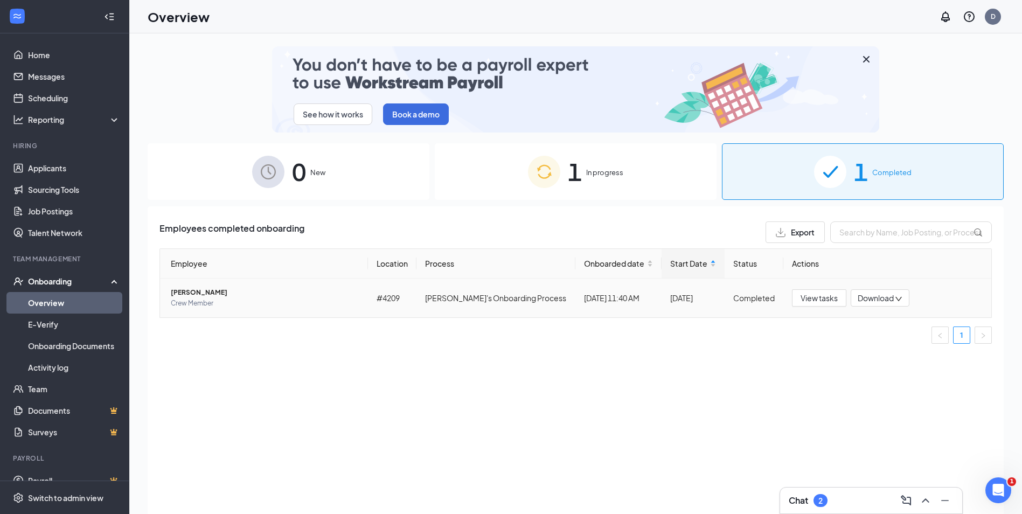
click at [233, 287] on span "[PERSON_NAME]" at bounding box center [265, 292] width 189 height 11
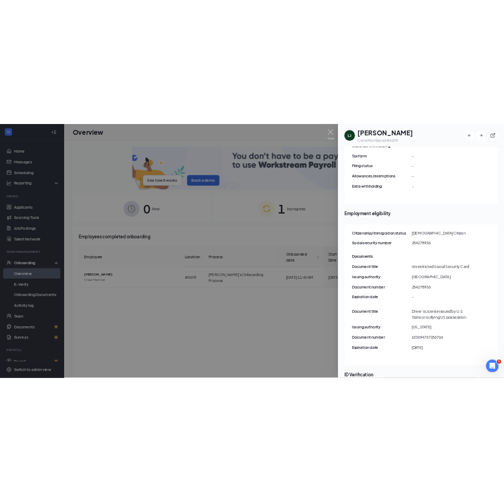
scroll to position [1318, 0]
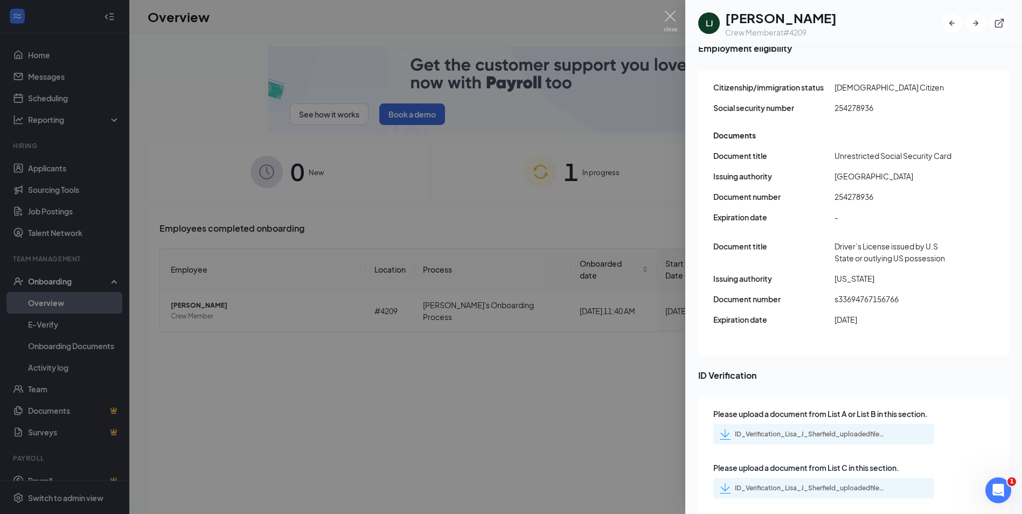
click at [802, 430] on div "ID_Verification_Lisa_J_Sherfield_uploadedfile_20250826.pdf.pdf" at bounding box center [810, 434] width 151 height 9
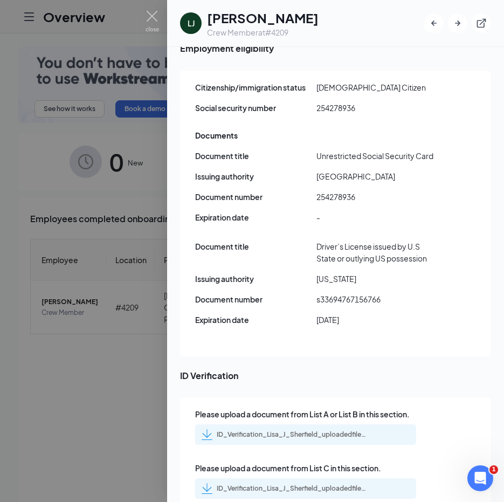
click at [342, 484] on div "ID_Verification_Lisa_J_Sherfield_uploadedfile_20250826.pdf.pdf" at bounding box center [292, 488] width 151 height 9
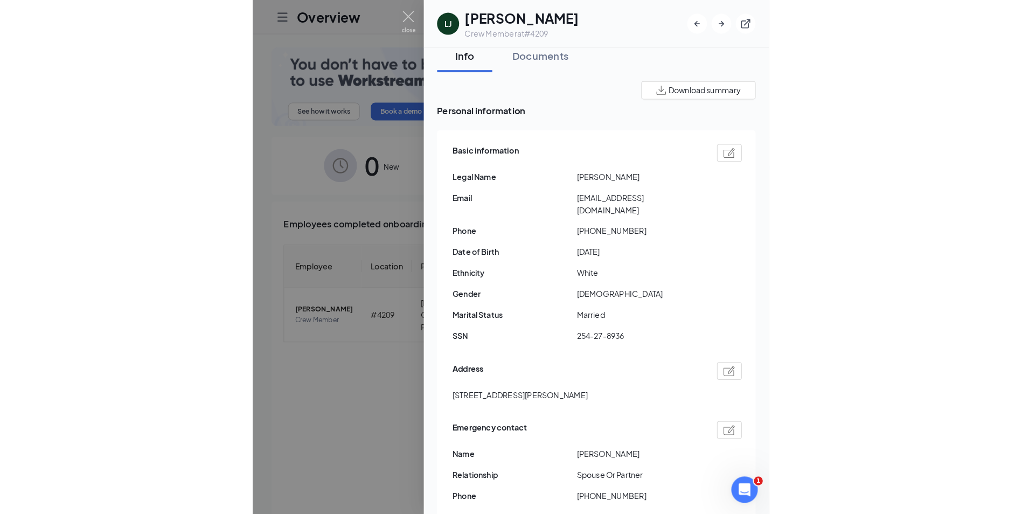
scroll to position [0, 0]
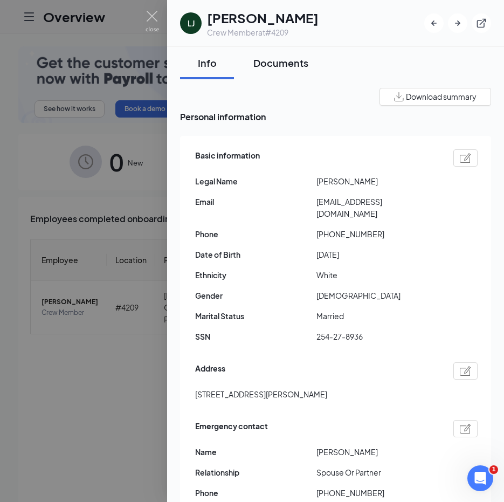
click at [303, 66] on div "Documents" at bounding box center [280, 62] width 55 height 13
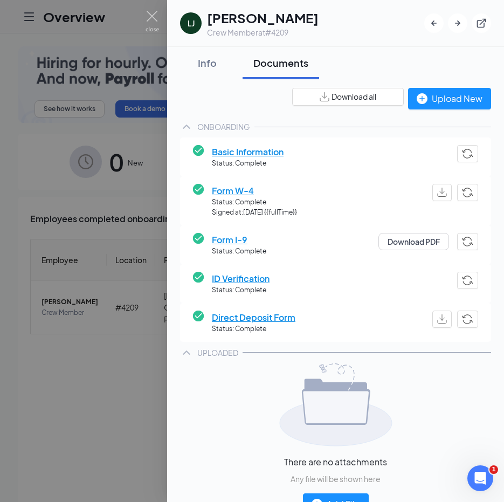
click at [248, 149] on span "Basic Information" at bounding box center [248, 151] width 72 height 13
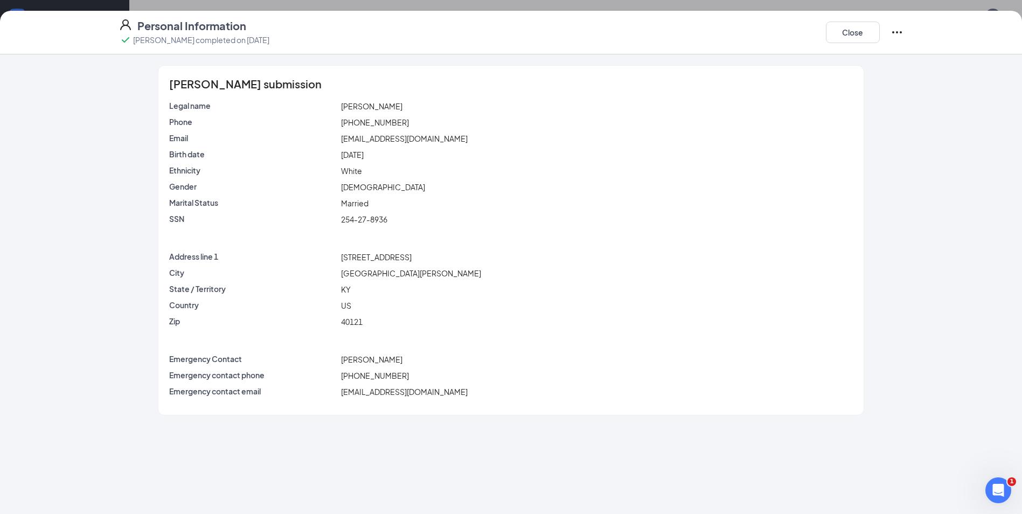
click at [843, 44] on div "Close" at bounding box center [865, 32] width 78 height 28
click at [847, 34] on button "Close" at bounding box center [853, 33] width 54 height 22
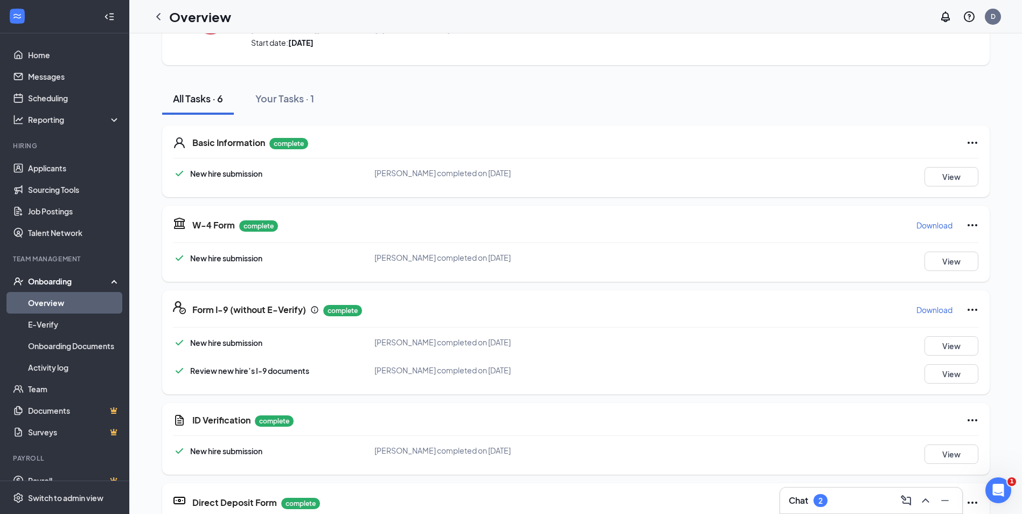
scroll to position [108, 0]
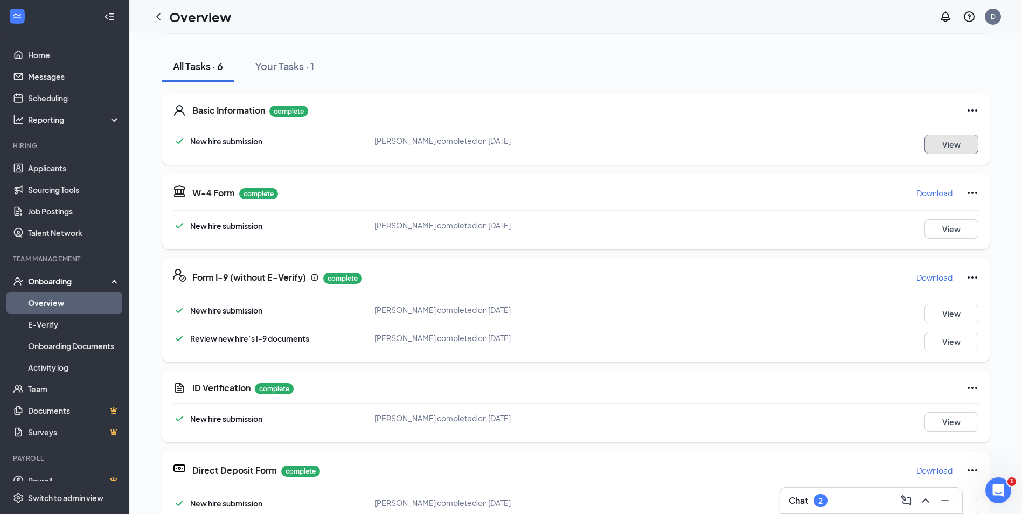
click at [953, 153] on button "View" at bounding box center [952, 144] width 54 height 19
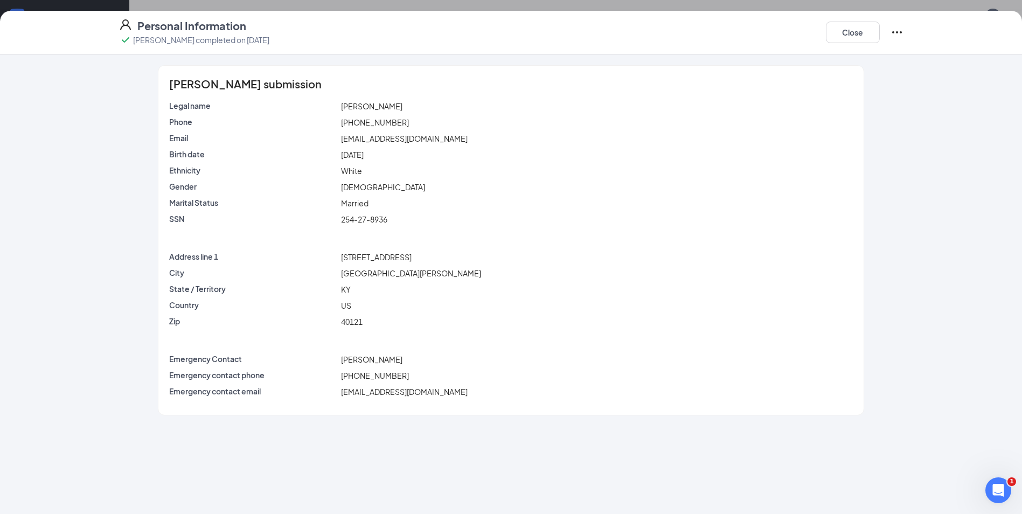
scroll to position [142, 0]
click at [864, 38] on button "Close" at bounding box center [853, 33] width 54 height 22
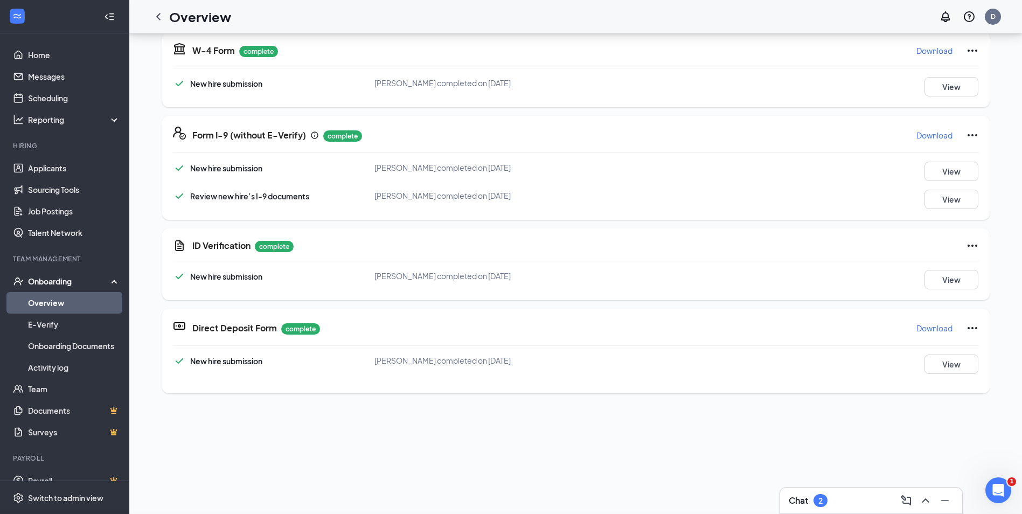
scroll to position [135, 0]
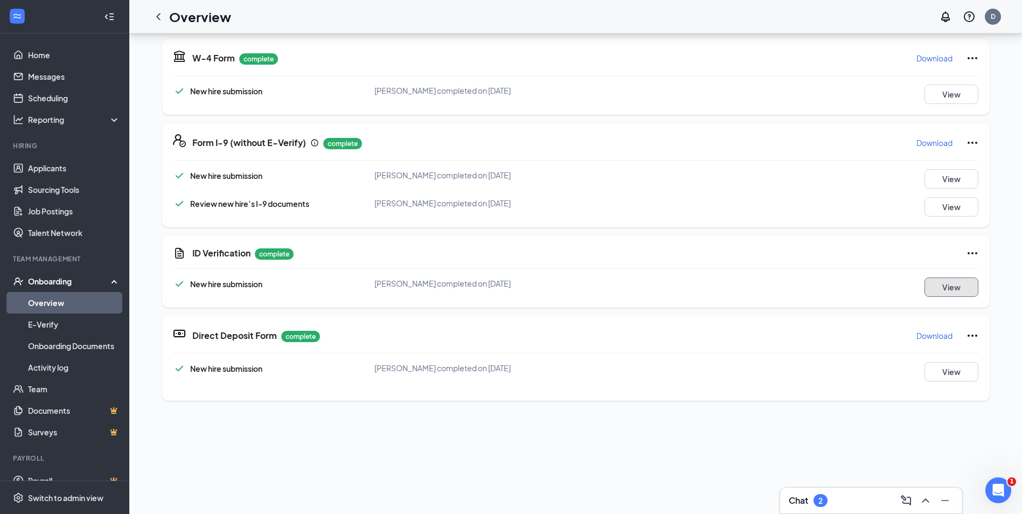
click at [953, 287] on button "View" at bounding box center [952, 286] width 54 height 19
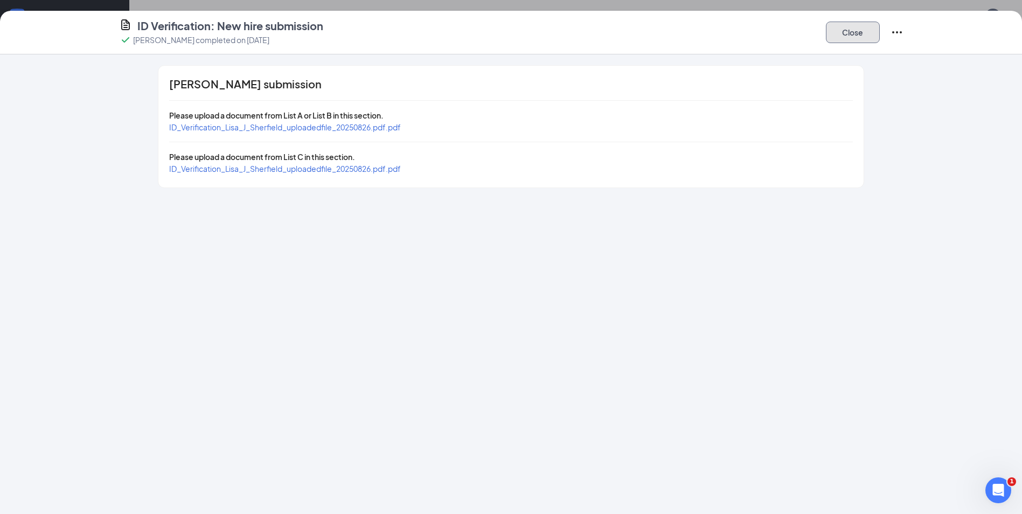
click at [845, 38] on button "Close" at bounding box center [853, 33] width 54 height 22
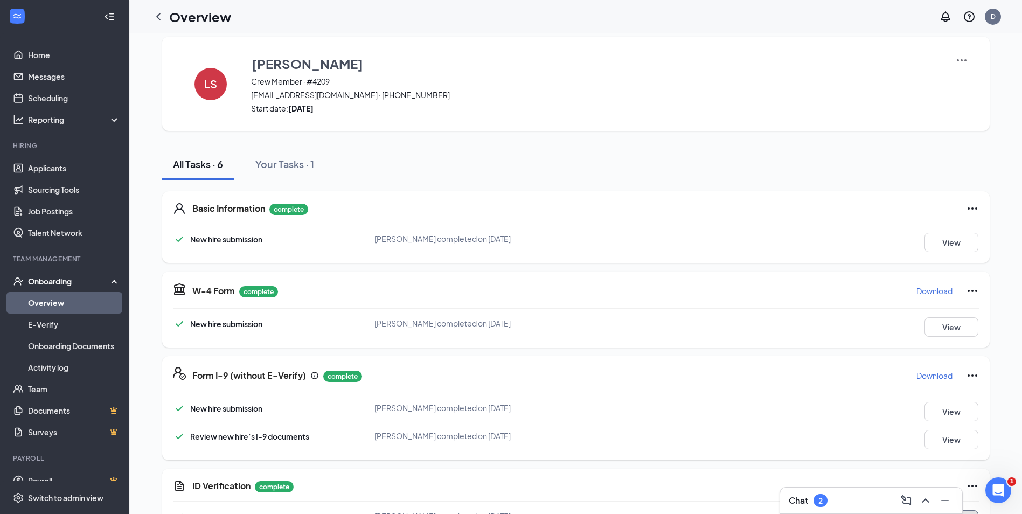
scroll to position [0, 0]
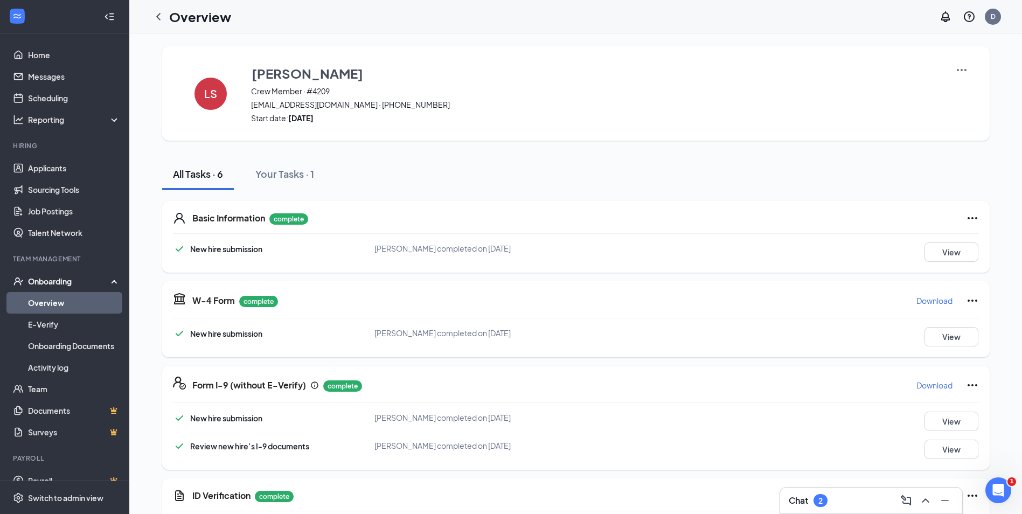
click at [864, 506] on div "Chat 2" at bounding box center [871, 500] width 165 height 17
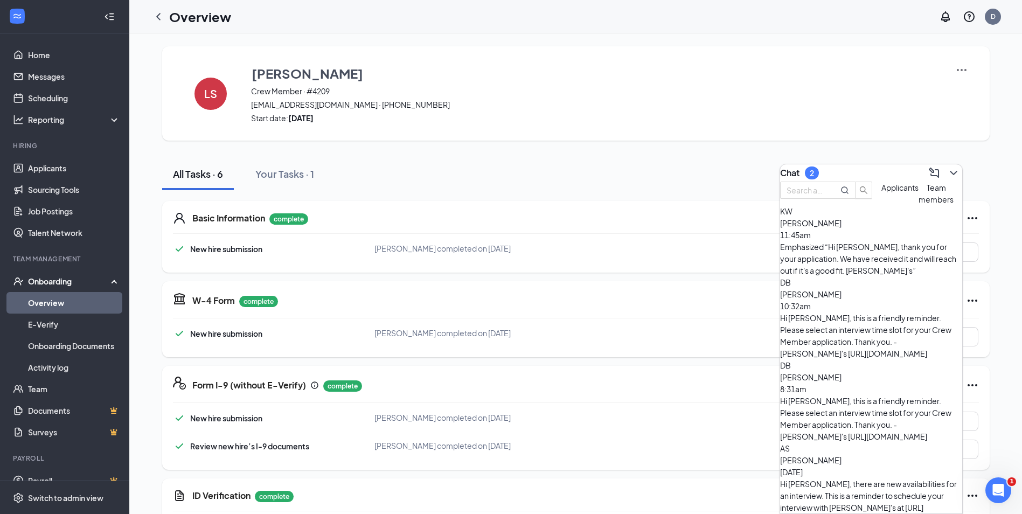
click at [874, 312] on div "Hi [PERSON_NAME], this is a friendly reminder. Please select an interview time …" at bounding box center [871, 335] width 182 height 47
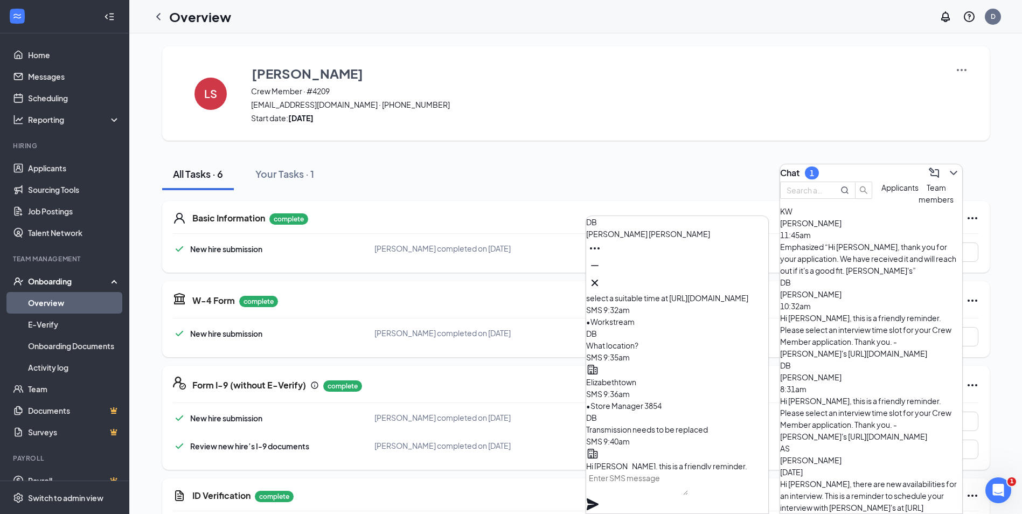
scroll to position [-108, 0]
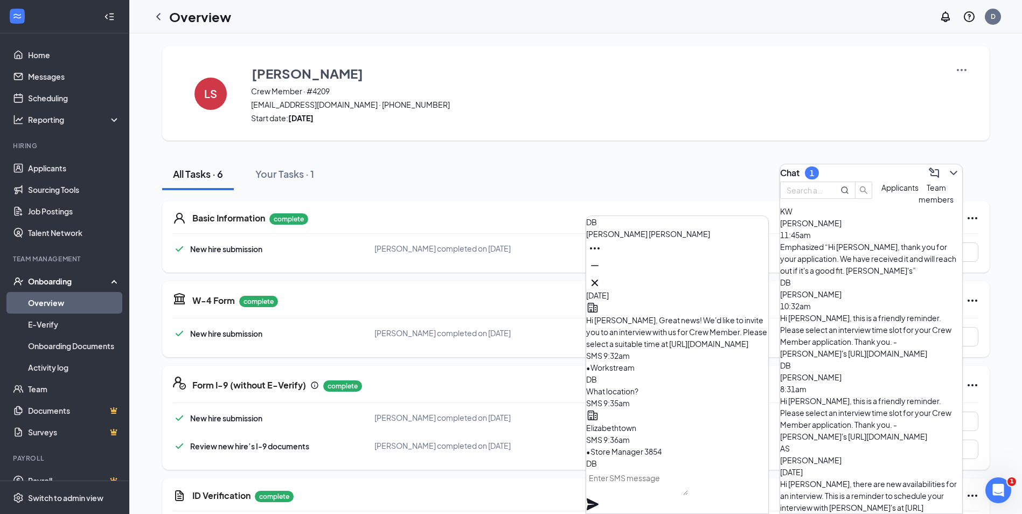
click at [601, 283] on icon "Cross" at bounding box center [594, 282] width 13 height 13
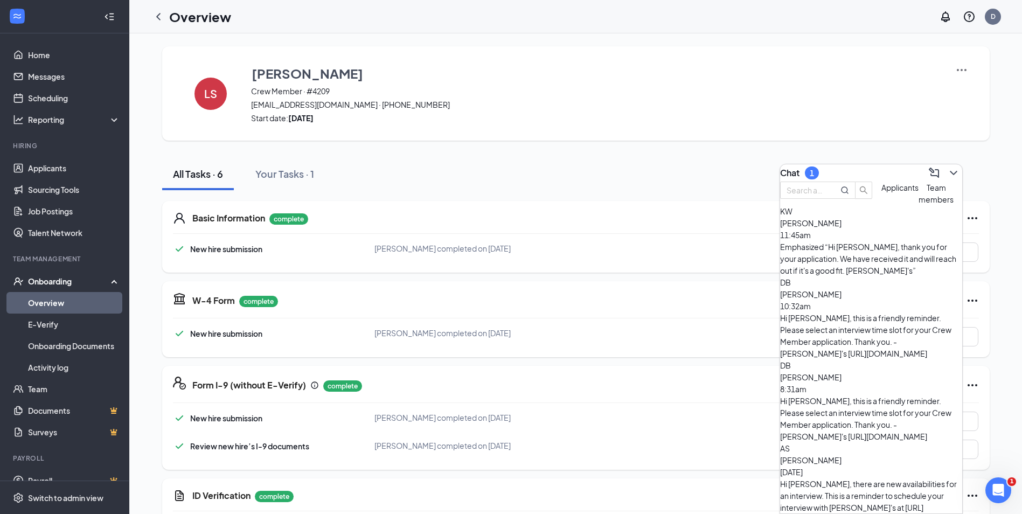
click at [861, 264] on div "Emphasized “Hi [PERSON_NAME], thank you for your application. We have received …" at bounding box center [871, 259] width 182 height 36
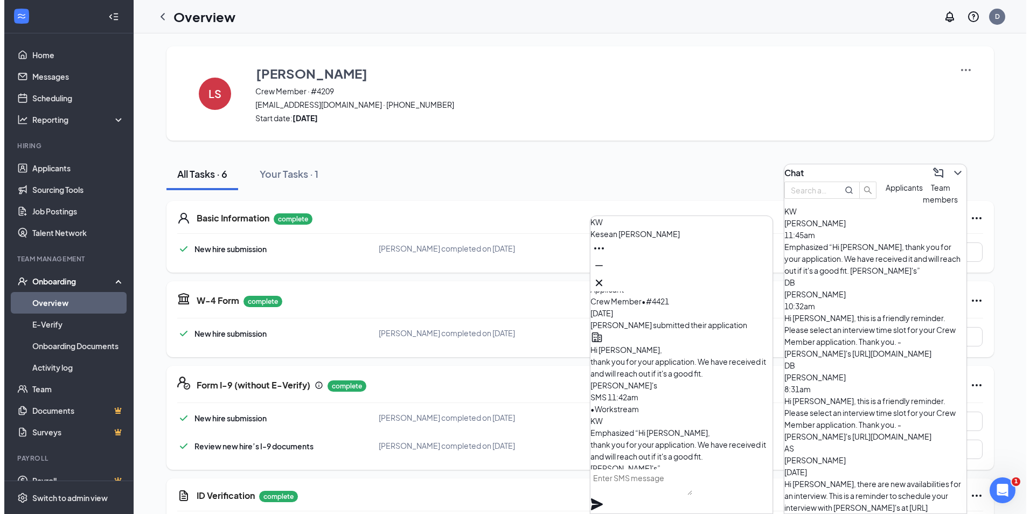
scroll to position [0, 0]
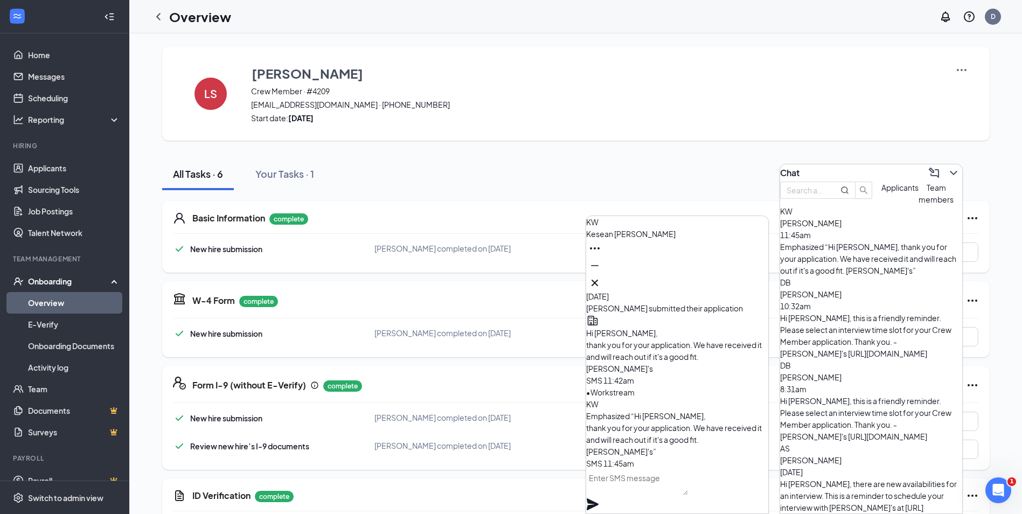
click at [644, 239] on span "[PERSON_NAME]" at bounding box center [630, 234] width 89 height 10
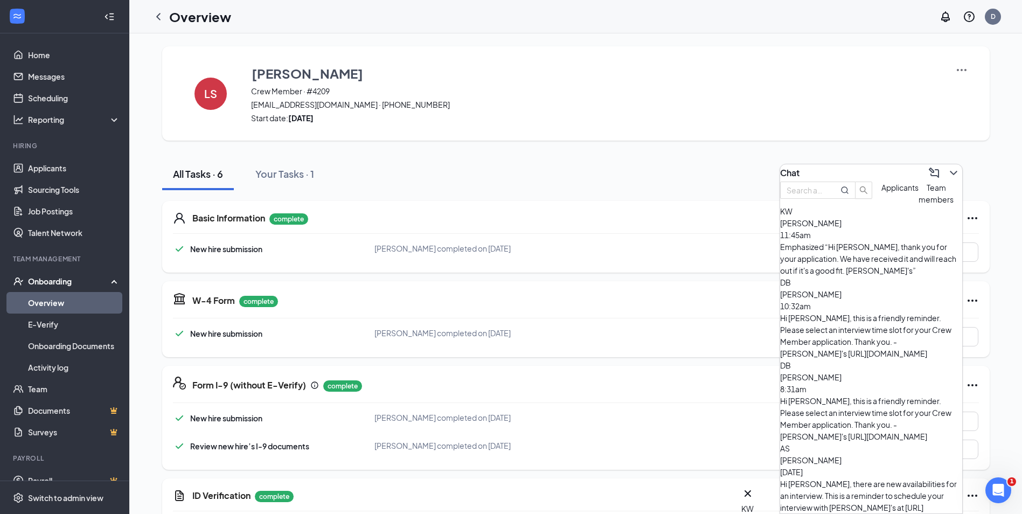
click at [947, 171] on icon "ChevronDown" at bounding box center [953, 172] width 13 height 13
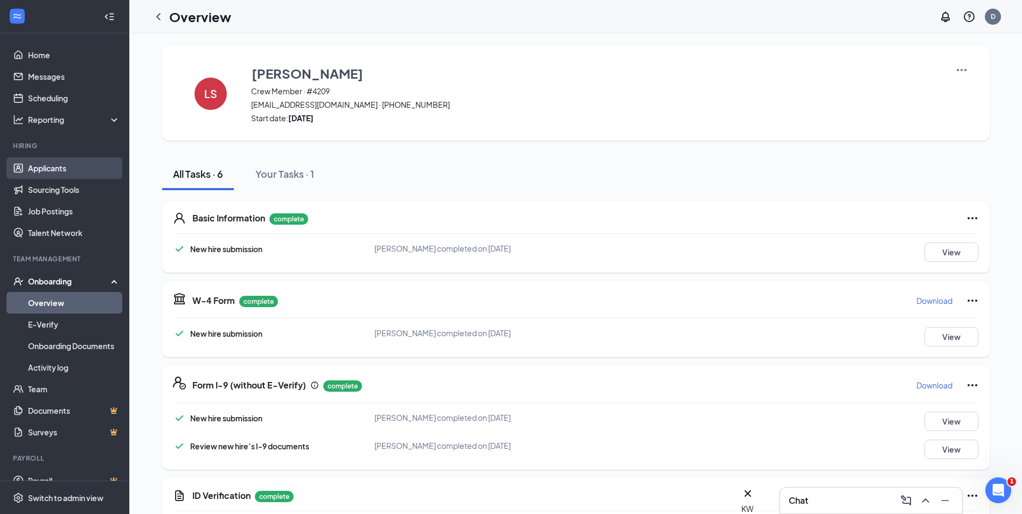
click at [66, 170] on link "Applicants" at bounding box center [74, 168] width 92 height 22
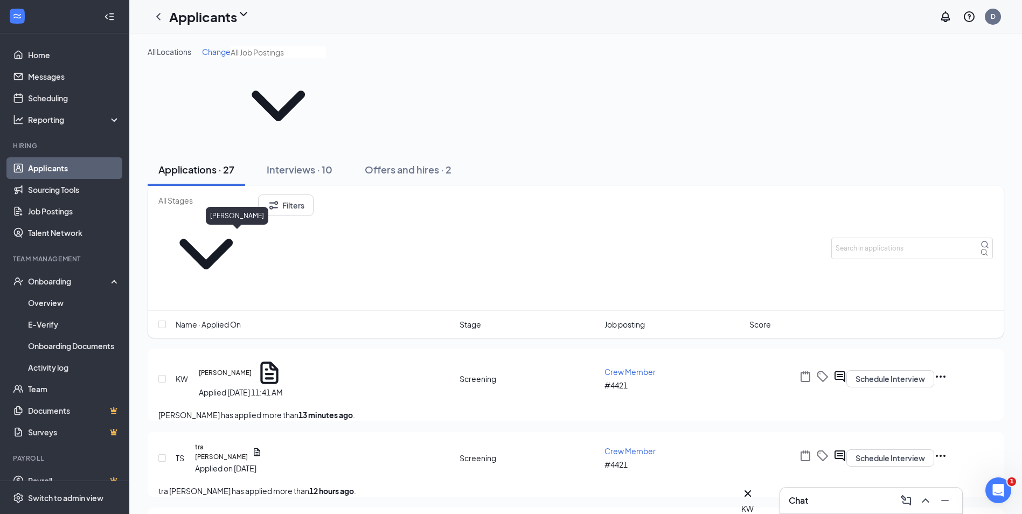
click at [227, 368] on h5 "[PERSON_NAME]" at bounding box center [225, 373] width 53 height 10
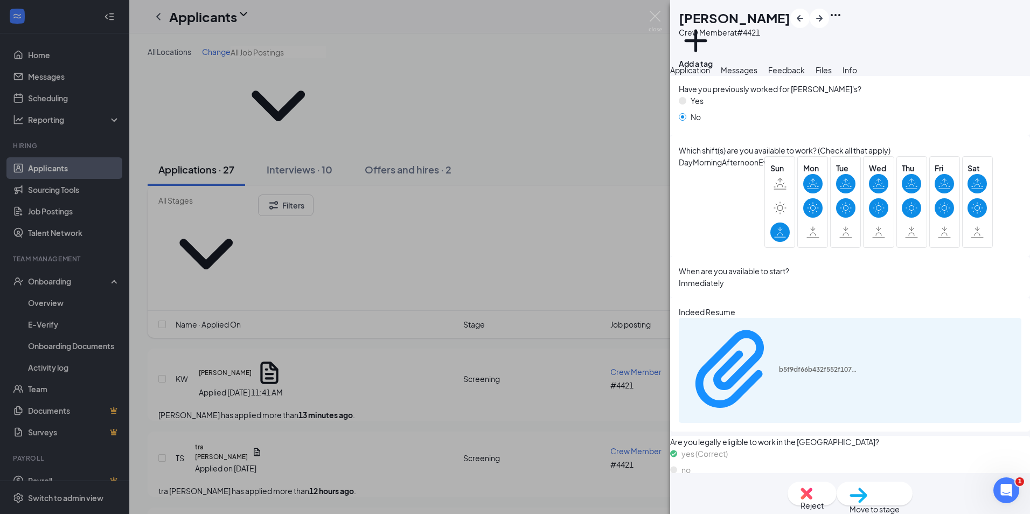
scroll to position [240, 0]
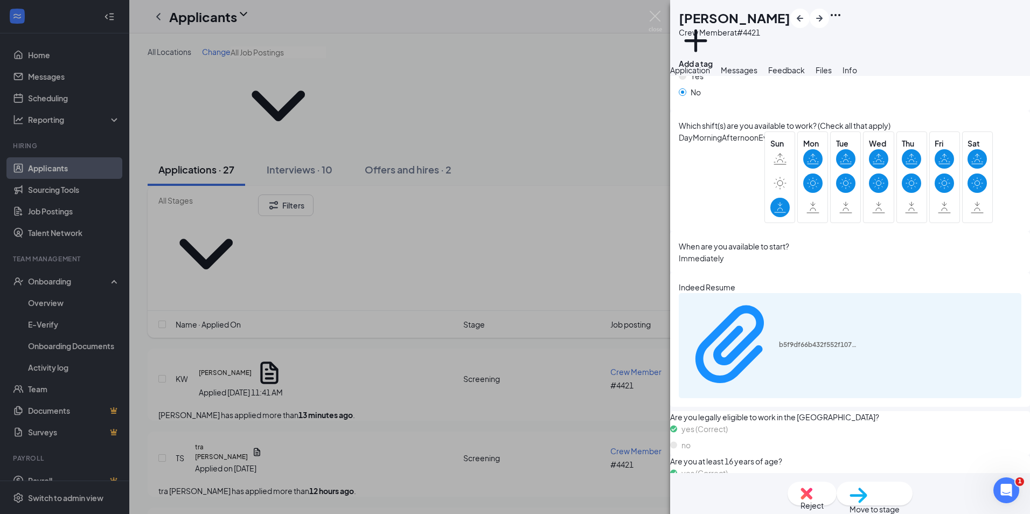
click at [797, 316] on div "b5f9df66b432f552f107c45481c7cb88.pdf" at bounding box center [850, 345] width 343 height 105
click at [798, 341] on div "b5f9df66b432f552f107c45481c7cb88.pdf" at bounding box center [819, 345] width 81 height 9
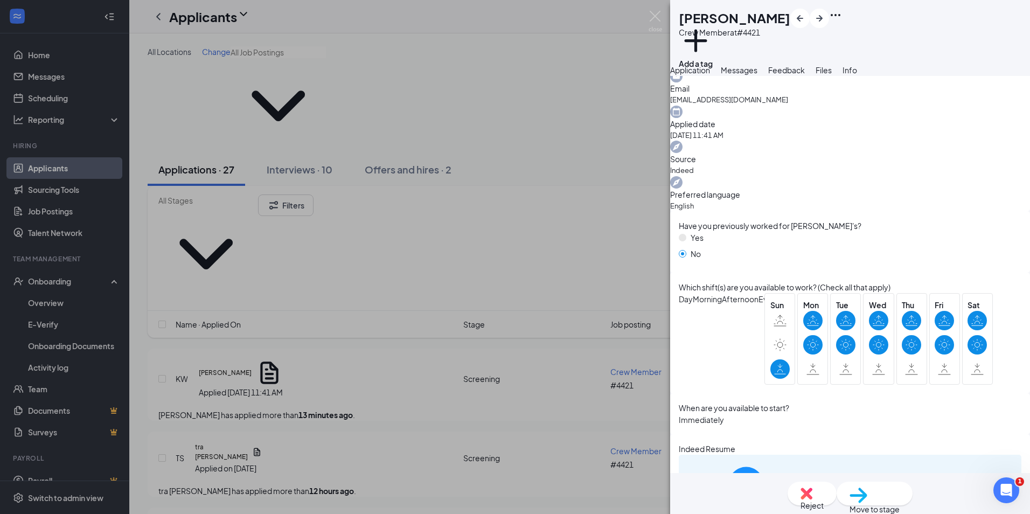
scroll to position [0, 0]
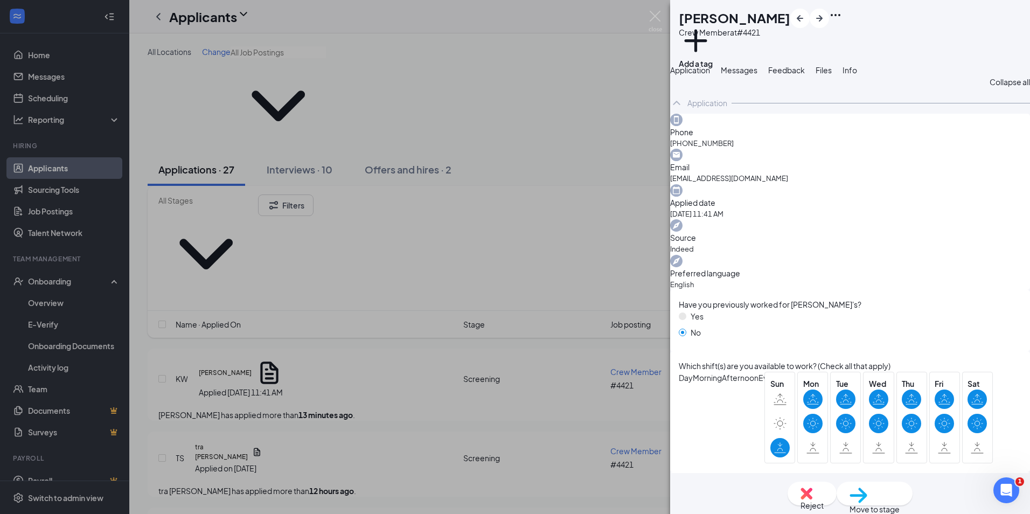
click at [758, 76] on button "Messages" at bounding box center [739, 70] width 37 height 12
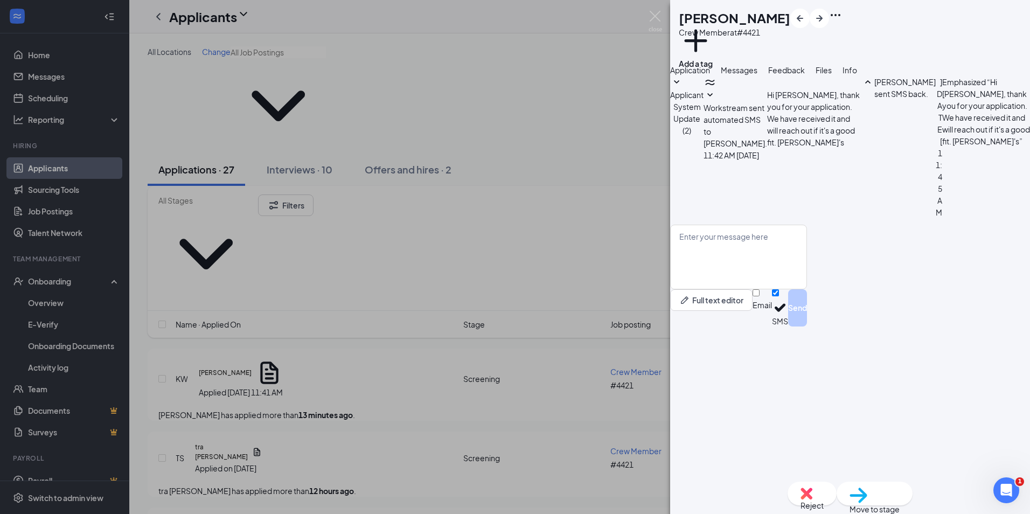
click at [700, 75] on span "Application" at bounding box center [690, 70] width 40 height 10
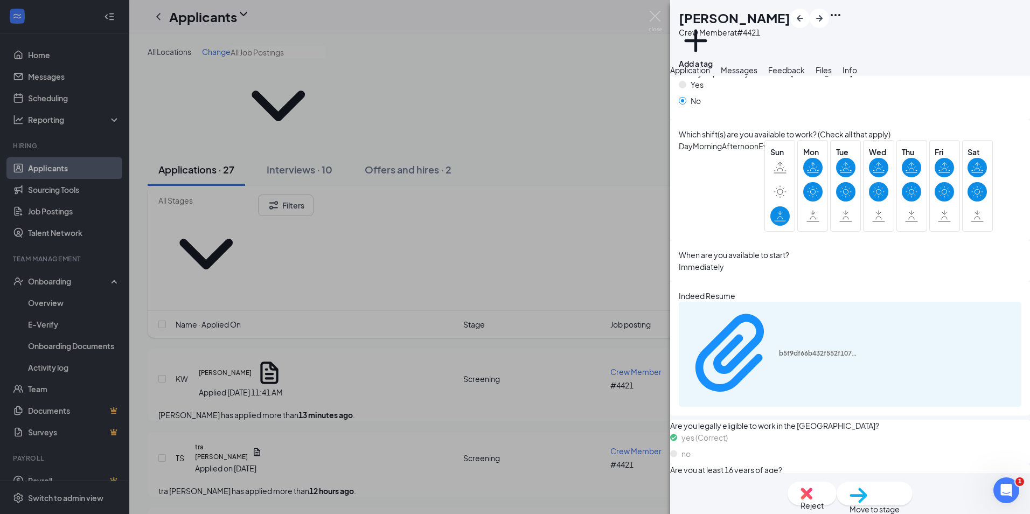
scroll to position [240, 0]
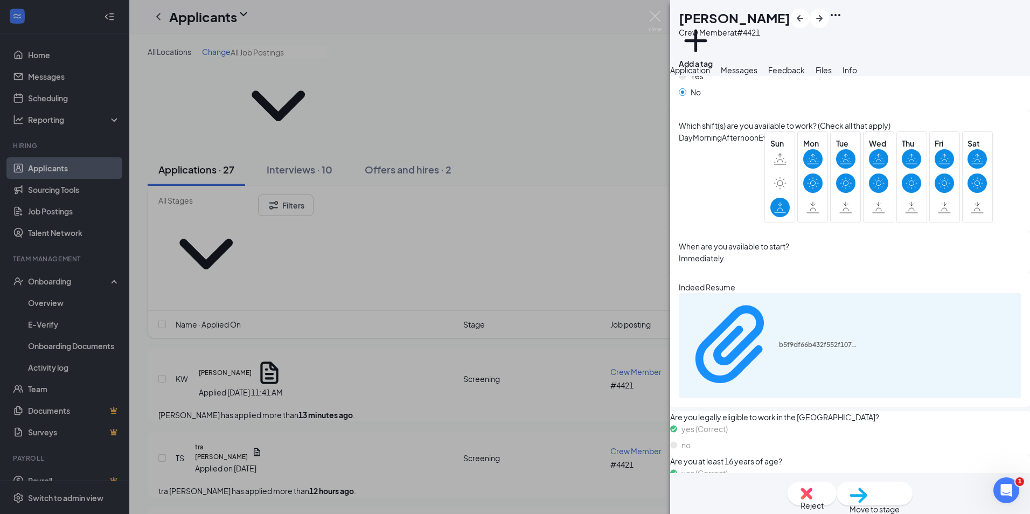
click at [881, 503] on span "Move to stage" at bounding box center [875, 509] width 50 height 12
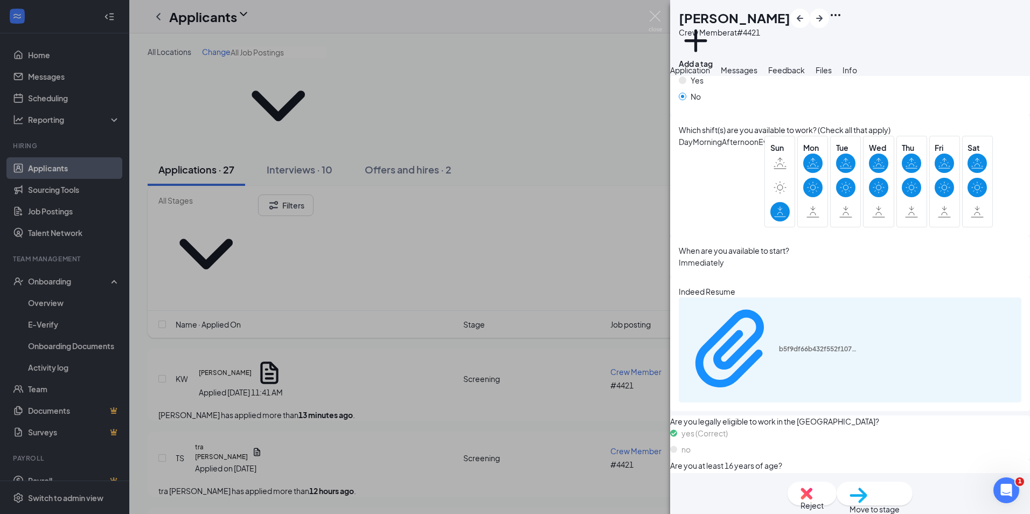
click at [871, 487] on div "Move to stage" at bounding box center [875, 494] width 76 height 24
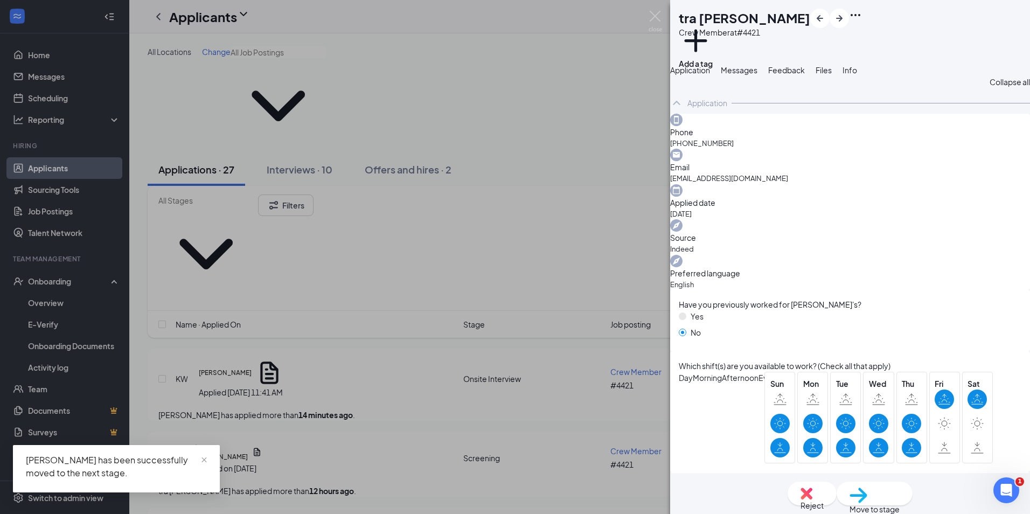
click at [552, 103] on div "TS tra [PERSON_NAME] Crew Member at #4421 Add a tag Application Messages Feedba…" at bounding box center [515, 257] width 1030 height 514
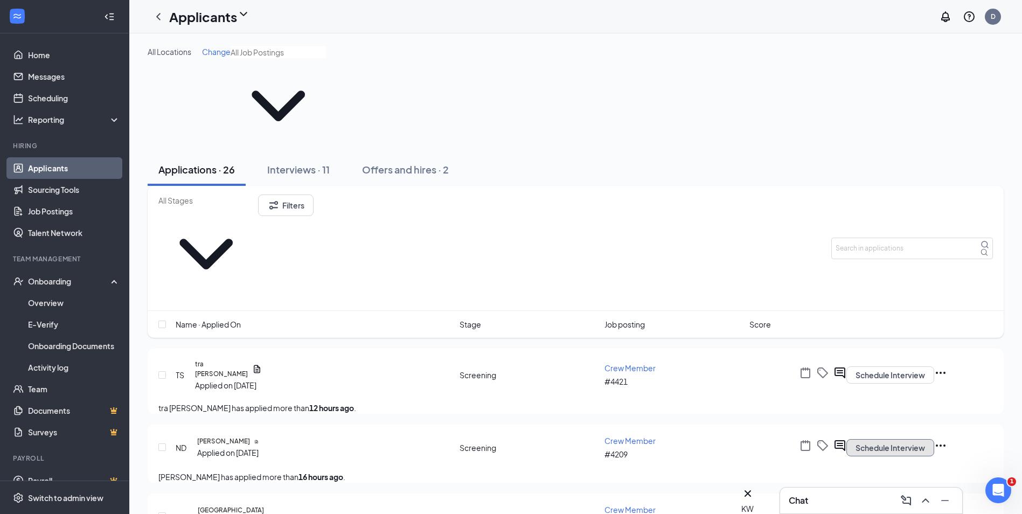
click at [934, 439] on button "Schedule Interview" at bounding box center [890, 447] width 88 height 17
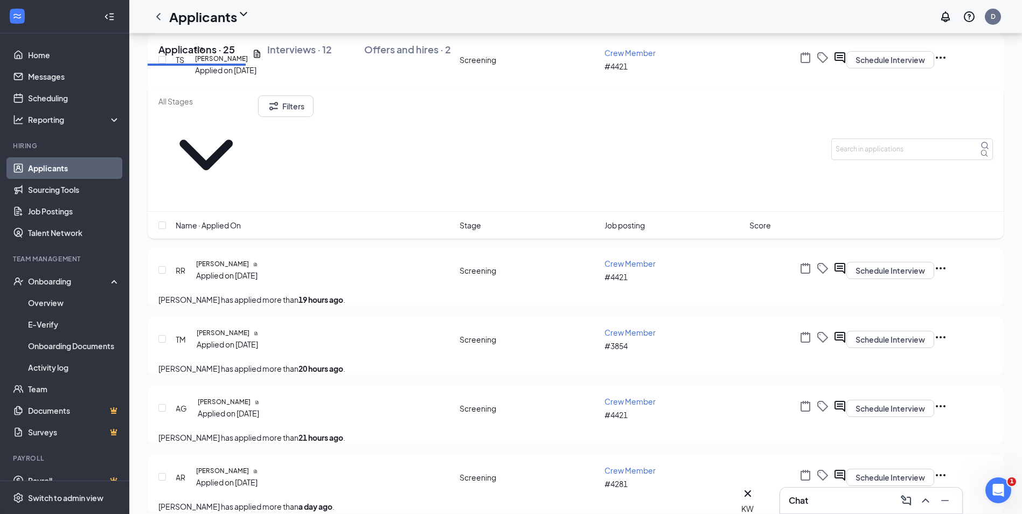
scroll to position [269, 0]
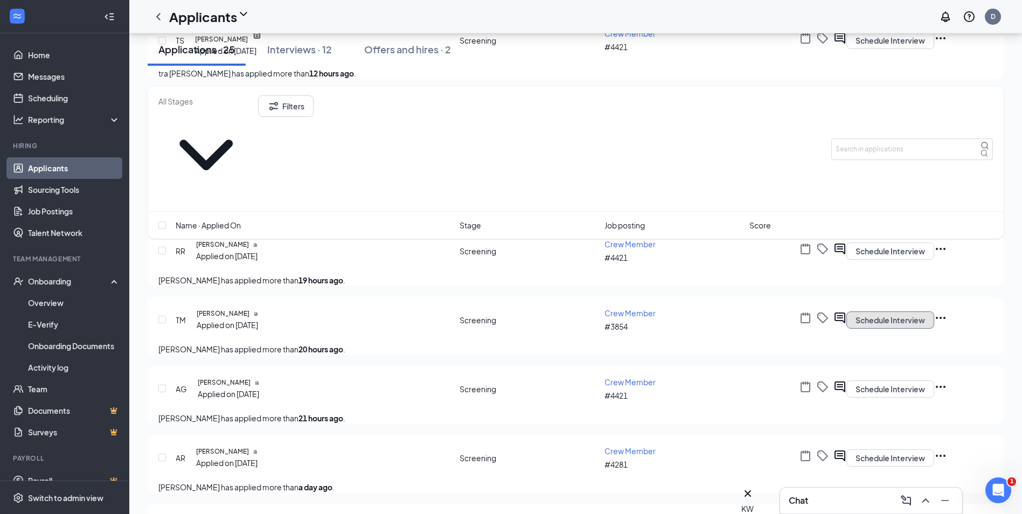
click at [931, 311] on button "Schedule Interview" at bounding box center [890, 319] width 88 height 17
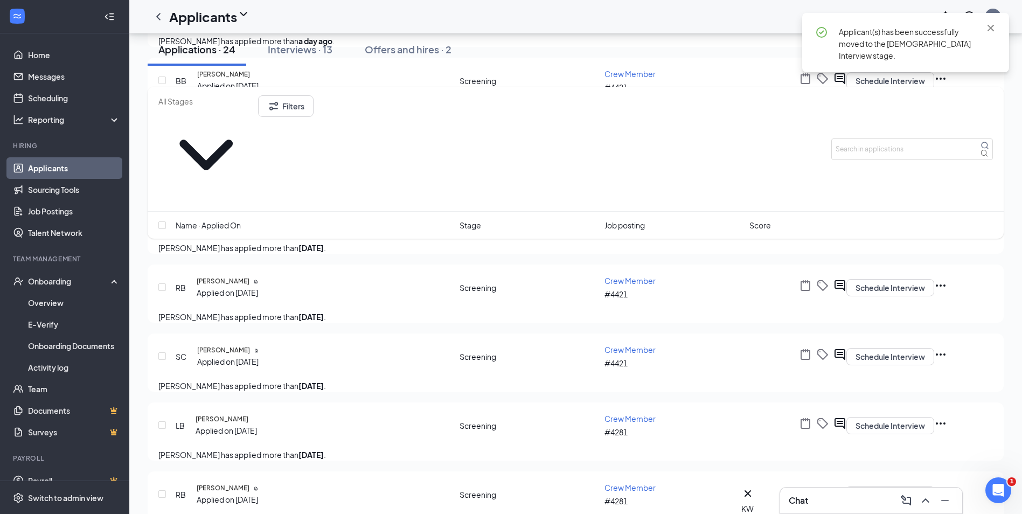
scroll to position [754, 0]
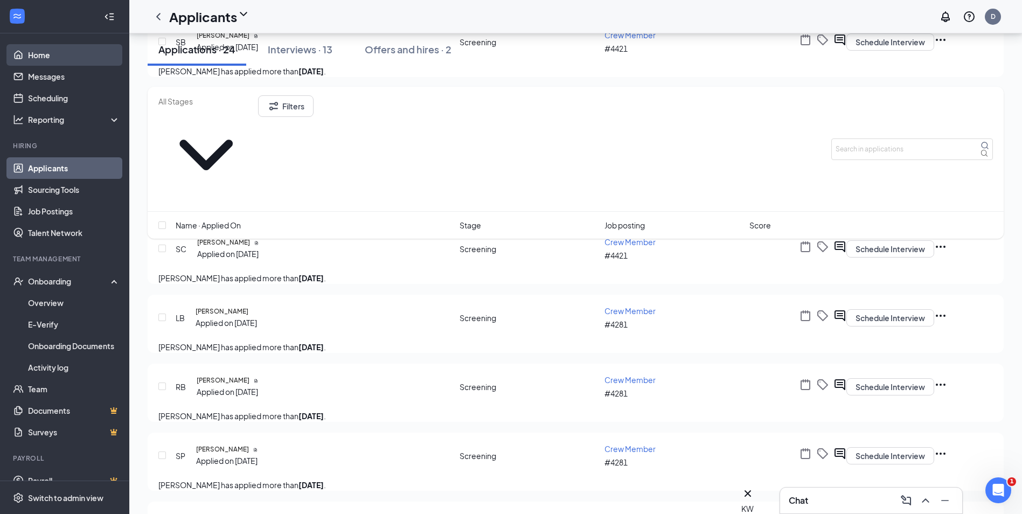
click at [56, 56] on link "Home" at bounding box center [74, 55] width 92 height 22
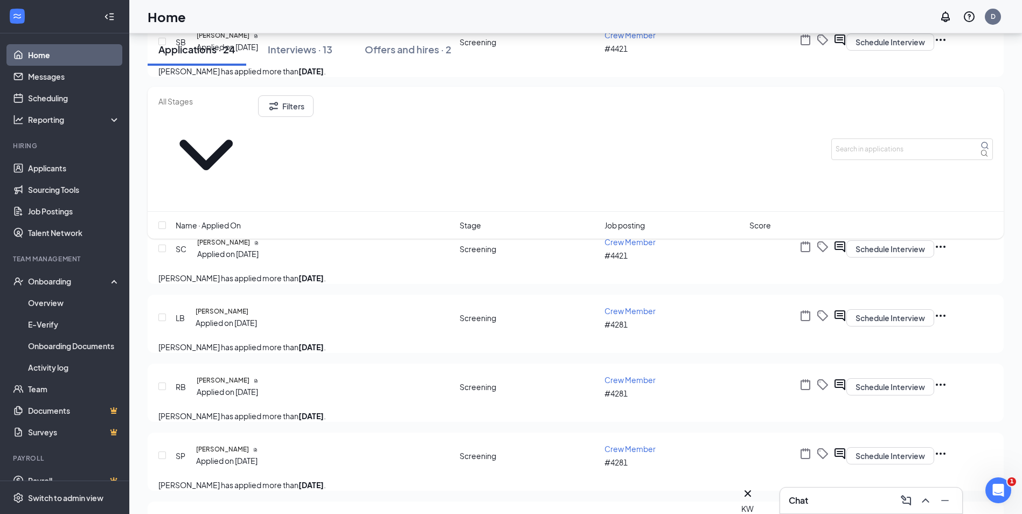
scroll to position [23, 0]
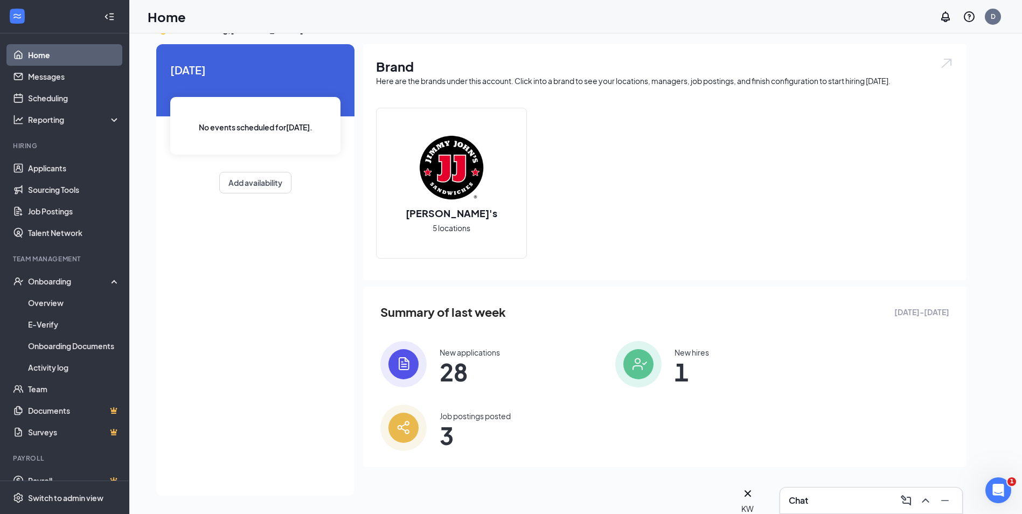
click at [704, 363] on span "1" at bounding box center [692, 371] width 34 height 19
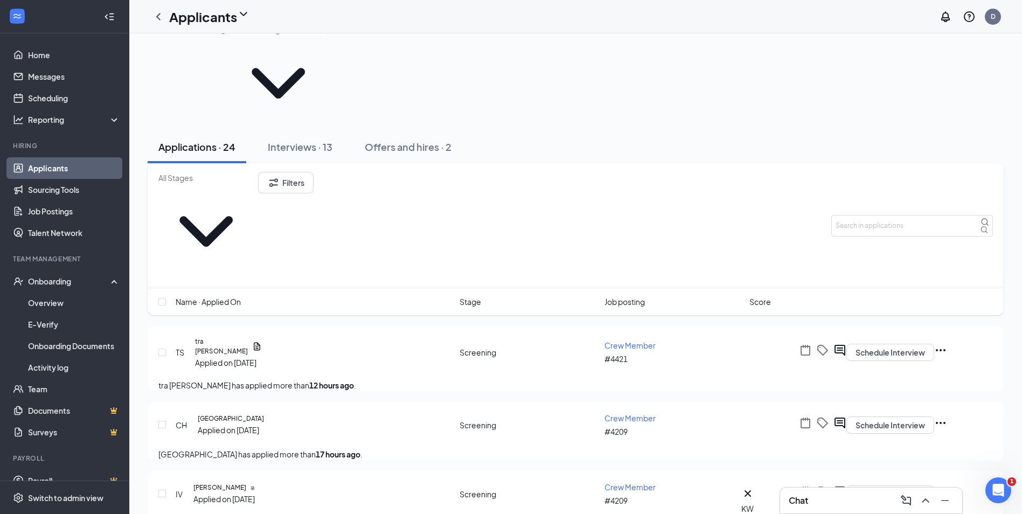
click at [291, 131] on button "Interviews · 13" at bounding box center [300, 147] width 86 height 32
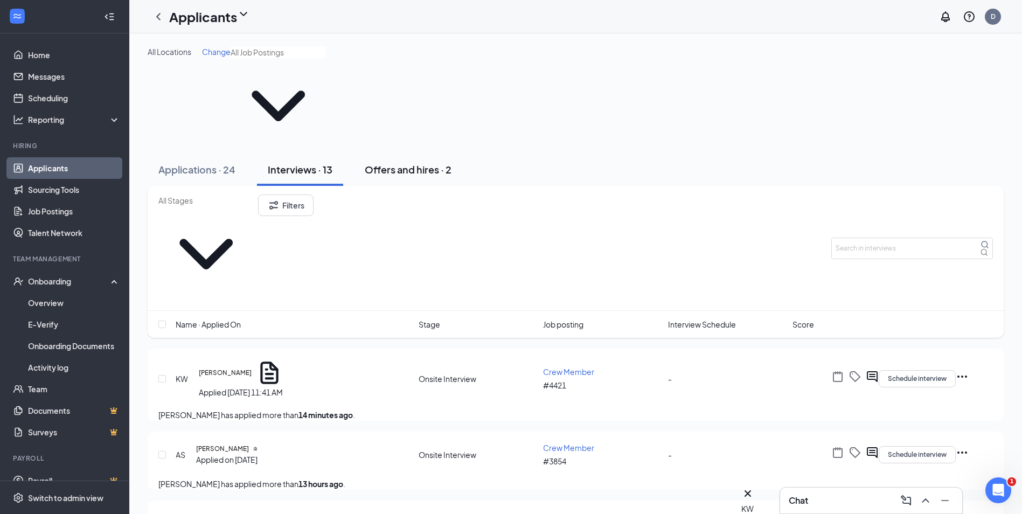
click at [397, 163] on div "Offers and hires · 2" at bounding box center [408, 169] width 87 height 13
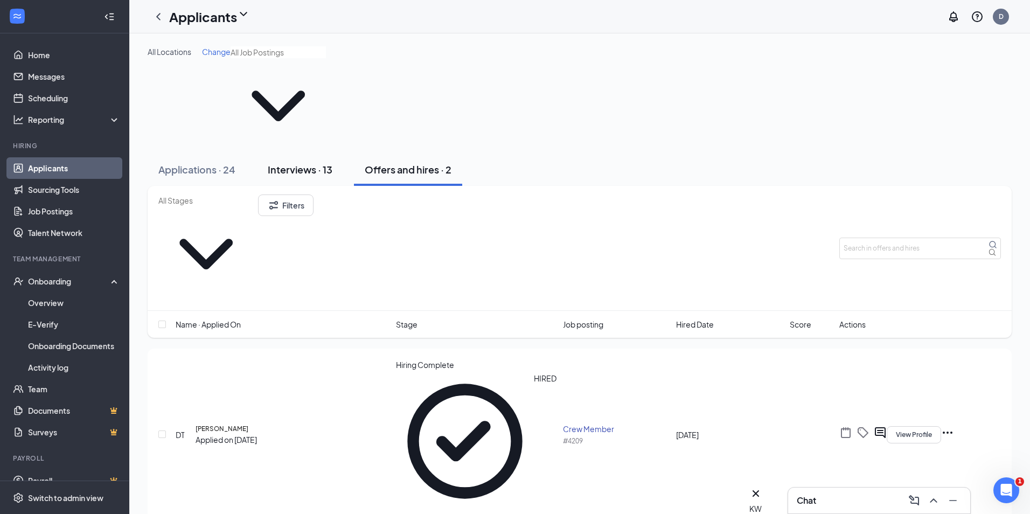
click at [283, 163] on div "Interviews · 13" at bounding box center [300, 169] width 65 height 13
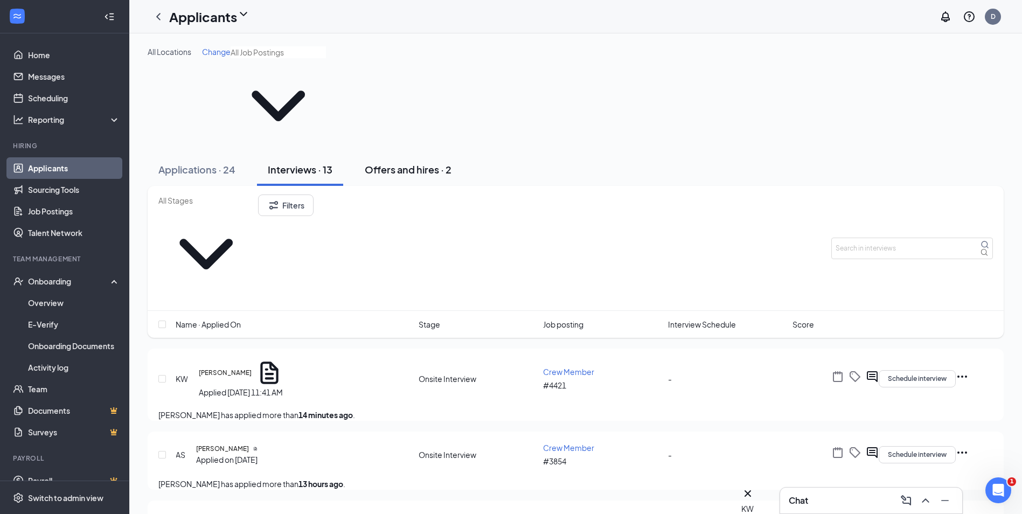
click at [364, 154] on button "Offers and hires · 2" at bounding box center [408, 170] width 108 height 32
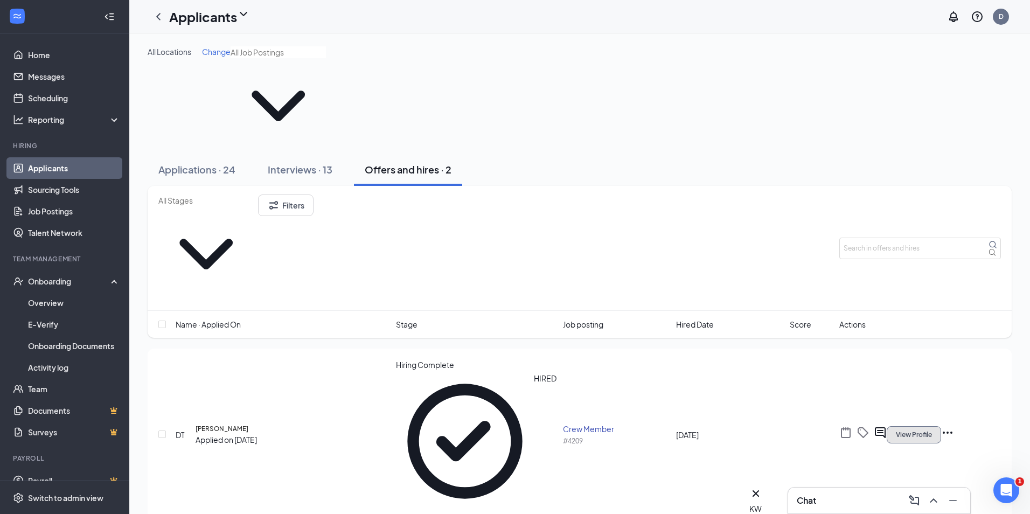
click at [941, 426] on button "View Profile" at bounding box center [914, 434] width 54 height 17
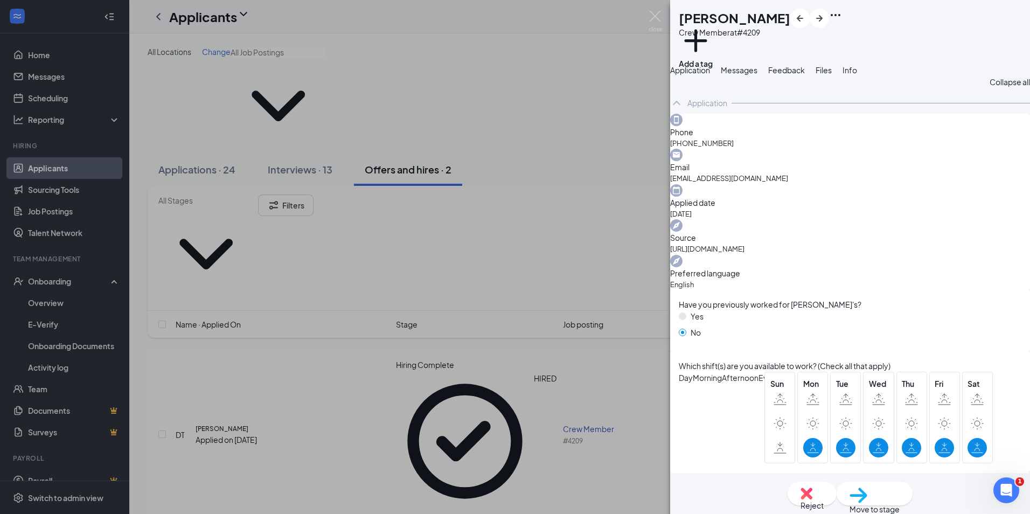
click at [758, 76] on button "Messages" at bounding box center [739, 70] width 37 height 12
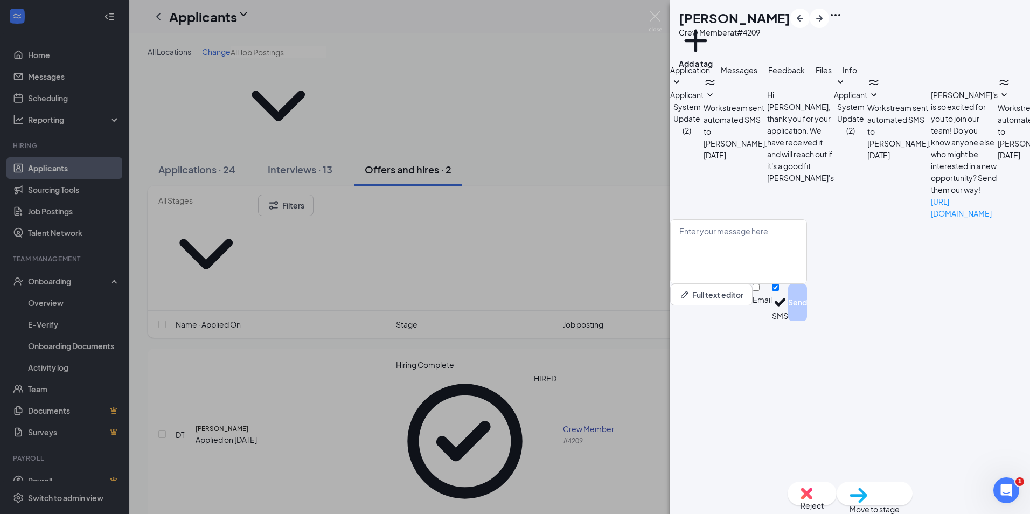
click at [805, 76] on button "Feedback" at bounding box center [786, 70] width 37 height 12
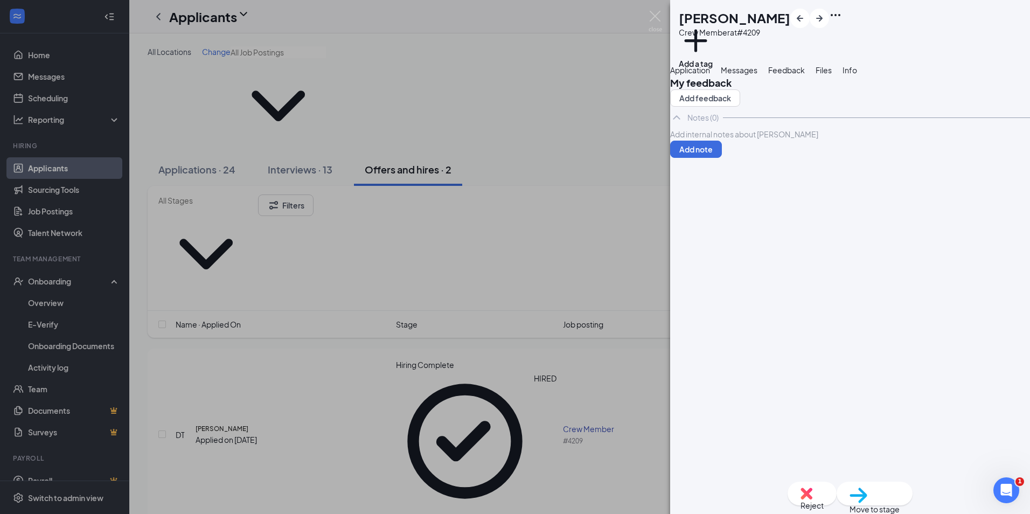
click at [622, 48] on div "DT [PERSON_NAME] Crew Member at #4209 Add a tag Application Messages Feedback F…" at bounding box center [515, 257] width 1030 height 514
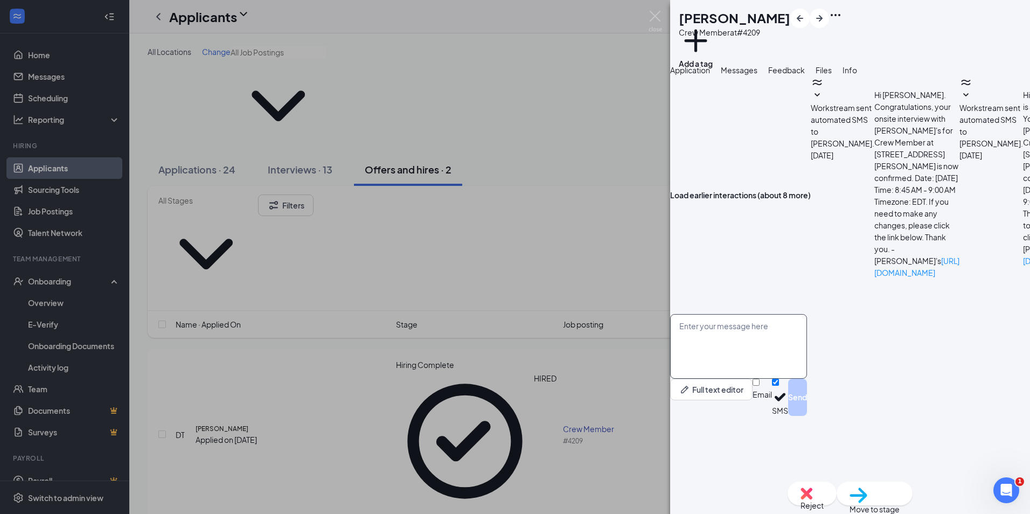
scroll to position [166, 0]
click at [792, 379] on textarea at bounding box center [738, 346] width 137 height 65
type textarea "J"
type textarea "Hey [PERSON_NAME], We can't wait to get you started [DATE]. What size uniform T…"
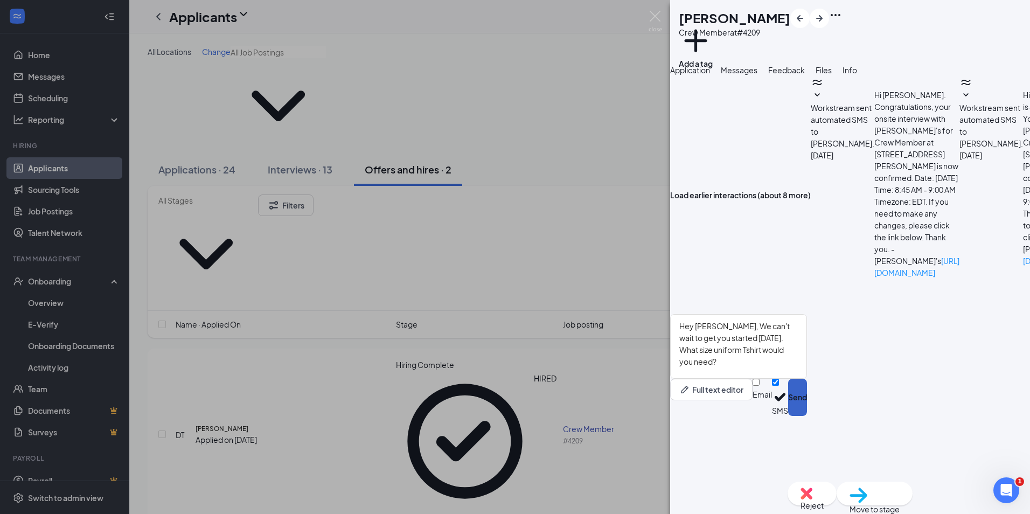
click at [807, 416] on button "Send" at bounding box center [797, 397] width 19 height 37
click at [551, 76] on div "LS [PERSON_NAME] Crew Member at #4209 Add a tag Application Messages Feedback F…" at bounding box center [515, 257] width 1030 height 514
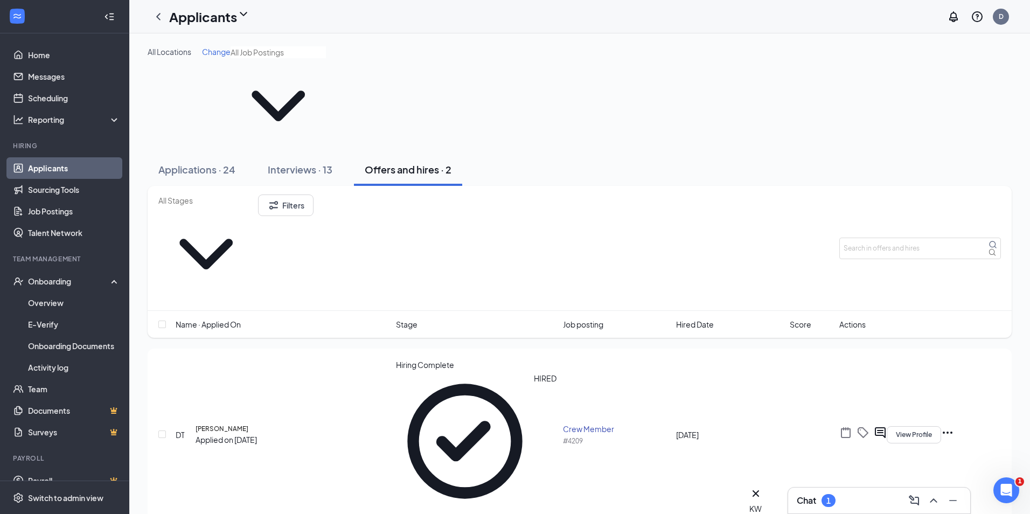
click at [821, 493] on div "Chat 1" at bounding box center [879, 500] width 165 height 17
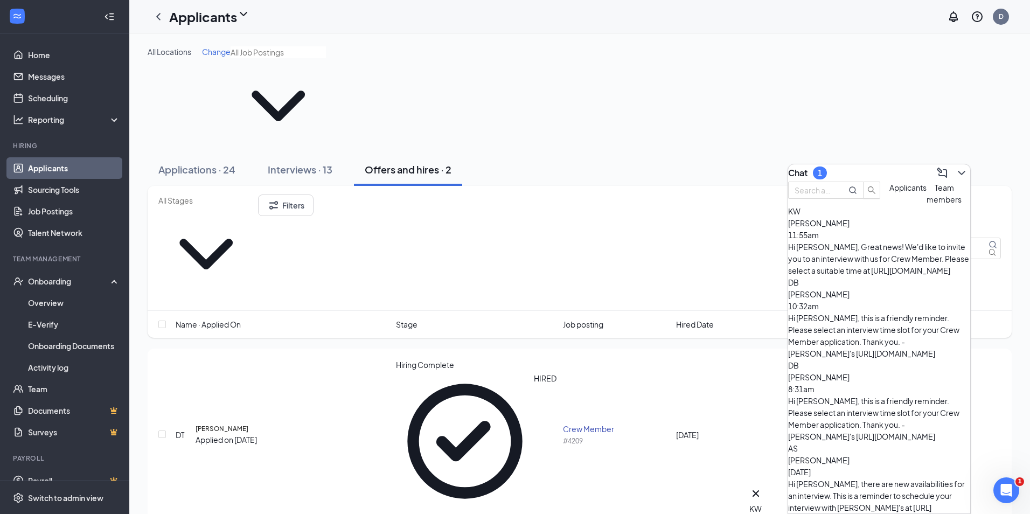
click at [927, 205] on button "Team members" at bounding box center [944, 194] width 35 height 24
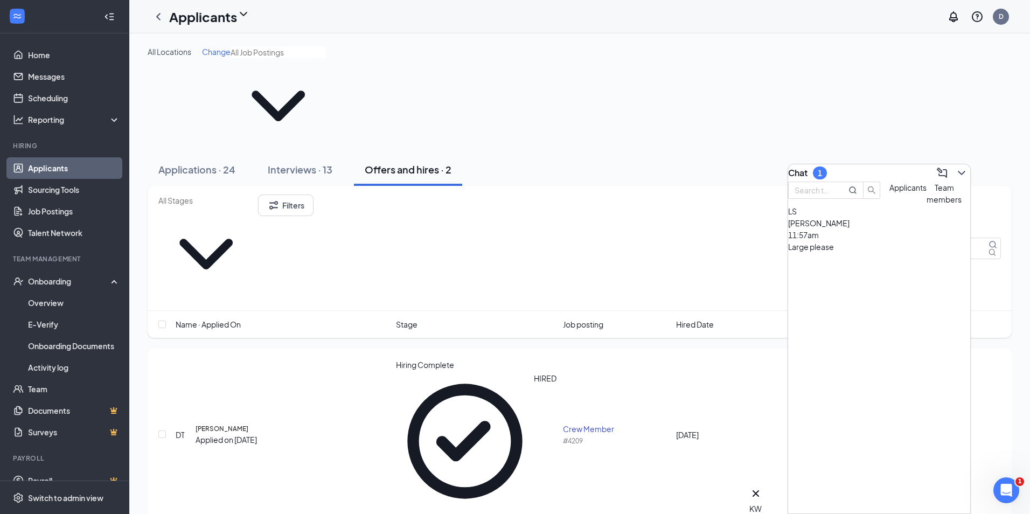
click at [849, 228] on span "[PERSON_NAME]" at bounding box center [818, 223] width 61 height 10
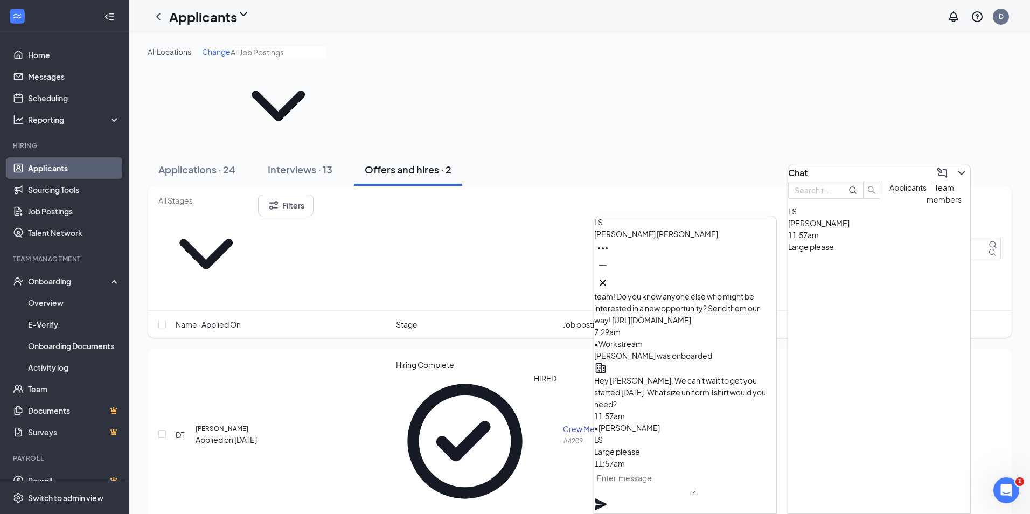
click at [676, 487] on textarea at bounding box center [645, 482] width 102 height 26
click at [609, 276] on icon "Cross" at bounding box center [602, 282] width 13 height 13
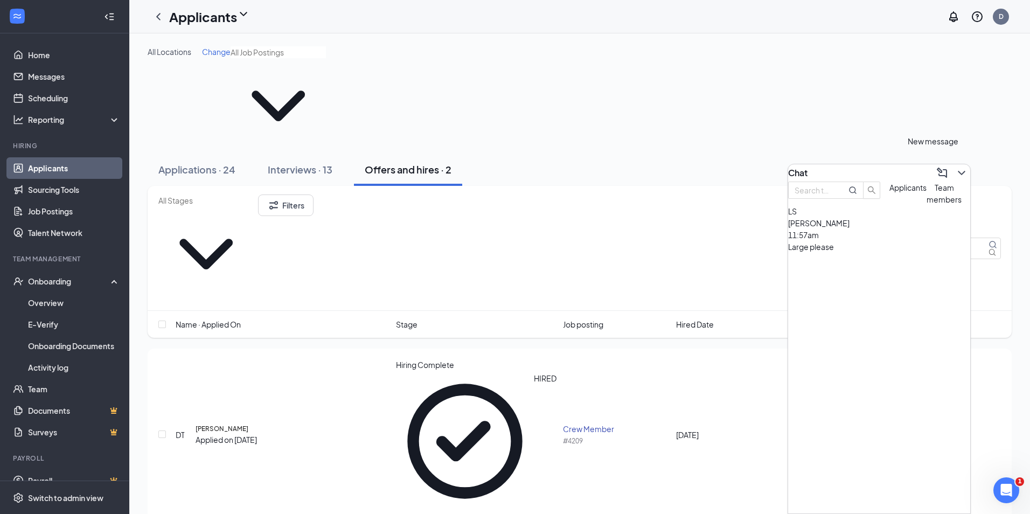
click at [955, 169] on icon "ChevronDown" at bounding box center [961, 172] width 13 height 13
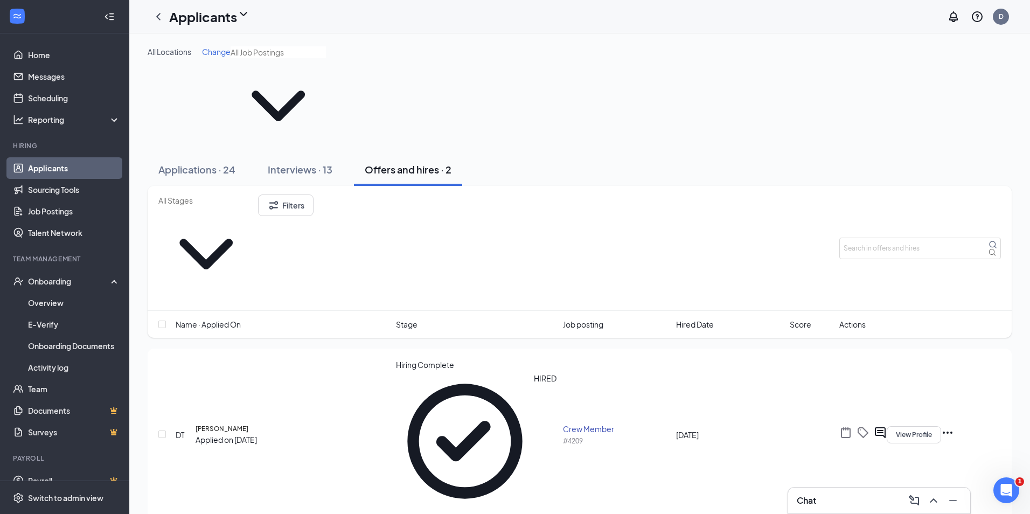
click at [931, 154] on div "Applications · 24 Interviews · 13 Offers and hires · 2" at bounding box center [580, 170] width 864 height 32
